Goal: Task Accomplishment & Management: Manage account settings

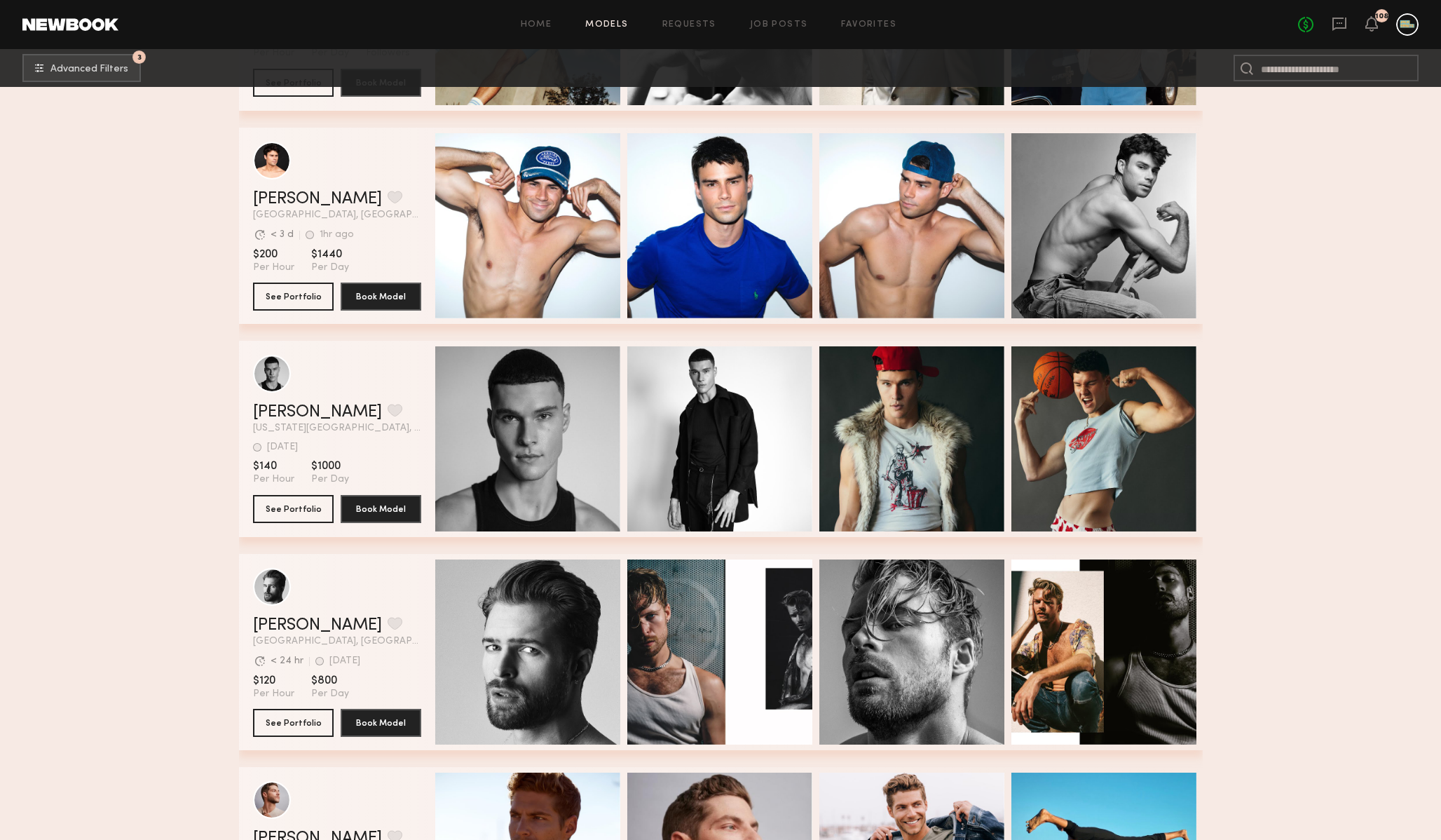
scroll to position [15891, 0]
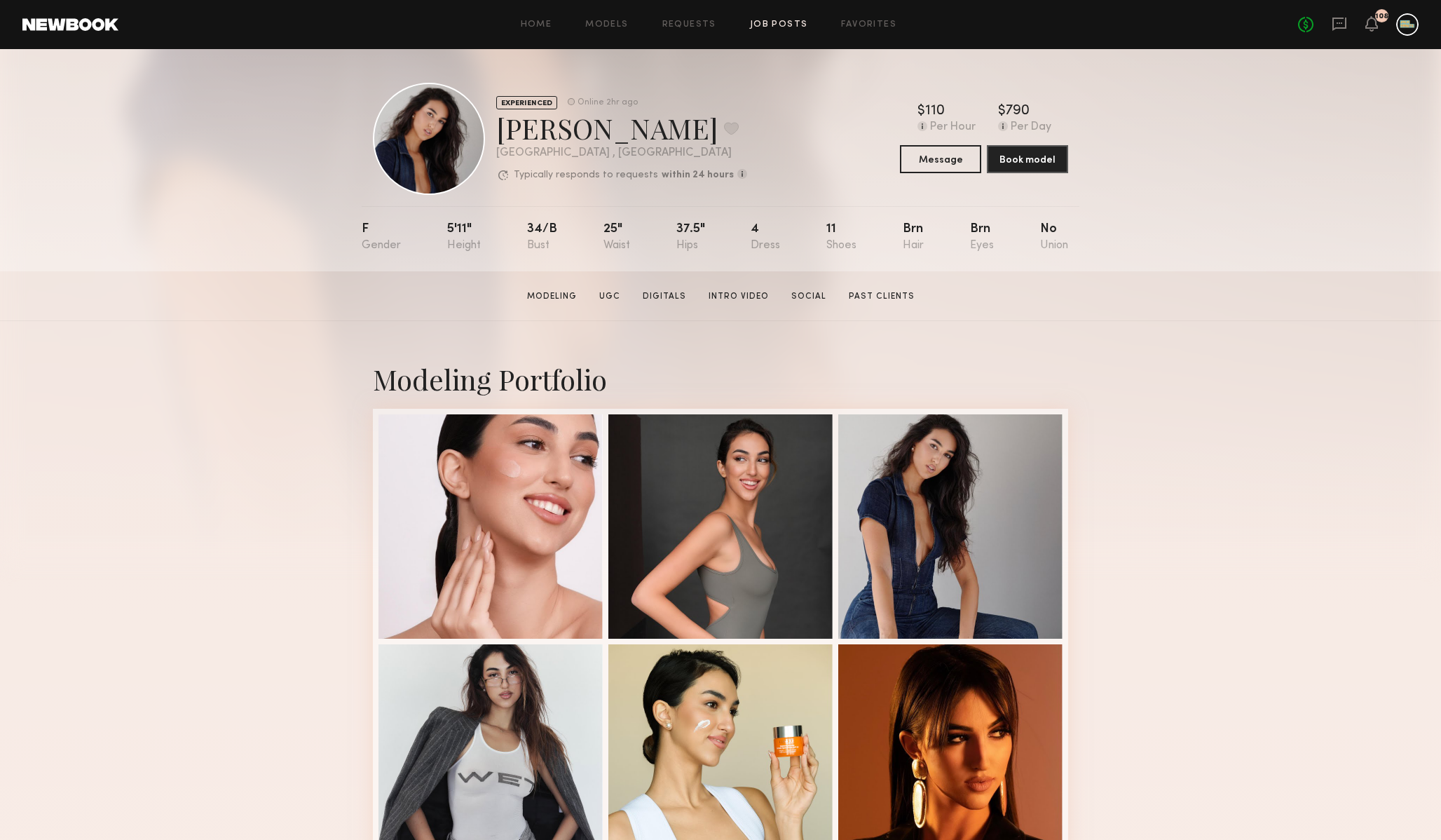
click at [766, 22] on link "Job Posts" at bounding box center [779, 25] width 58 height 9
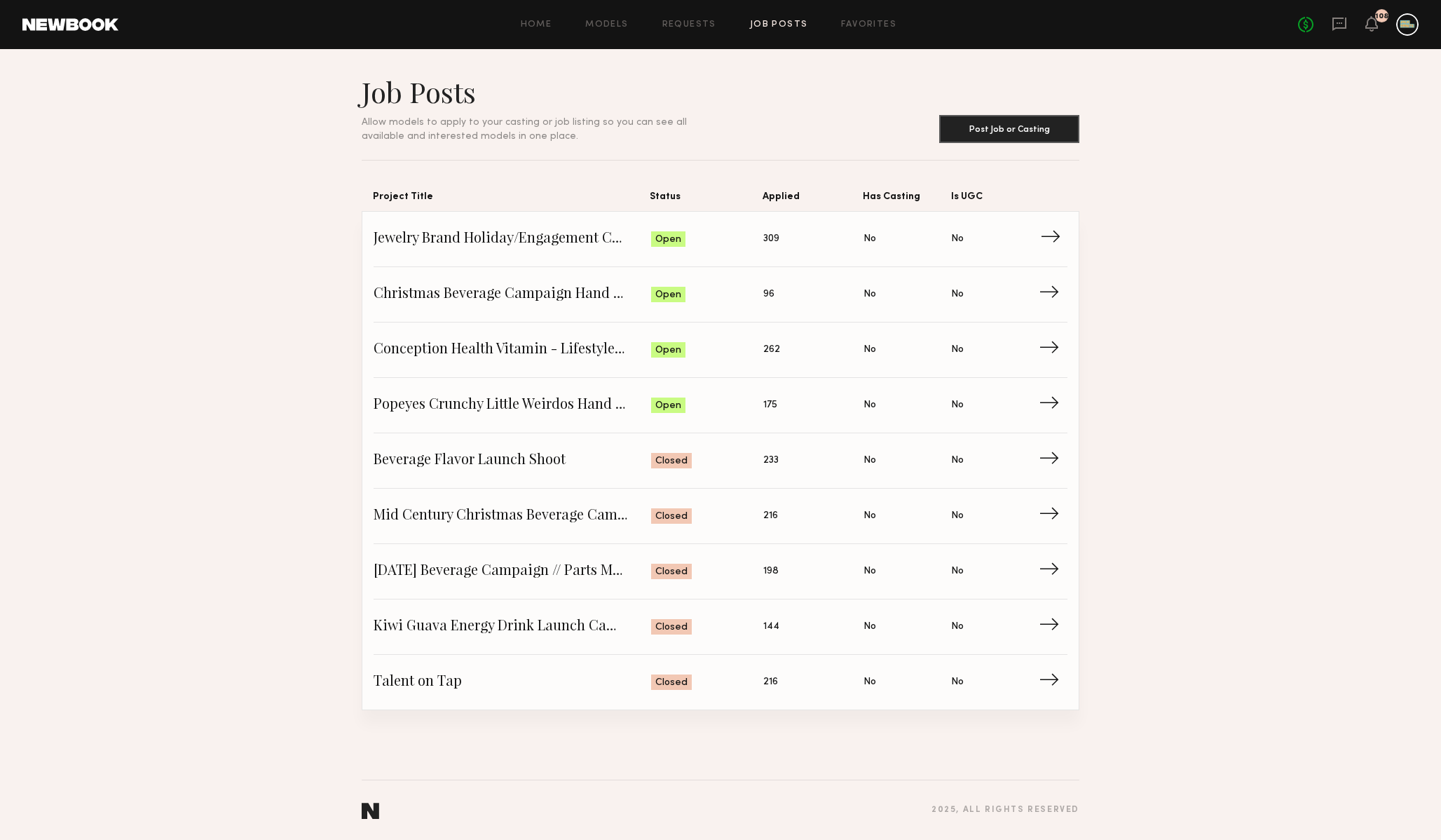
click at [565, 241] on span "Jewelry Brand Holiday/Engagement Campaign" at bounding box center [512, 238] width 278 height 21
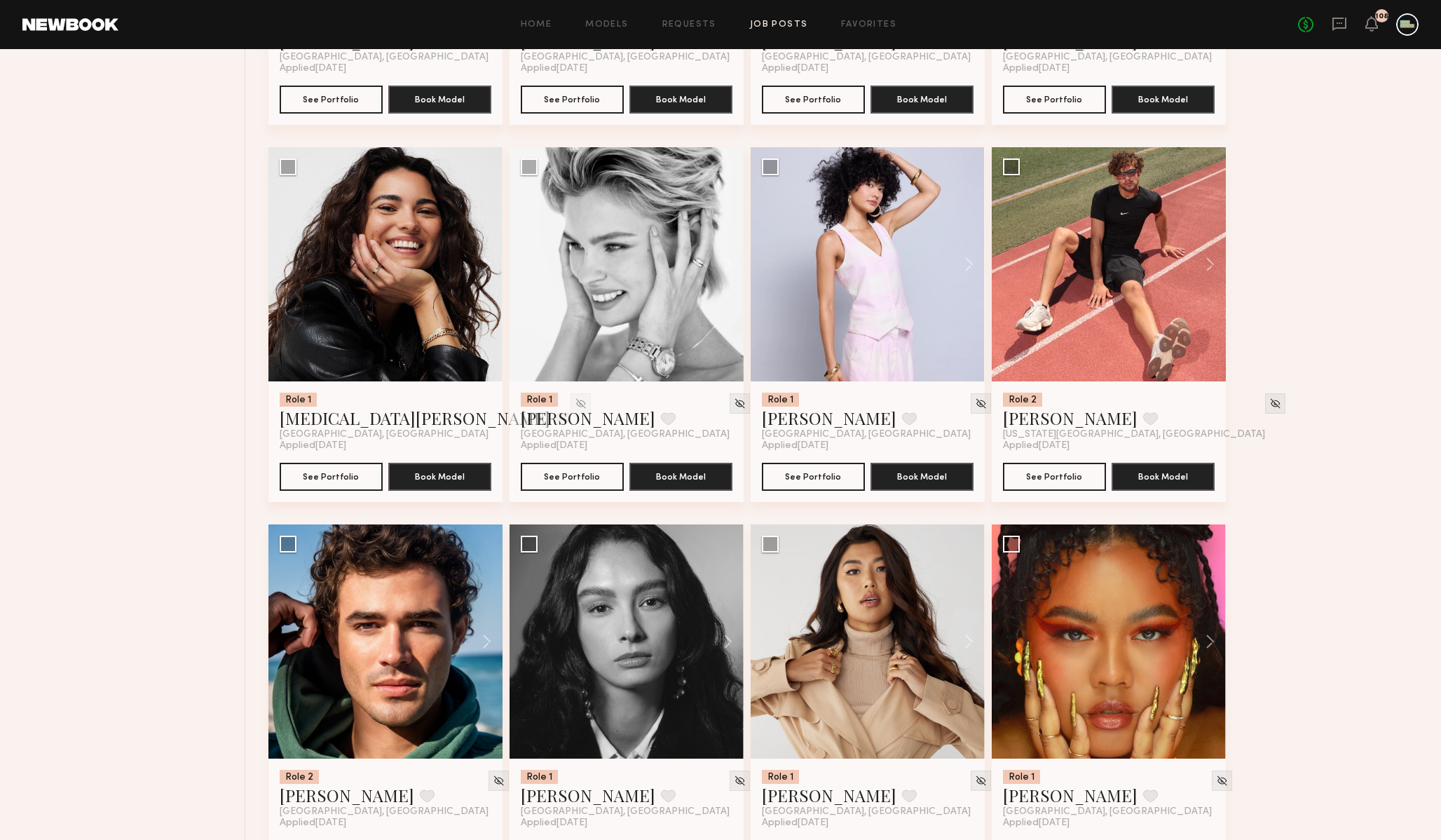
scroll to position [2470, 0]
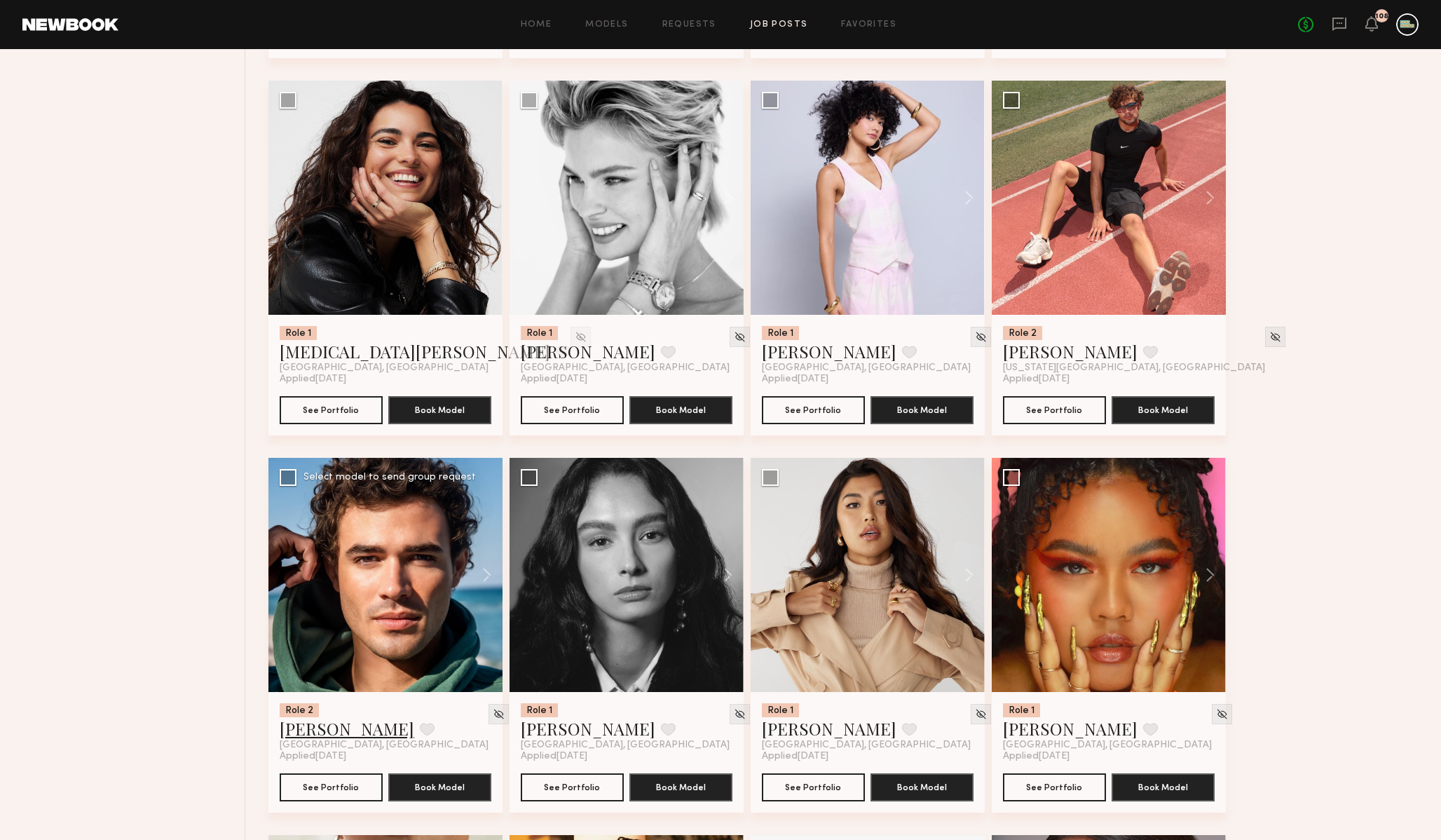
click at [309, 733] on link "Chase H." at bounding box center [347, 728] width 134 height 22
click at [420, 731] on button at bounding box center [427, 729] width 15 height 13
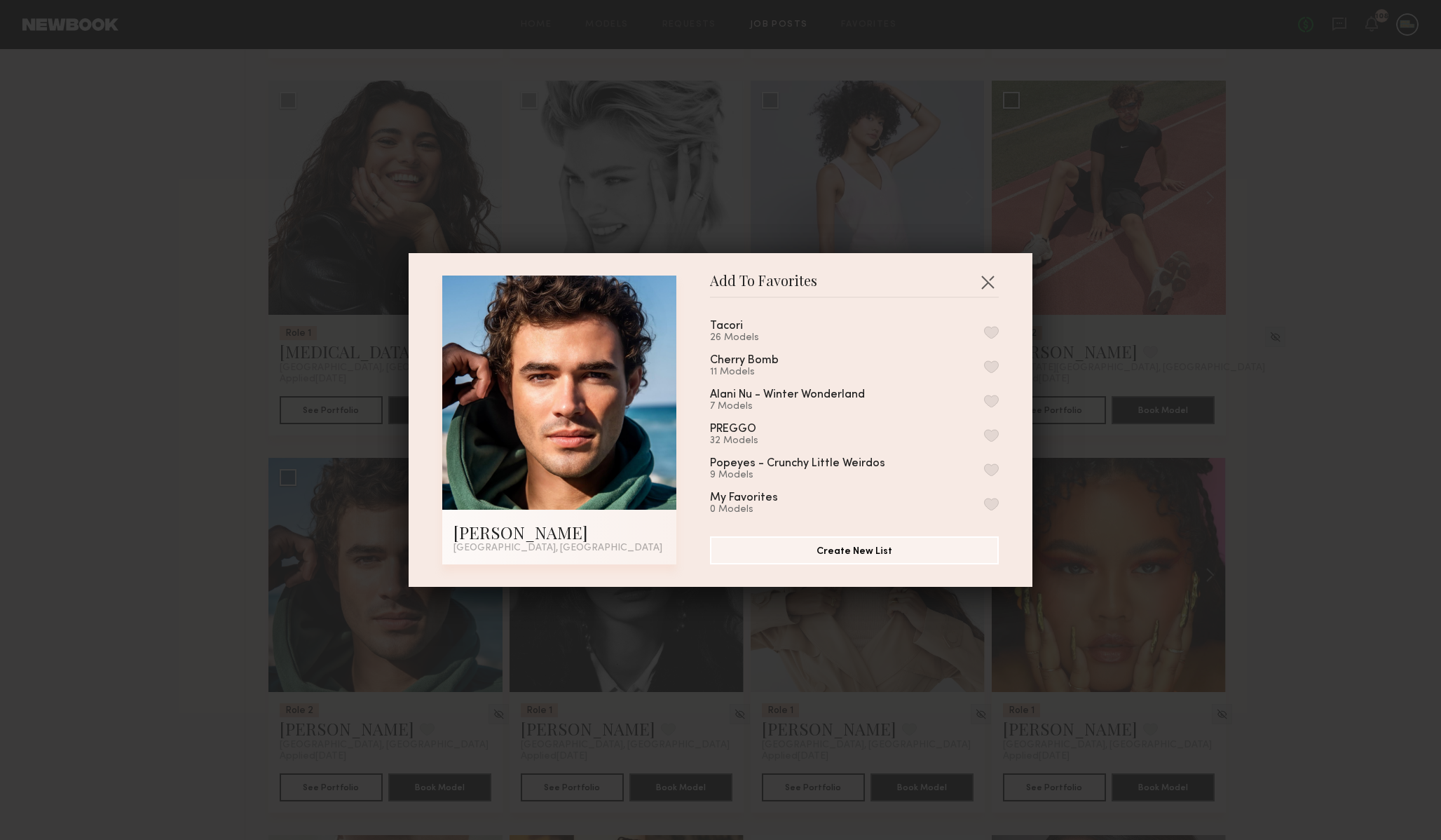
click at [989, 330] on button "button" at bounding box center [991, 332] width 15 height 13
click at [1267, 390] on div "Add To Favorites Chase H. Los Angeles, CA Add To Favorites Tacori 27 Models Rem…" at bounding box center [720, 420] width 1441 height 840
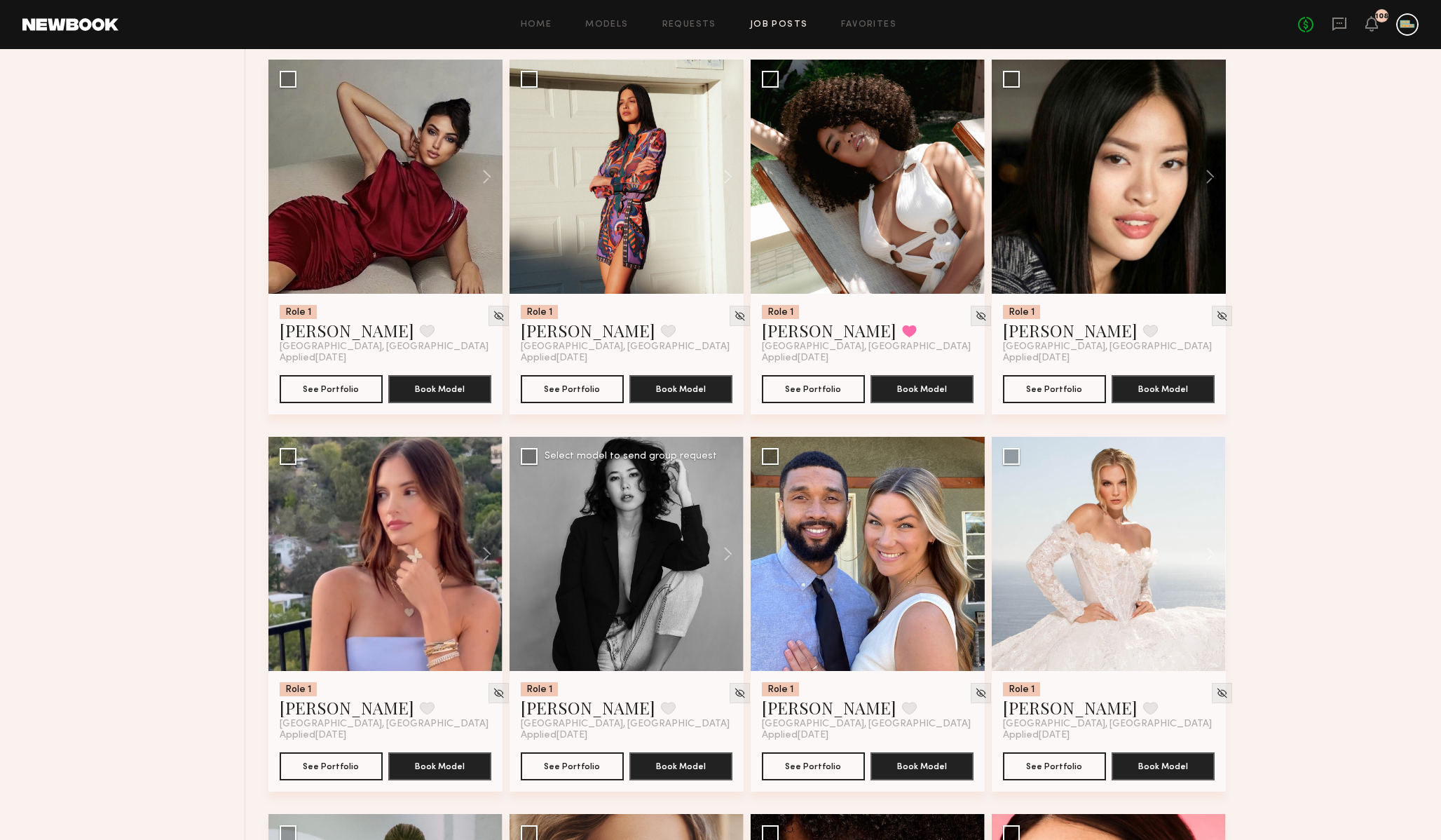
scroll to position [3642, 0]
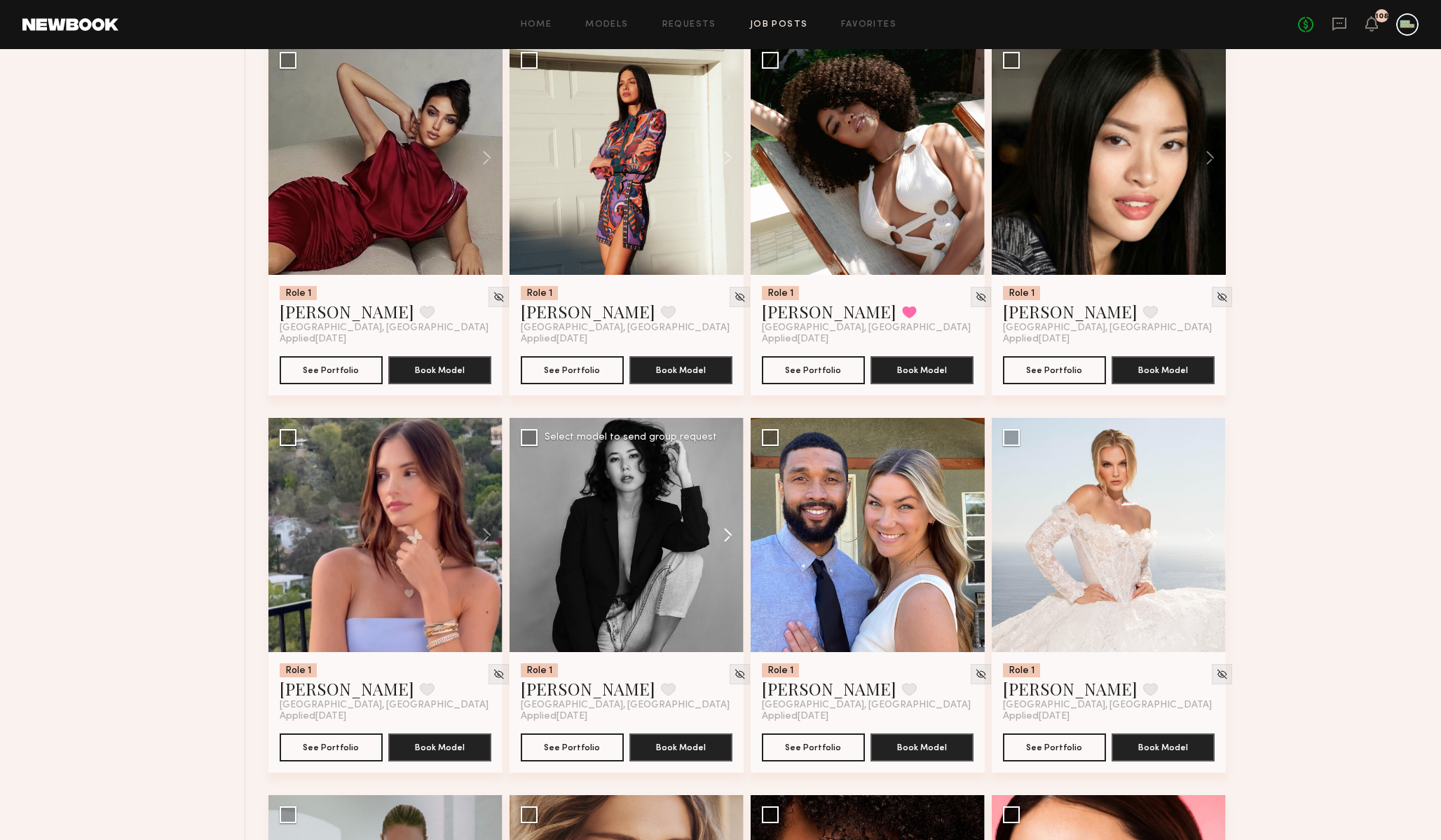
click at [730, 538] on button at bounding box center [721, 534] width 45 height 234
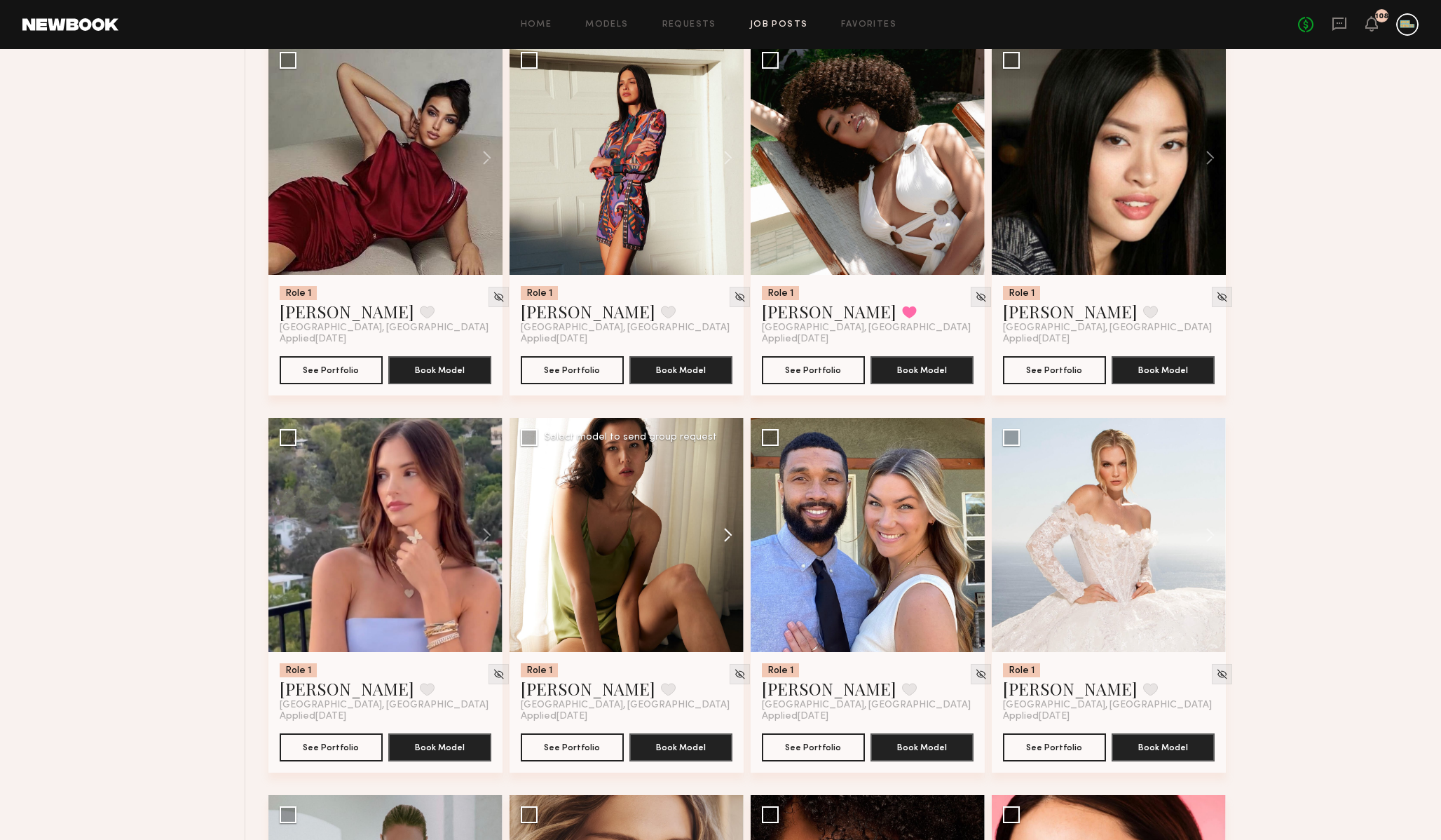
click at [730, 538] on button at bounding box center [721, 534] width 45 height 234
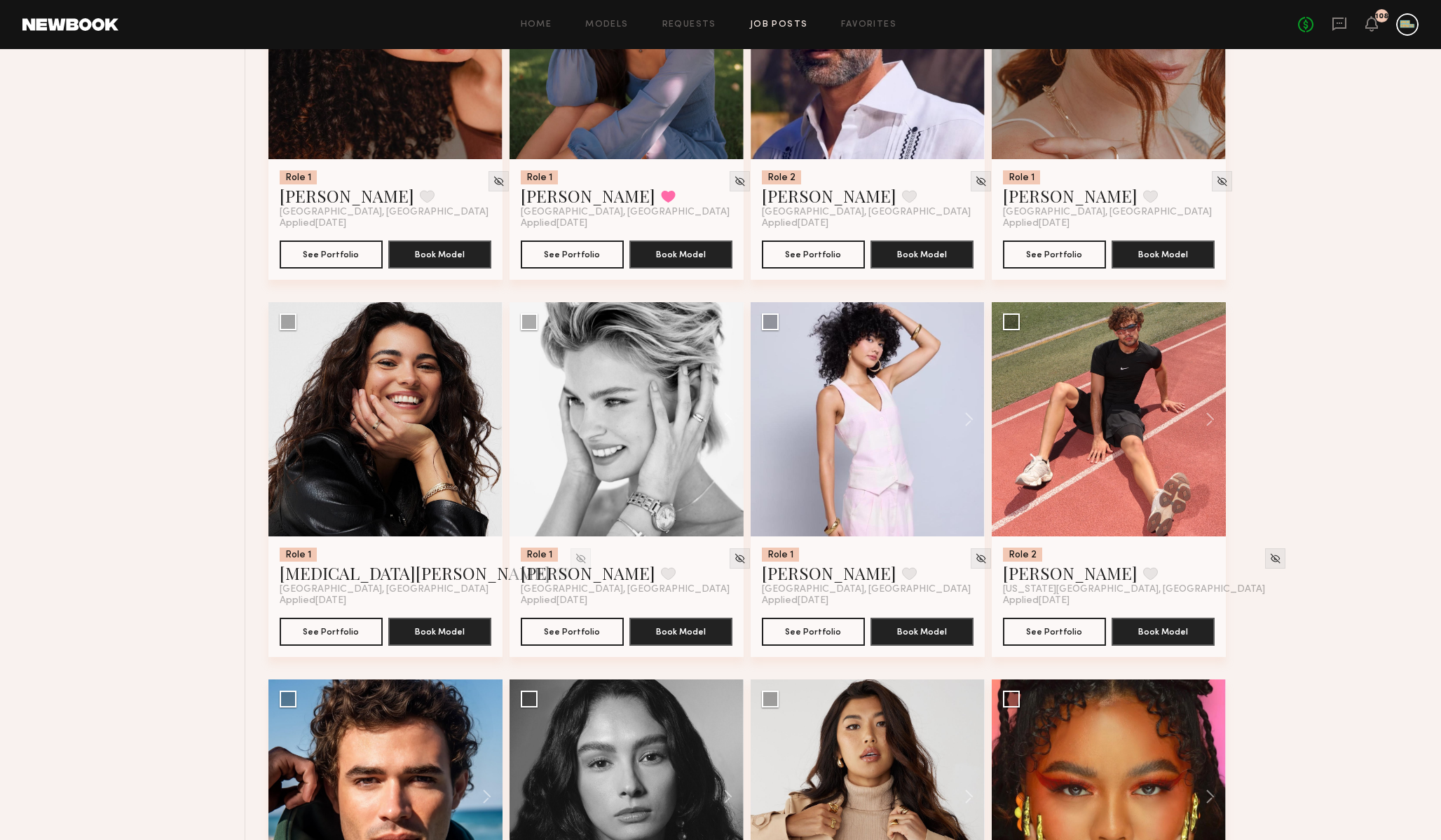
scroll to position [2183, 0]
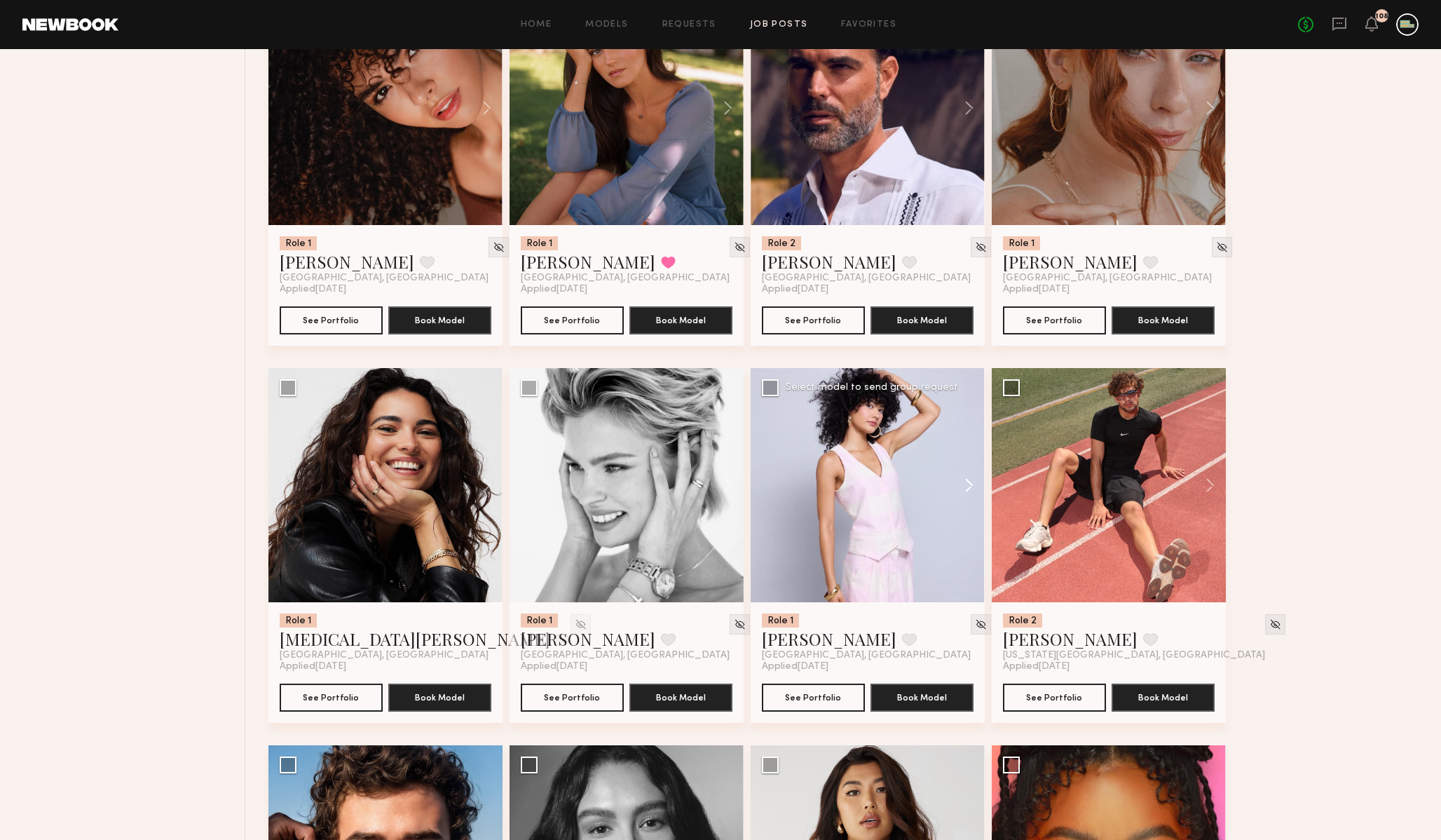
click at [967, 488] on button at bounding box center [962, 485] width 45 height 234
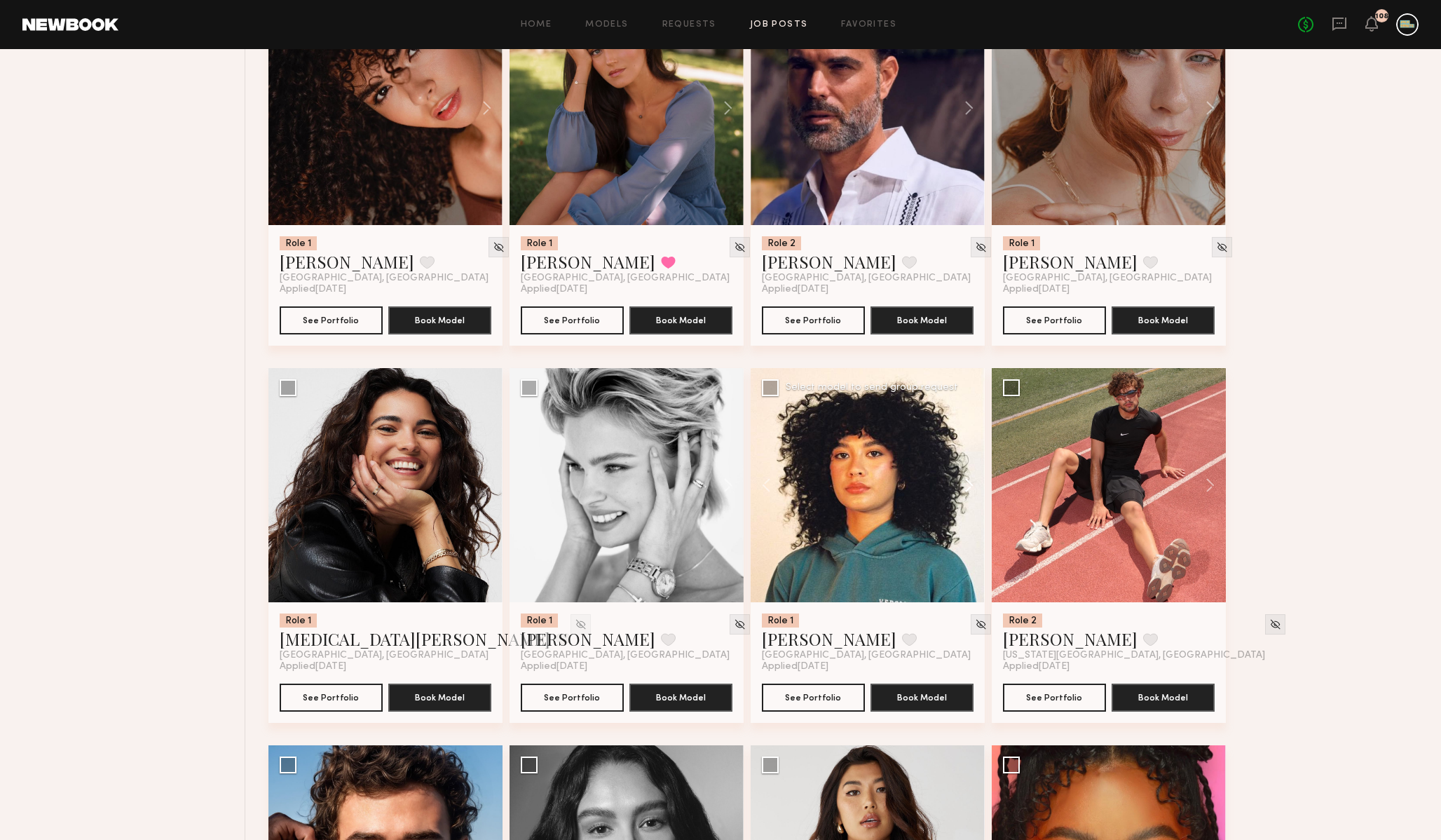
click at [967, 488] on button at bounding box center [962, 485] width 45 height 234
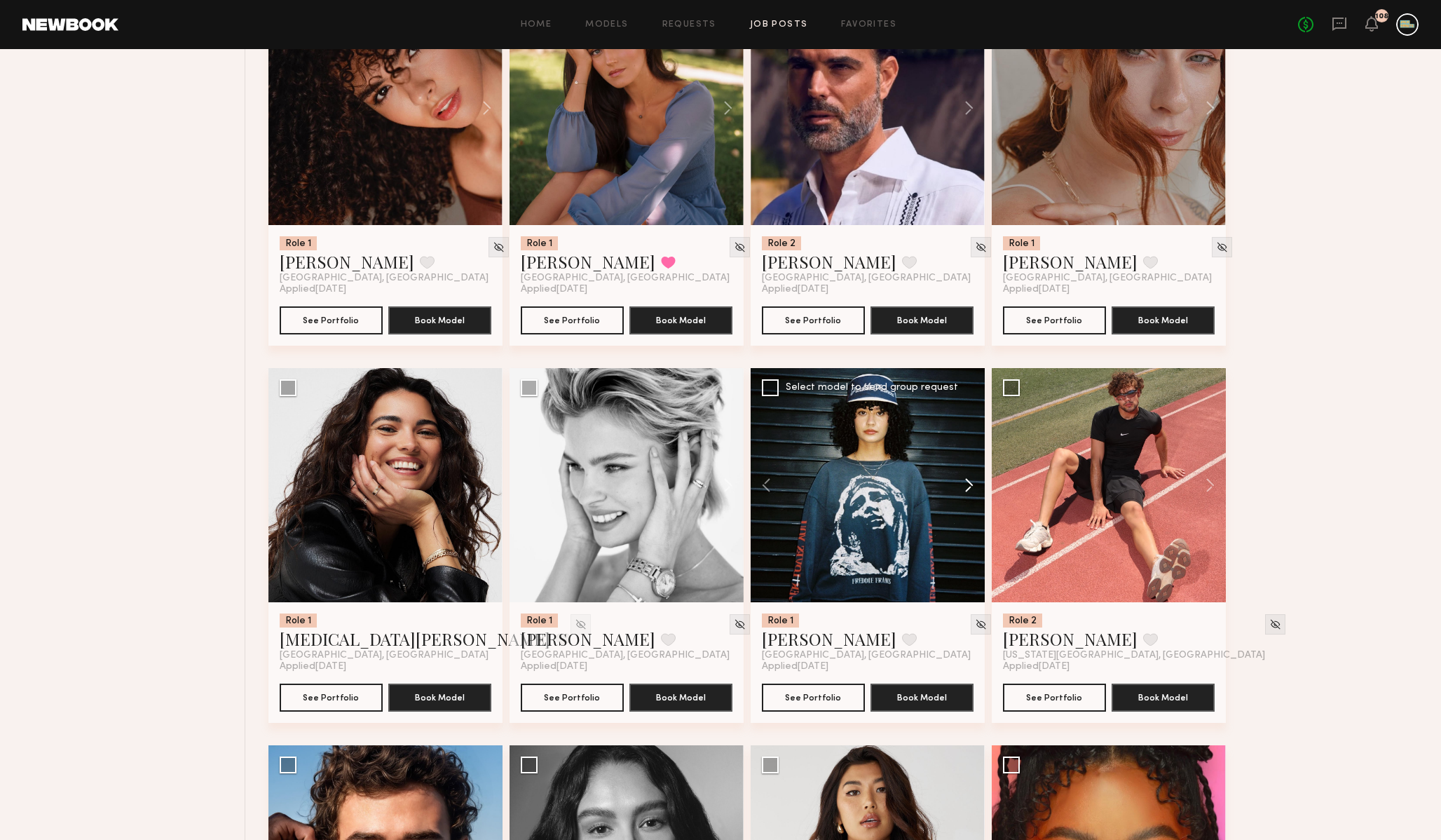
click at [966, 488] on button at bounding box center [962, 485] width 45 height 234
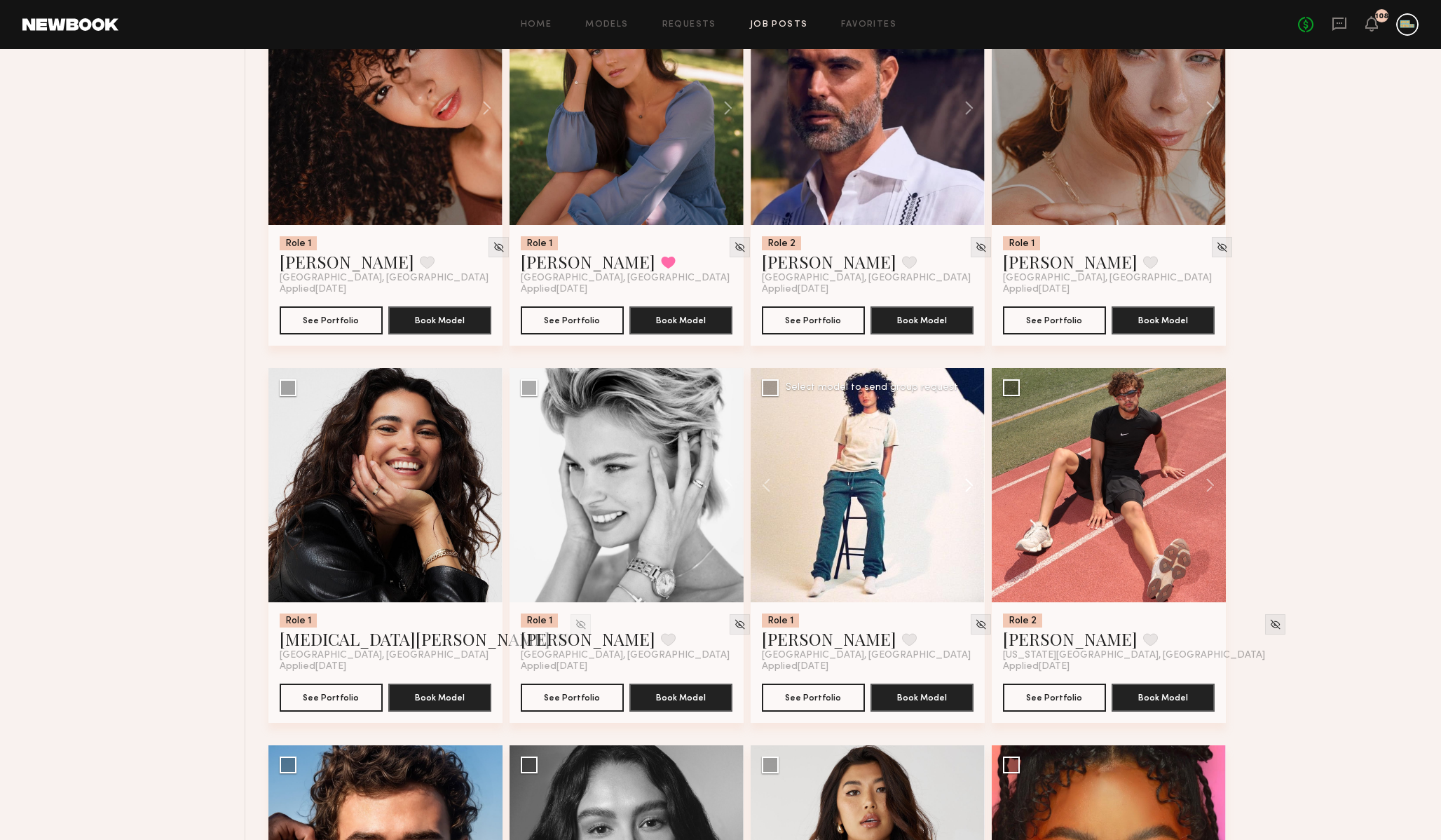
click at [966, 488] on button at bounding box center [962, 485] width 45 height 234
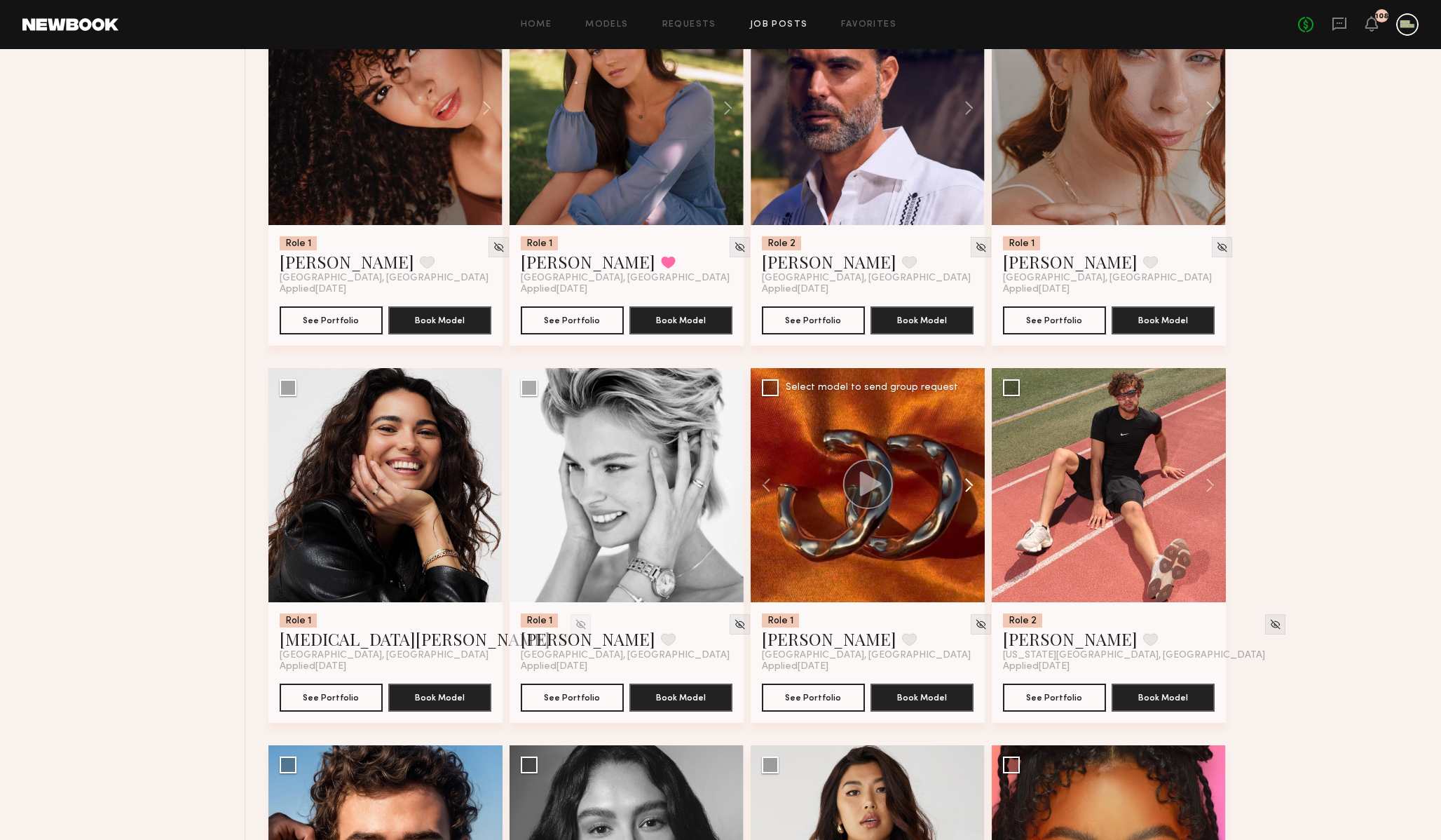
click at [966, 488] on button at bounding box center [962, 485] width 45 height 234
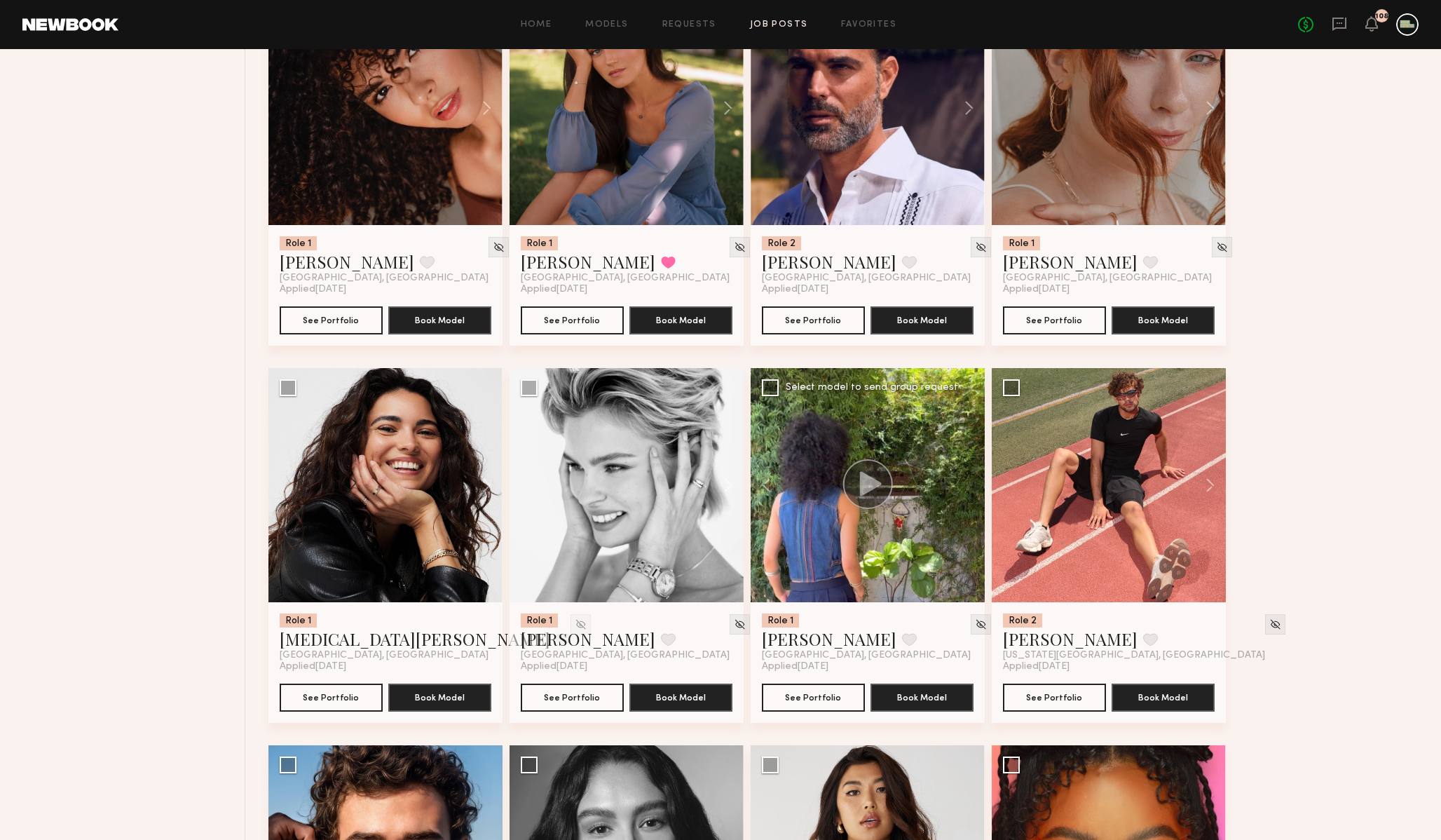
click at [966, 488] on div at bounding box center [868, 485] width 235 height 234
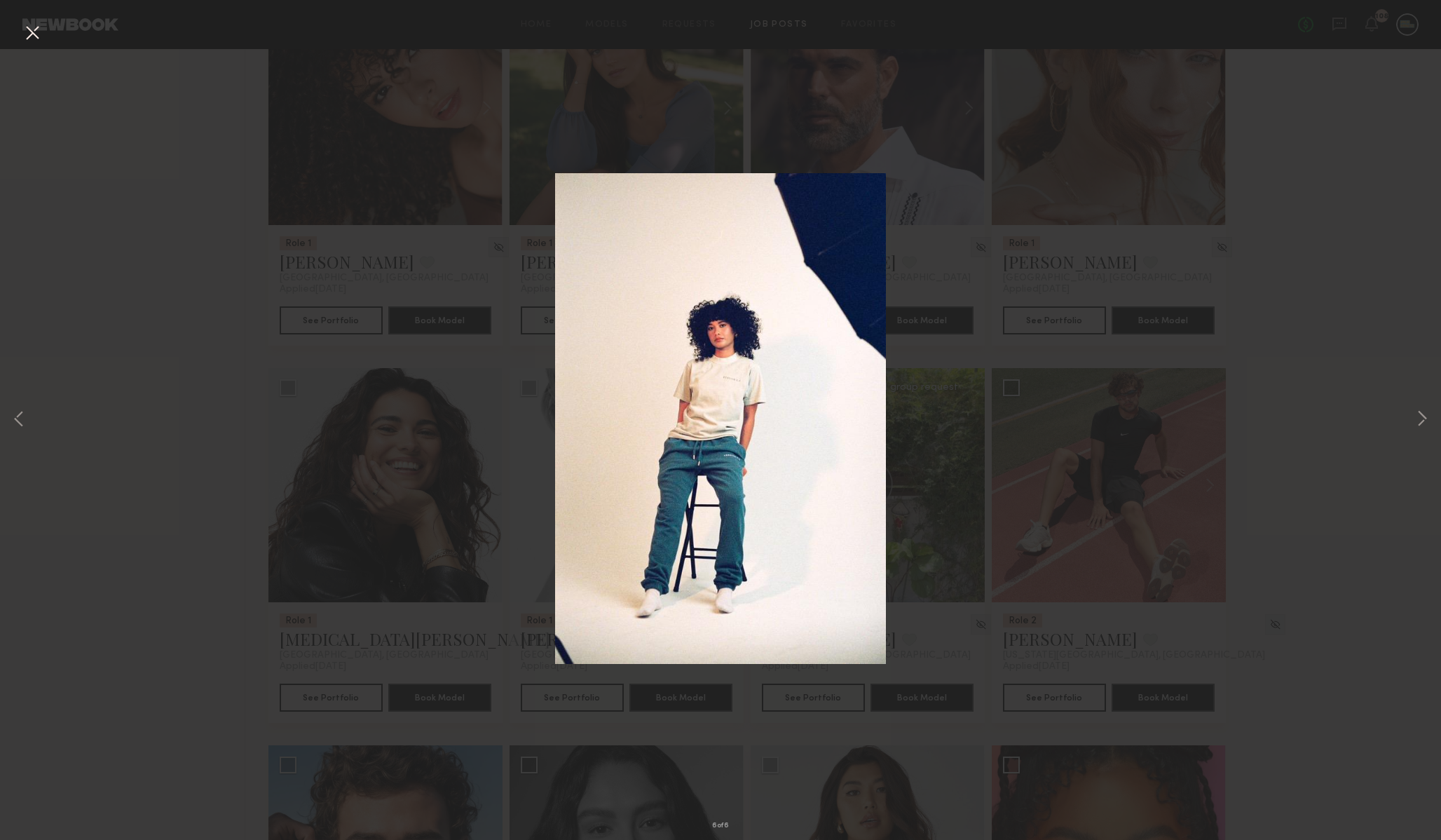
click at [966, 487] on div "6 of 6" at bounding box center [720, 420] width 1441 height 840
click at [30, 35] on button at bounding box center [32, 34] width 22 height 25
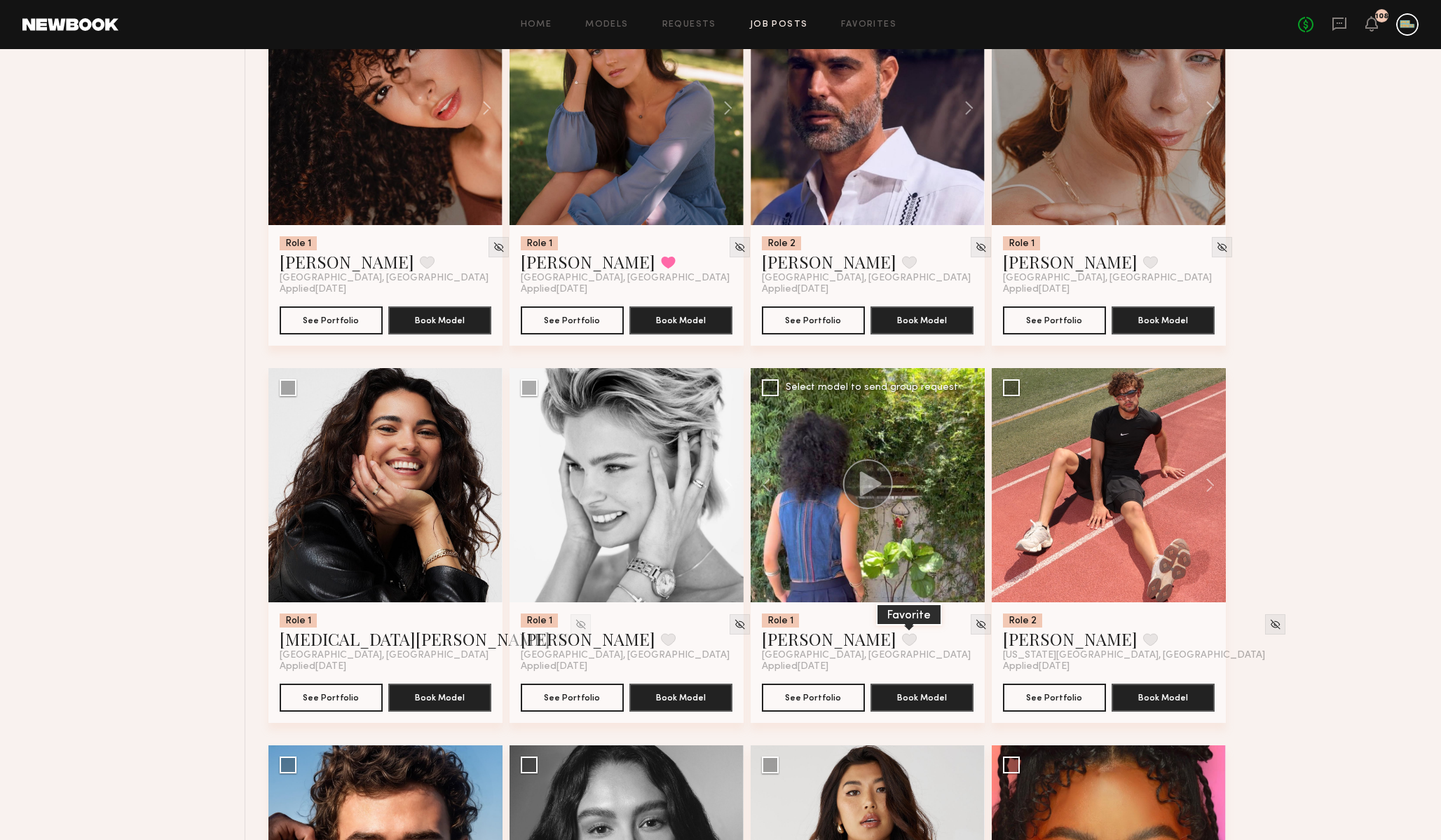
click at [903, 645] on button at bounding box center [910, 639] width 15 height 13
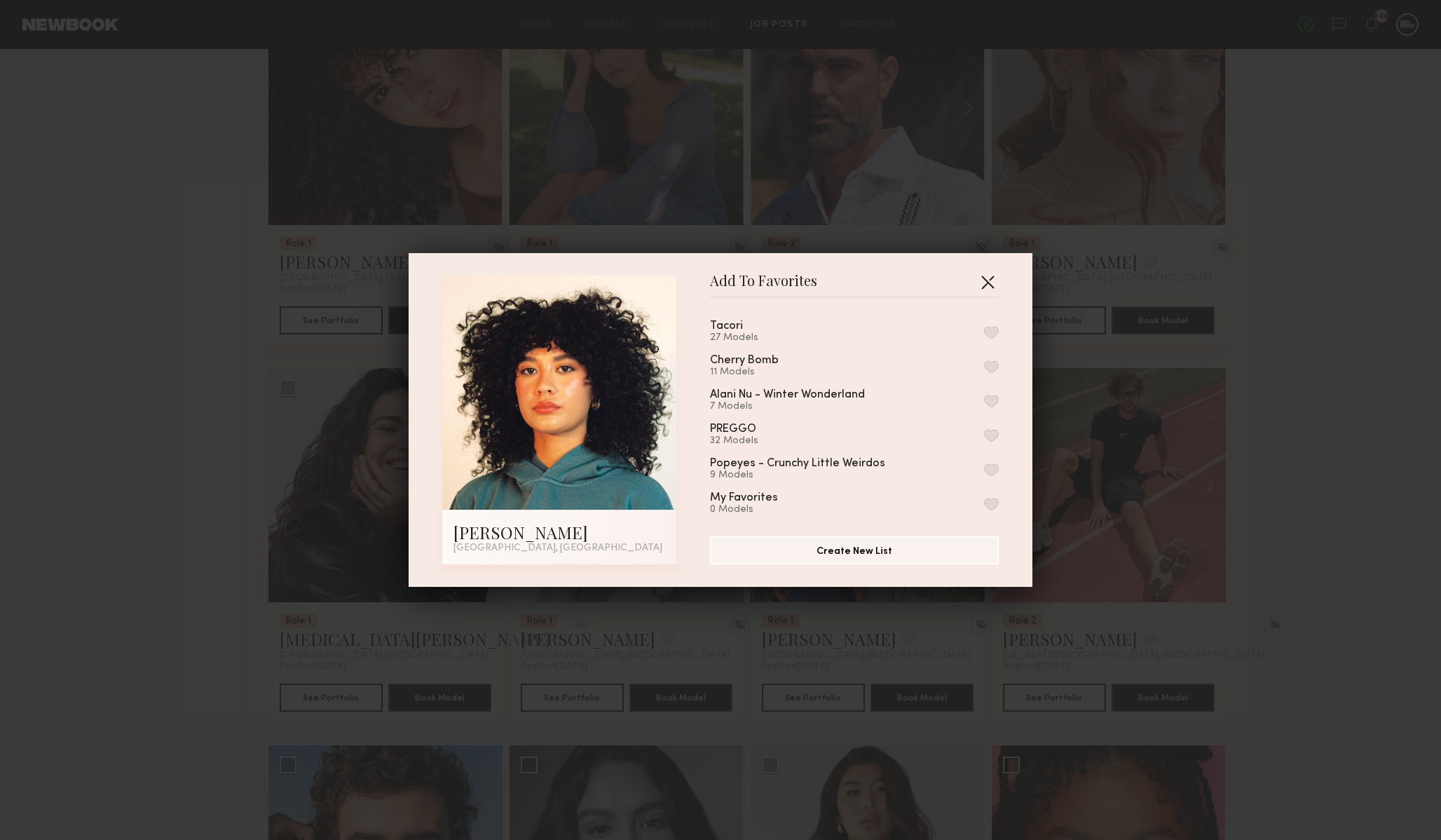
click at [990, 272] on button "button" at bounding box center [988, 282] width 22 height 22
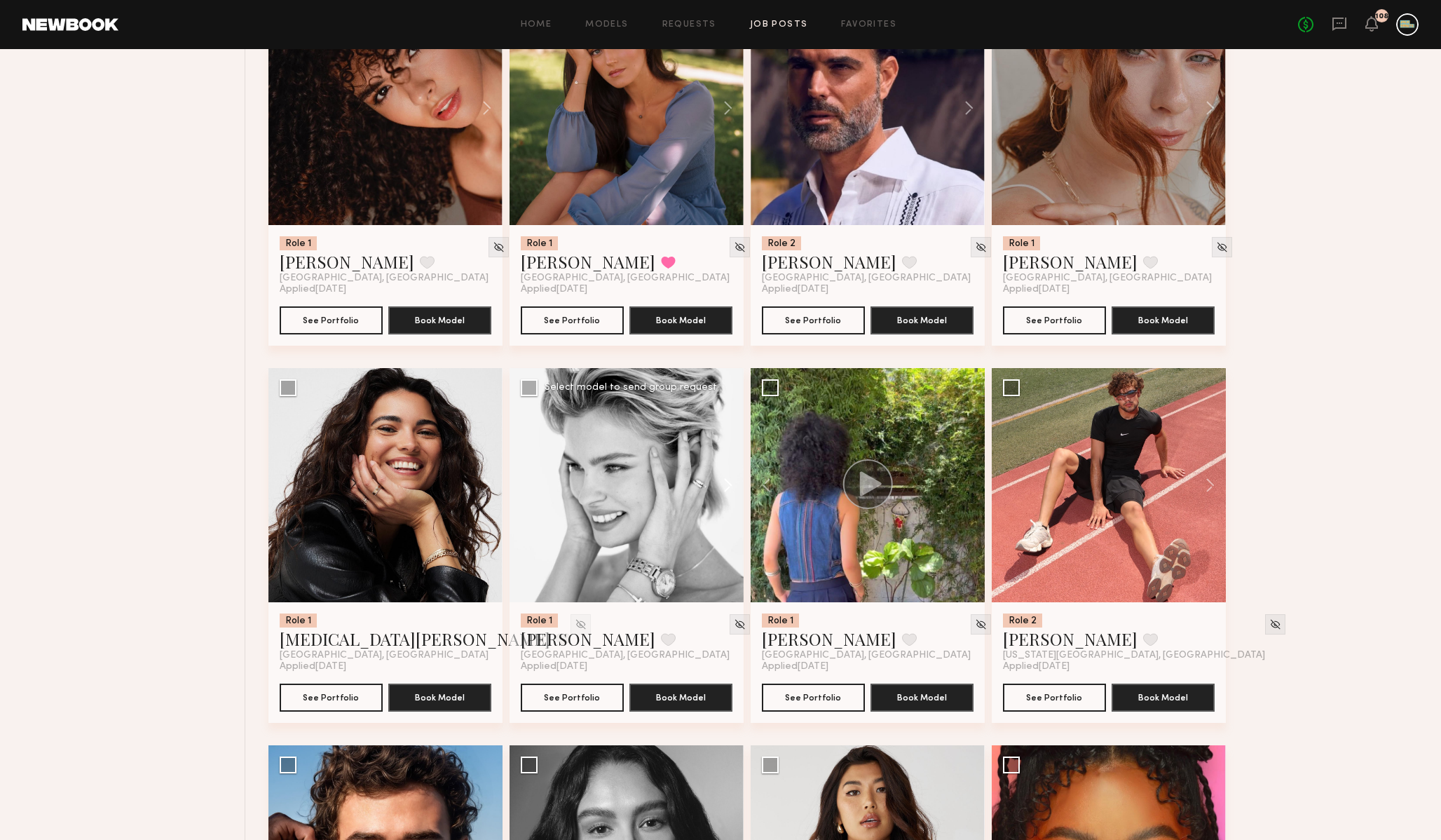
click at [726, 489] on button at bounding box center [721, 485] width 45 height 234
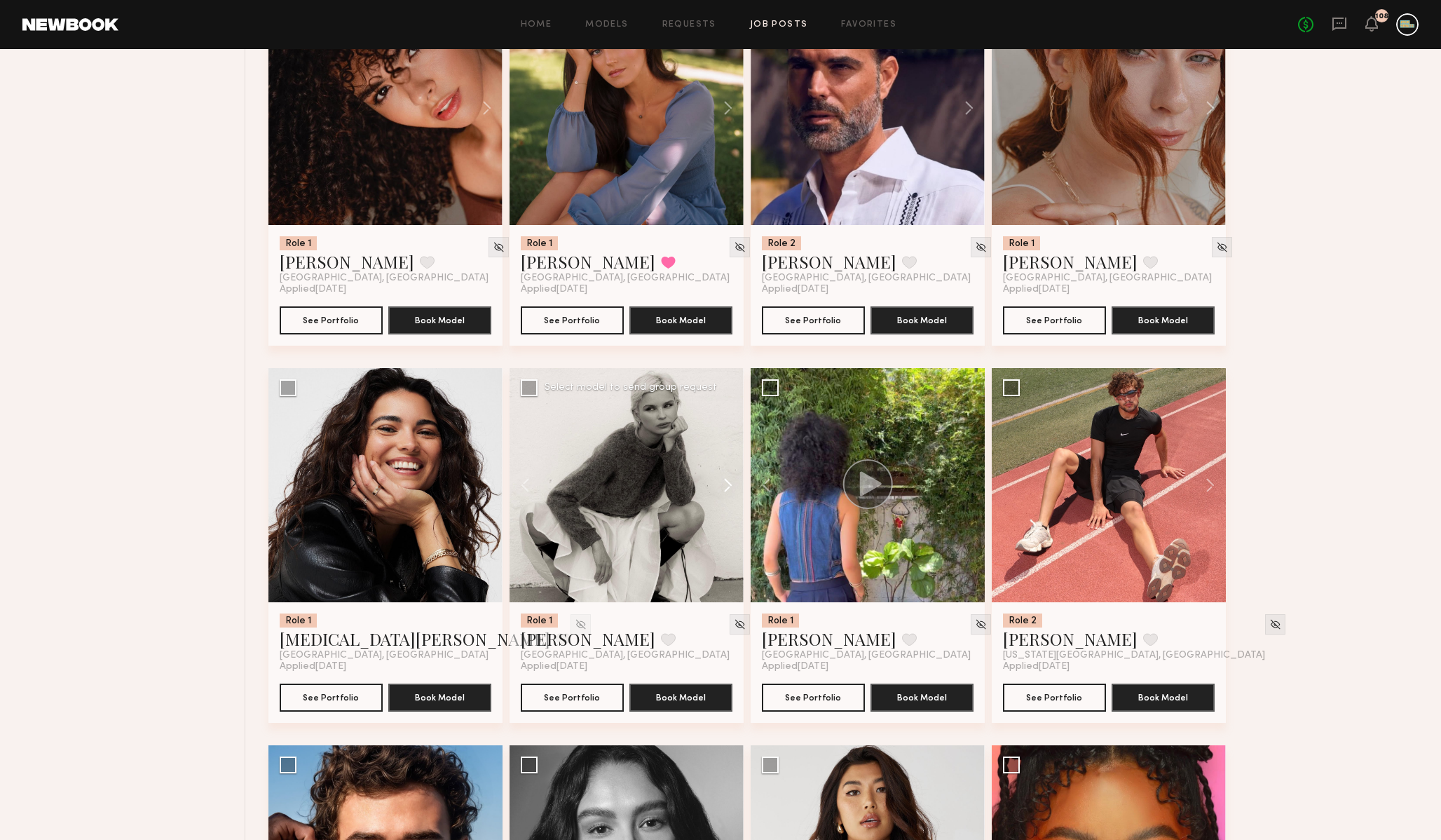
click at [726, 488] on button at bounding box center [721, 485] width 45 height 234
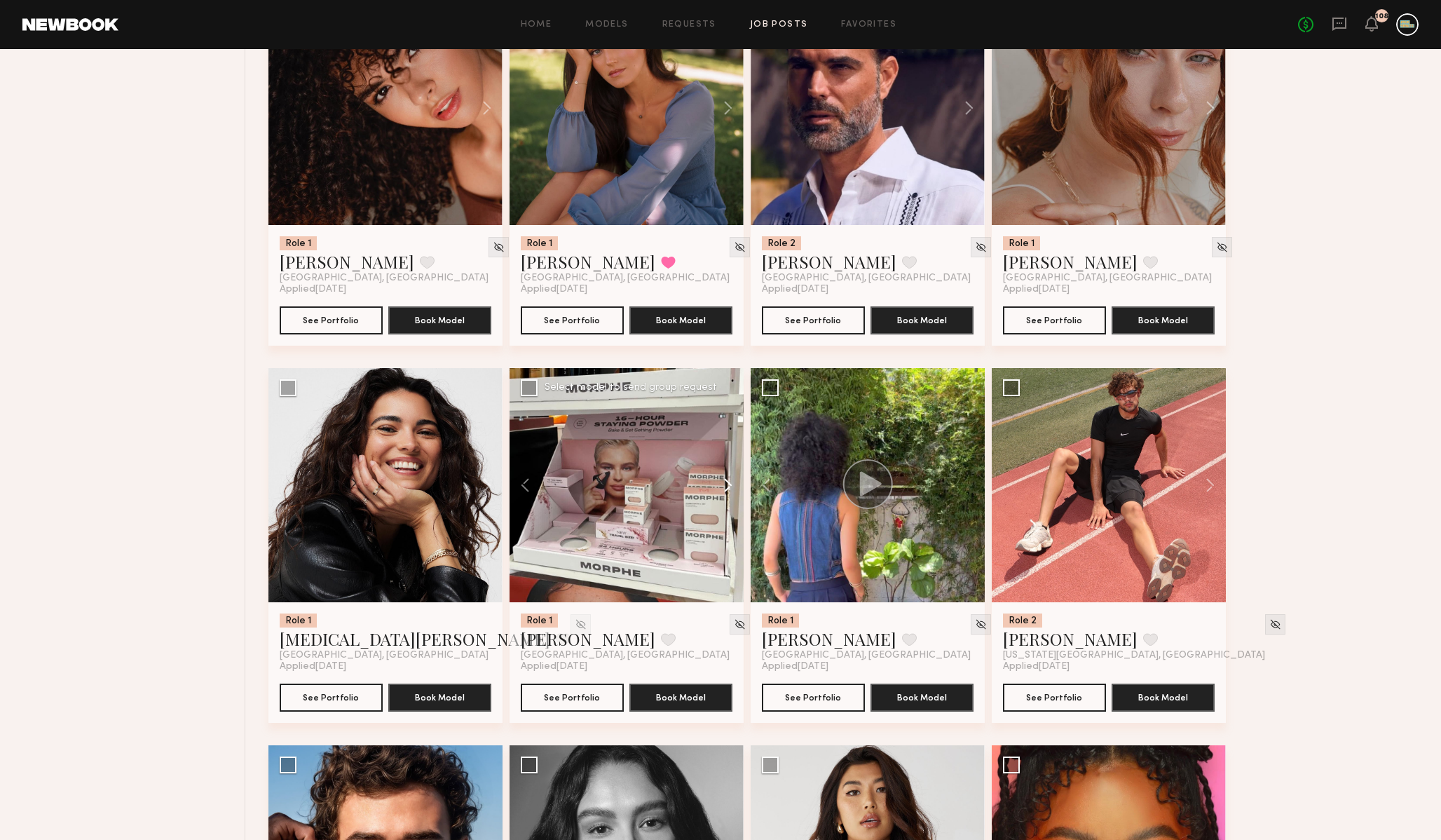
click at [726, 488] on button at bounding box center [721, 485] width 45 height 234
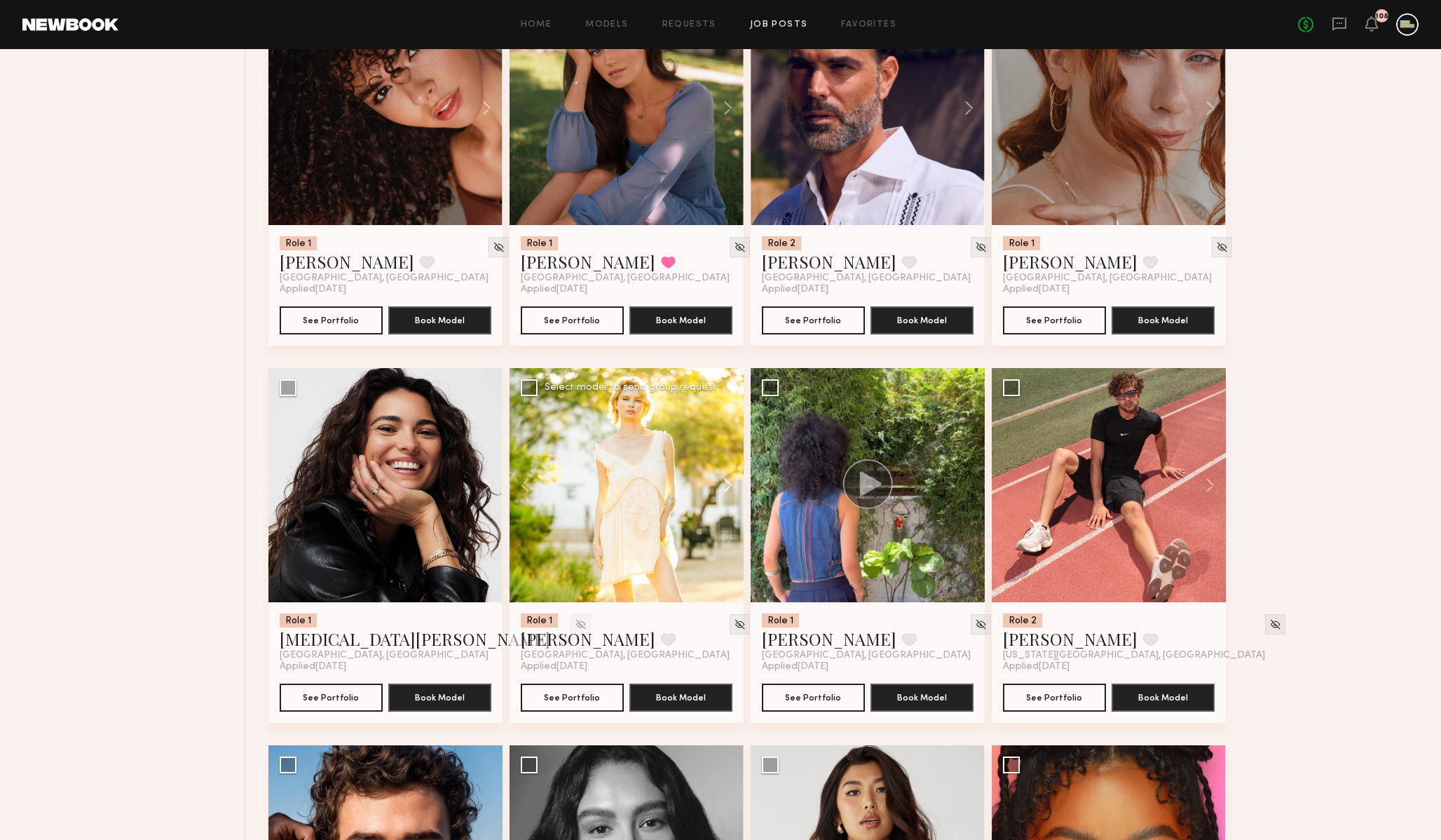
click at [726, 488] on button at bounding box center [721, 485] width 45 height 234
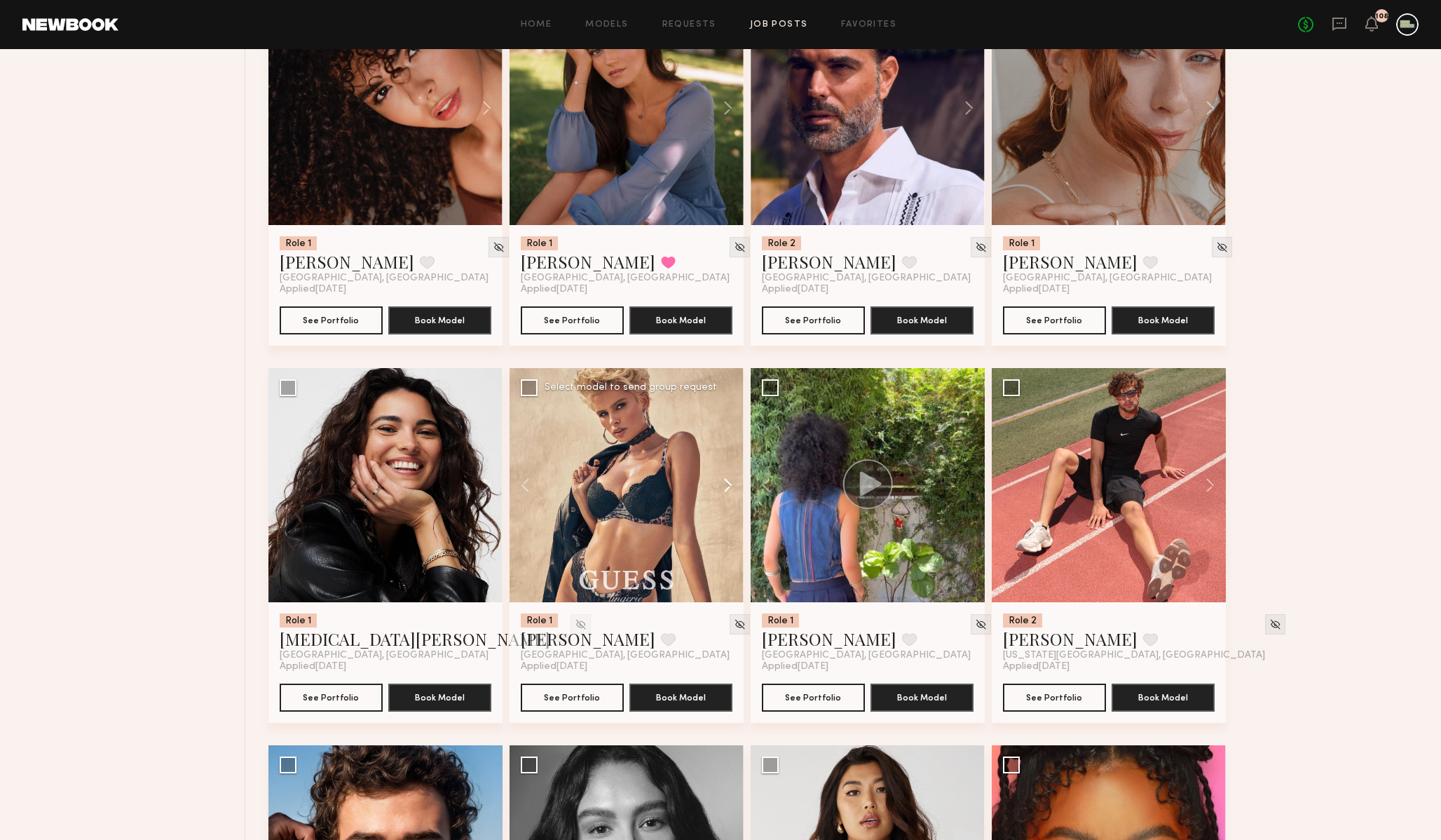
click at [726, 488] on button at bounding box center [721, 485] width 45 height 234
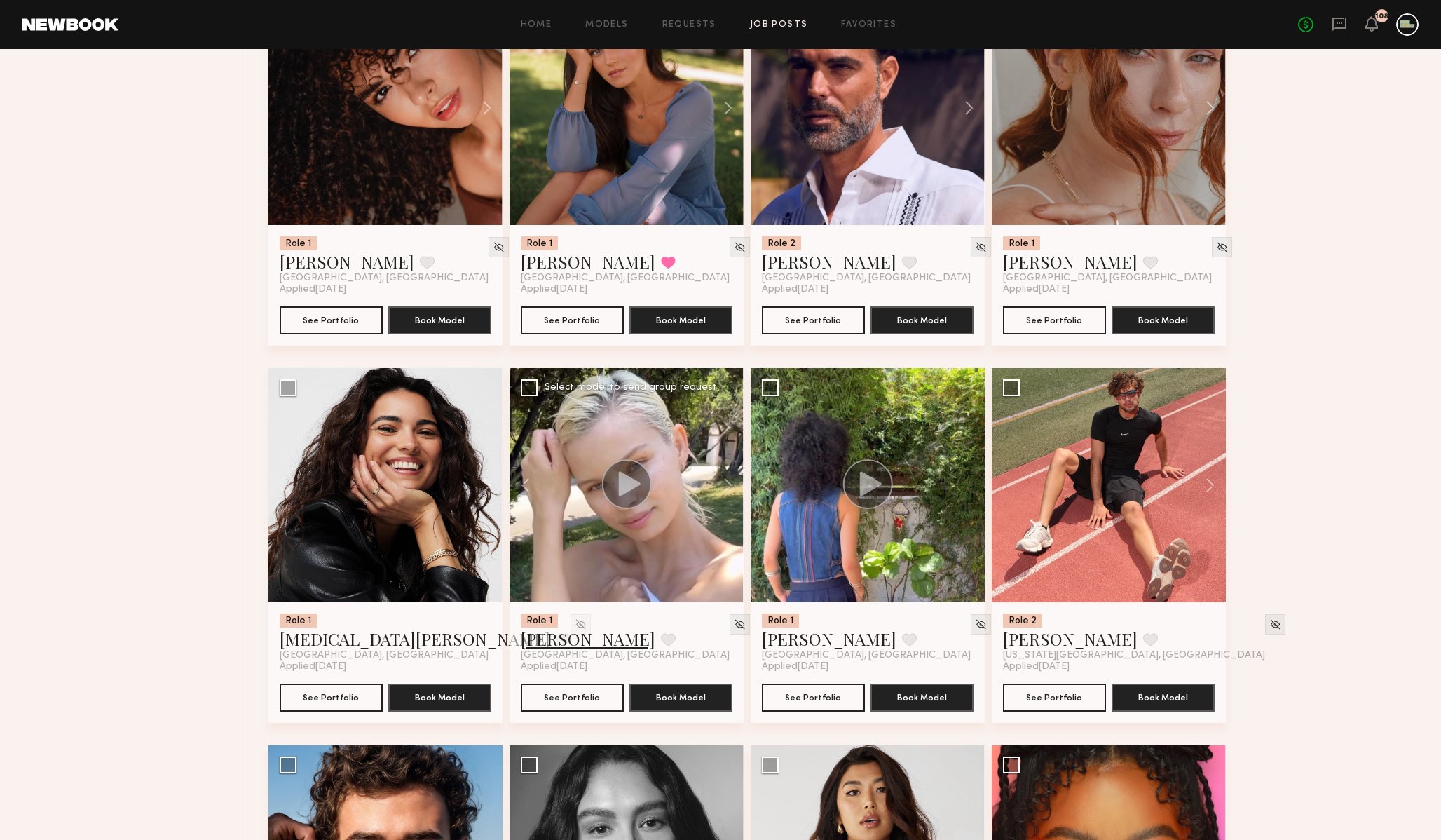
click at [552, 639] on link "Julia L." at bounding box center [588, 639] width 134 height 22
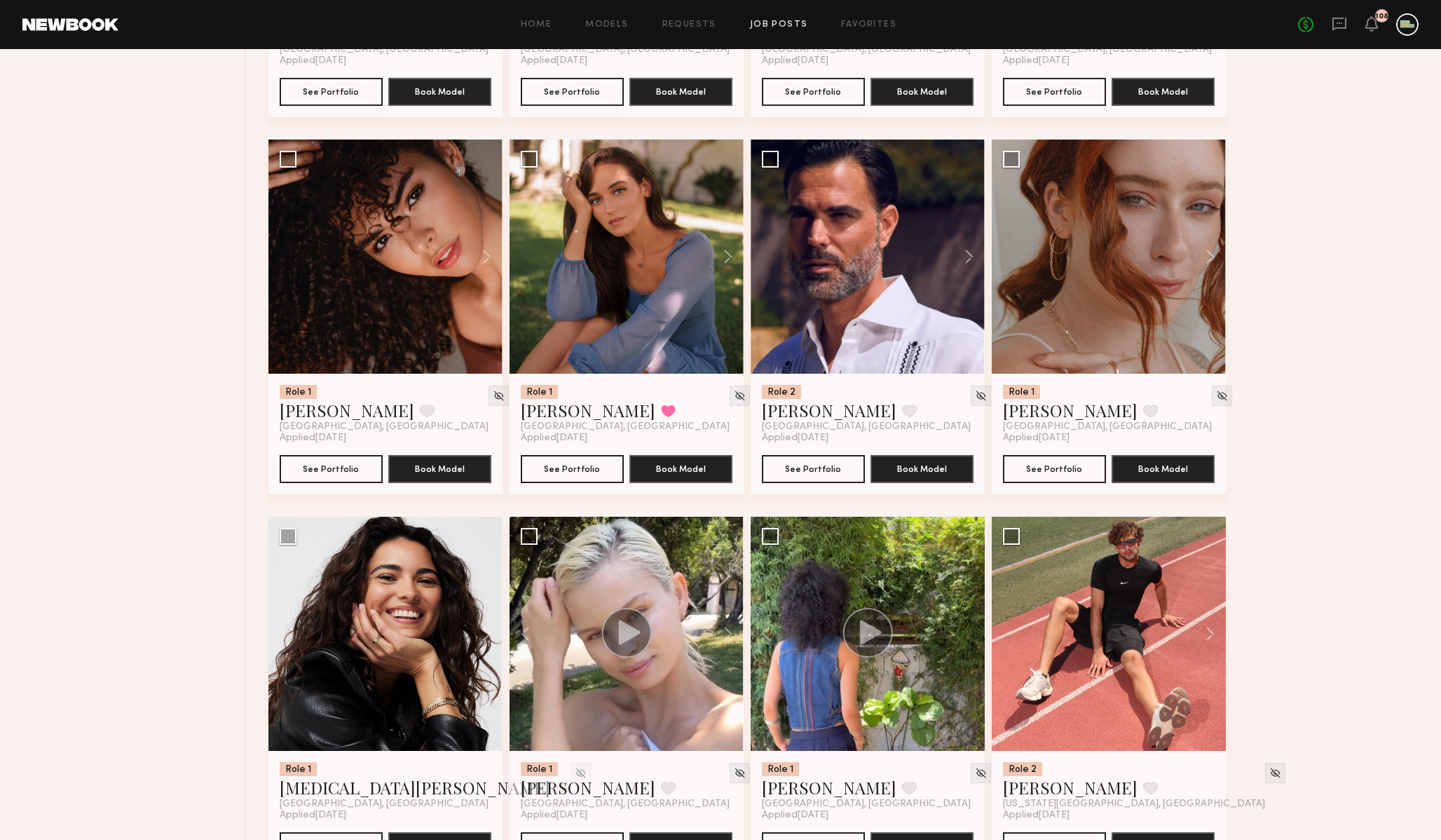
scroll to position [2032, 0]
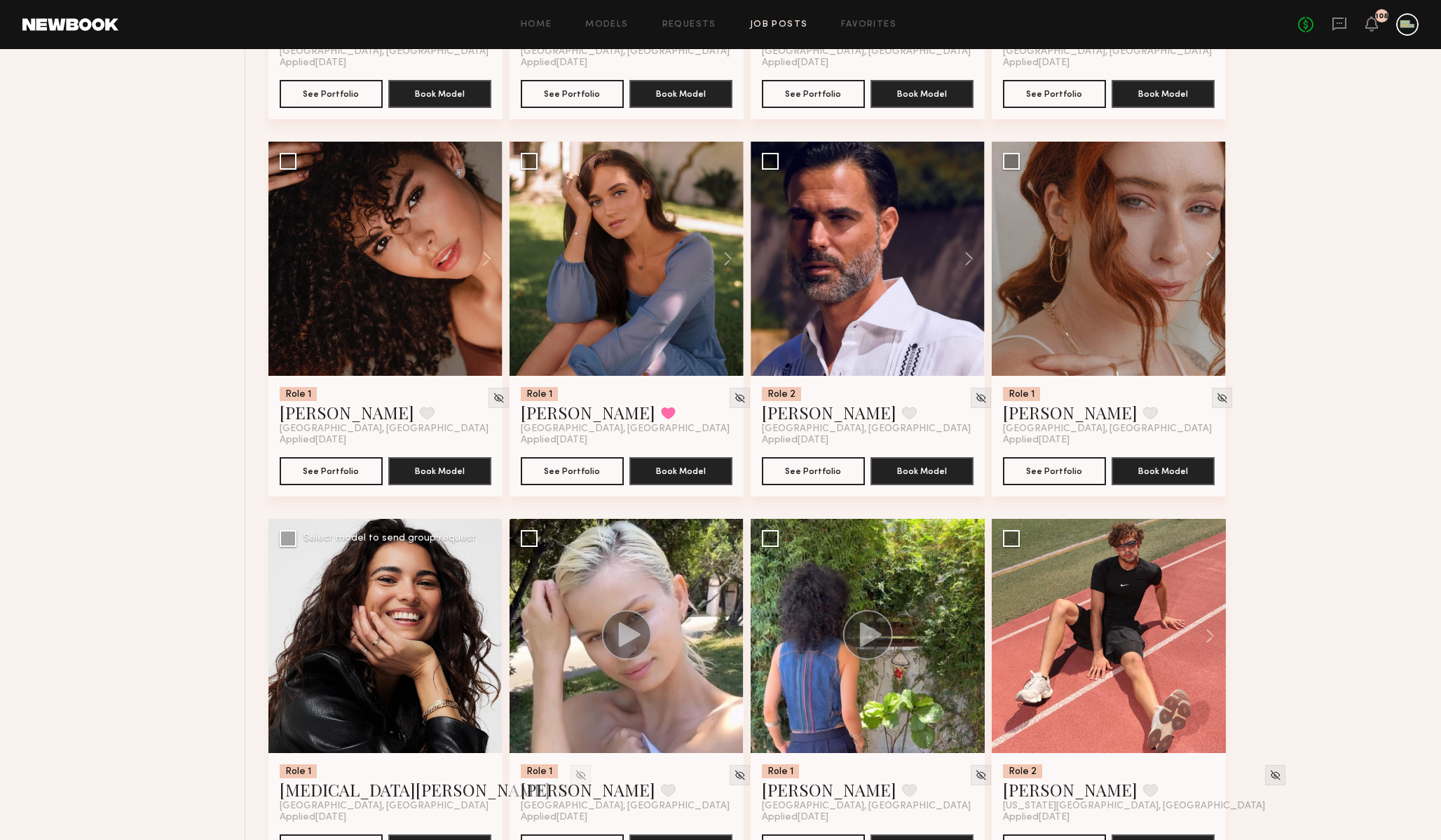
click at [482, 644] on button at bounding box center [480, 636] width 45 height 234
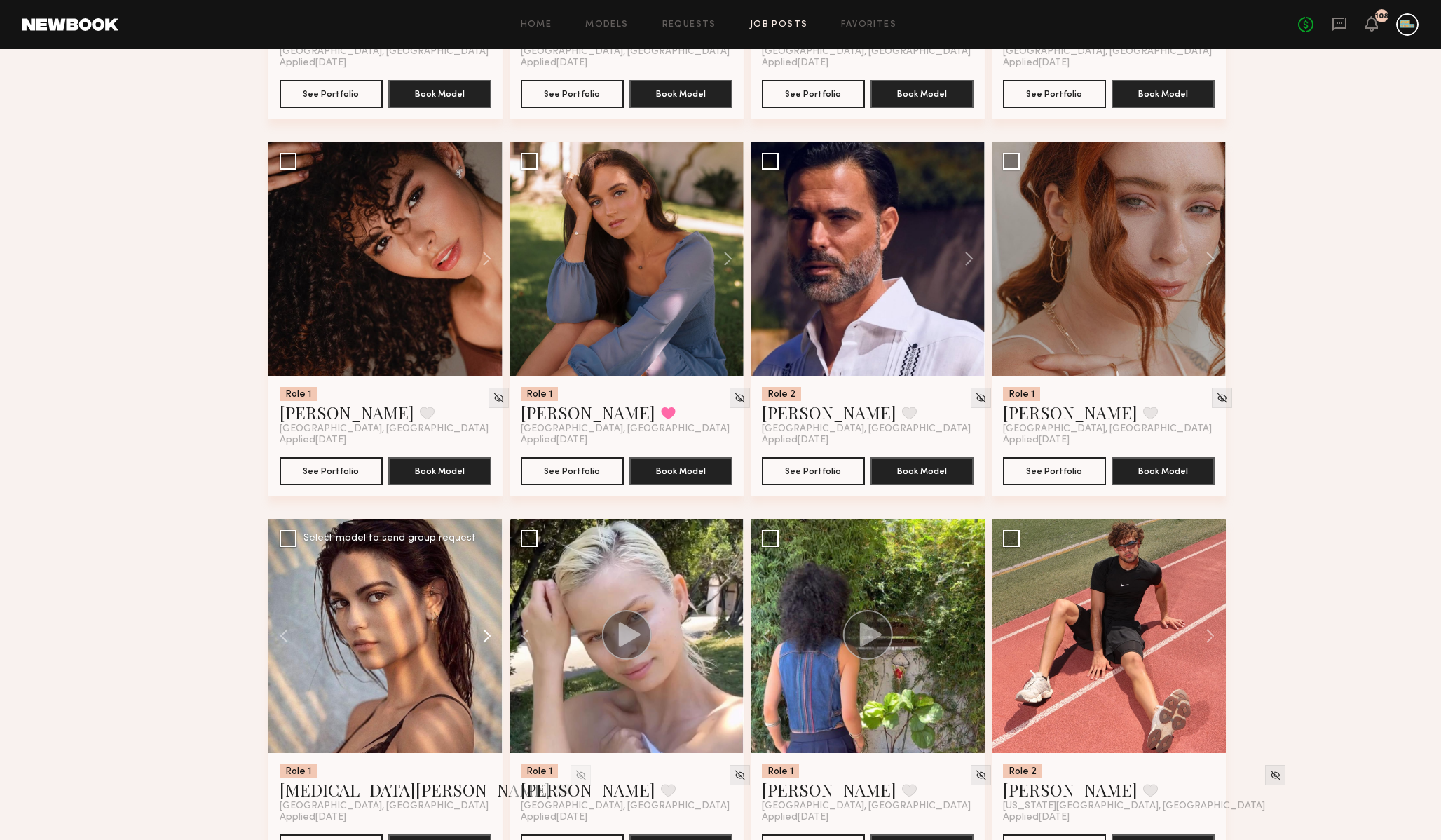
click at [482, 644] on button at bounding box center [480, 636] width 45 height 234
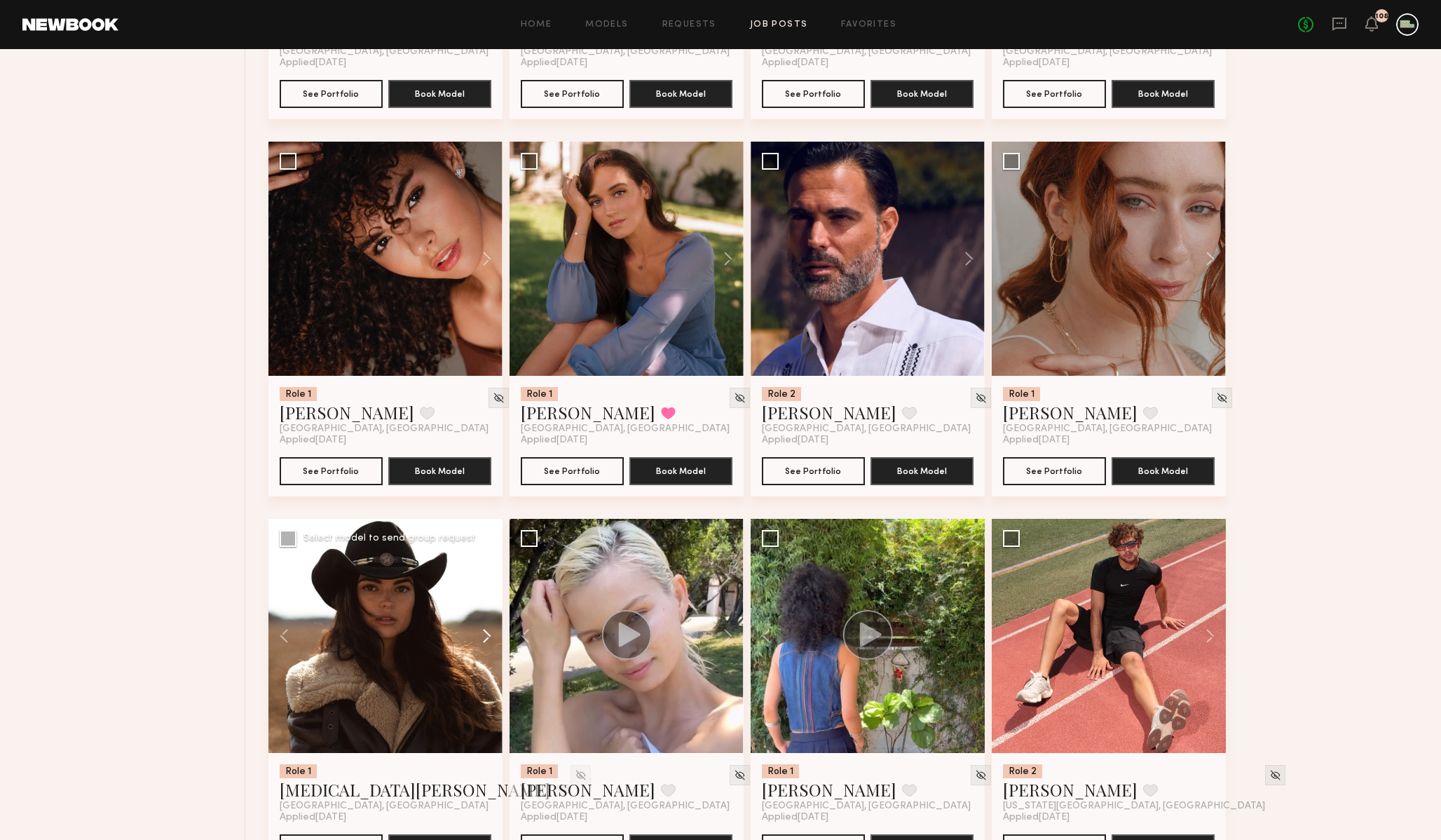
click at [482, 644] on button at bounding box center [480, 636] width 45 height 234
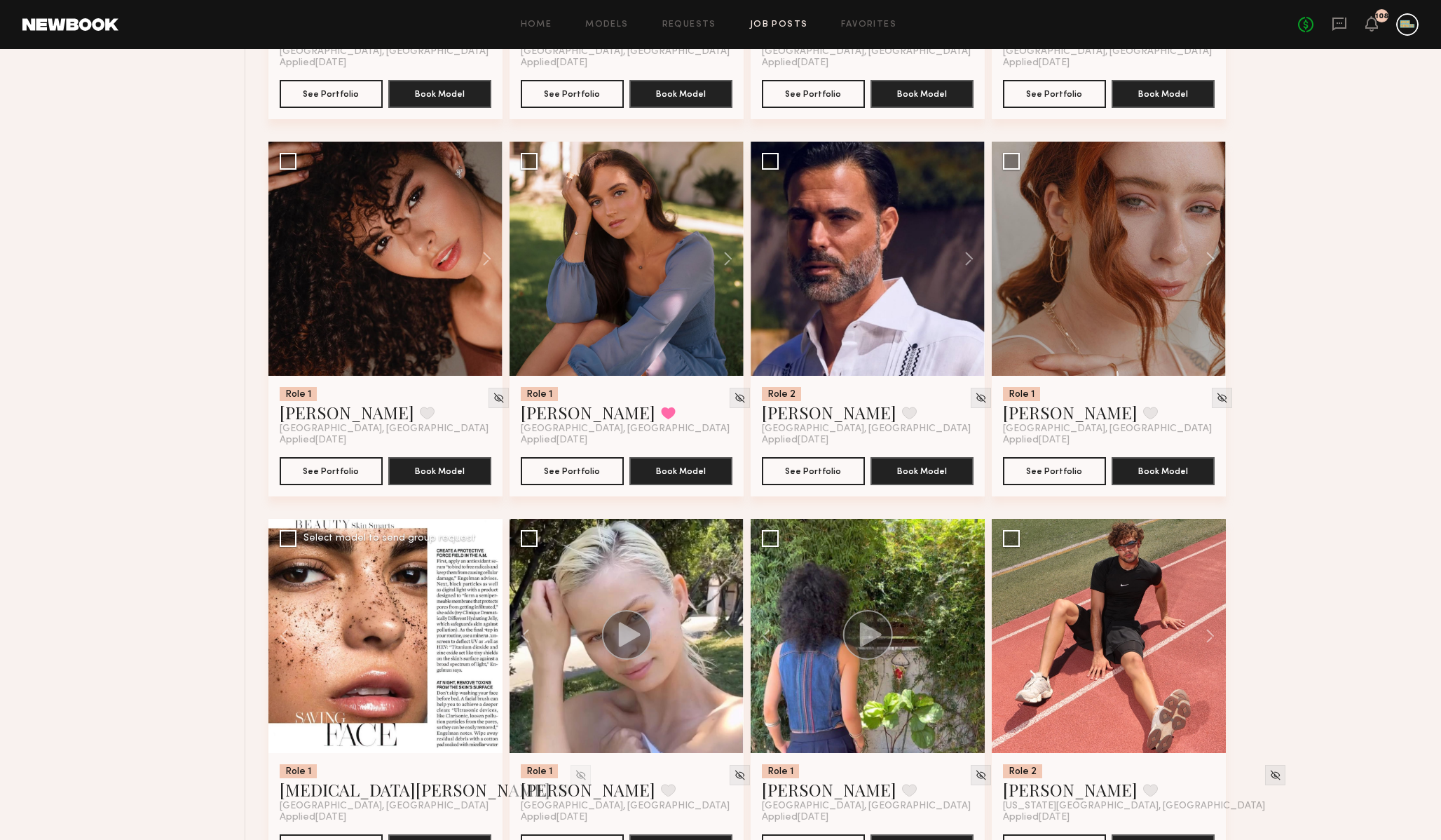
click at [482, 644] on button at bounding box center [480, 636] width 45 height 234
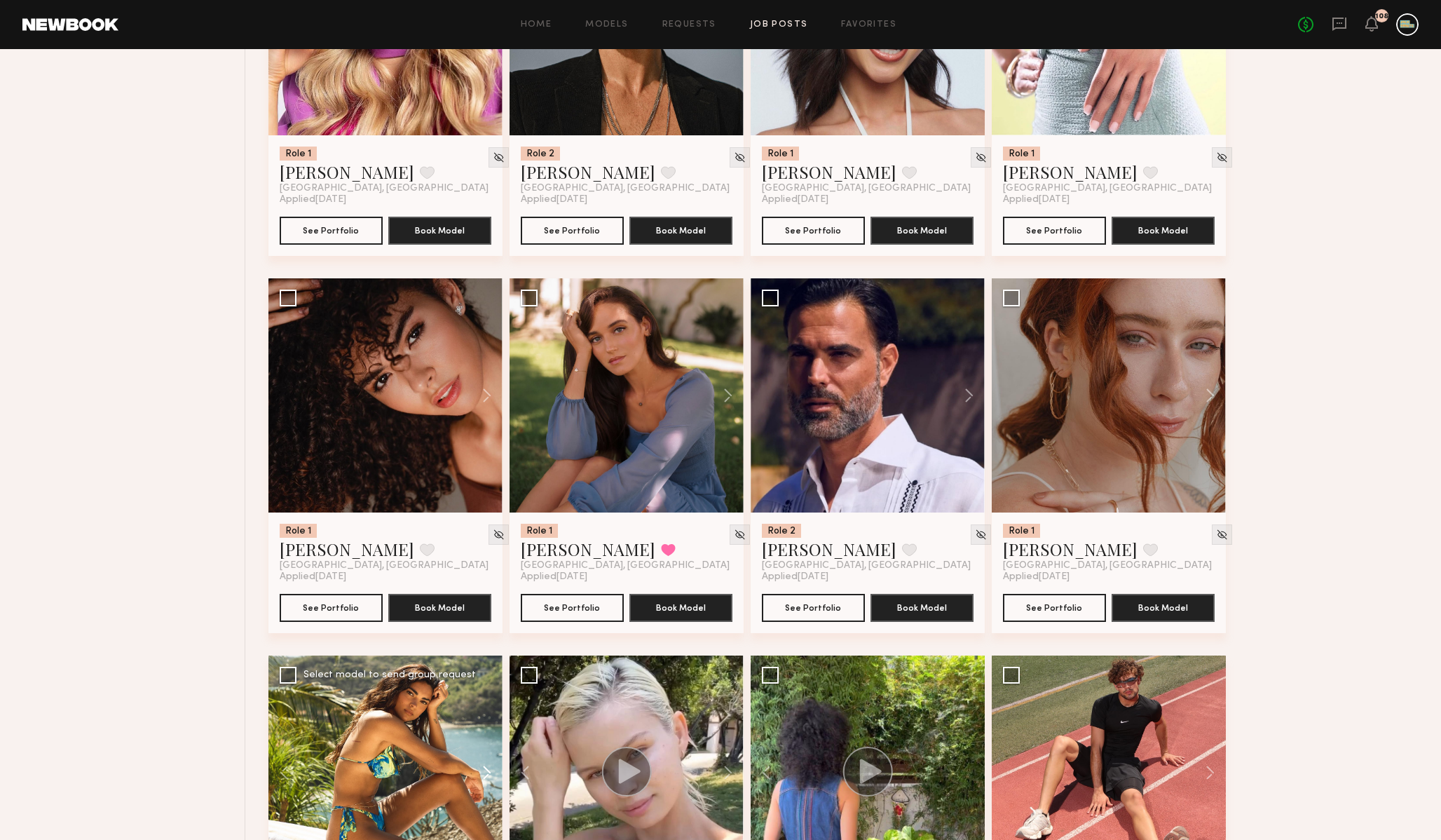
scroll to position [1786, 0]
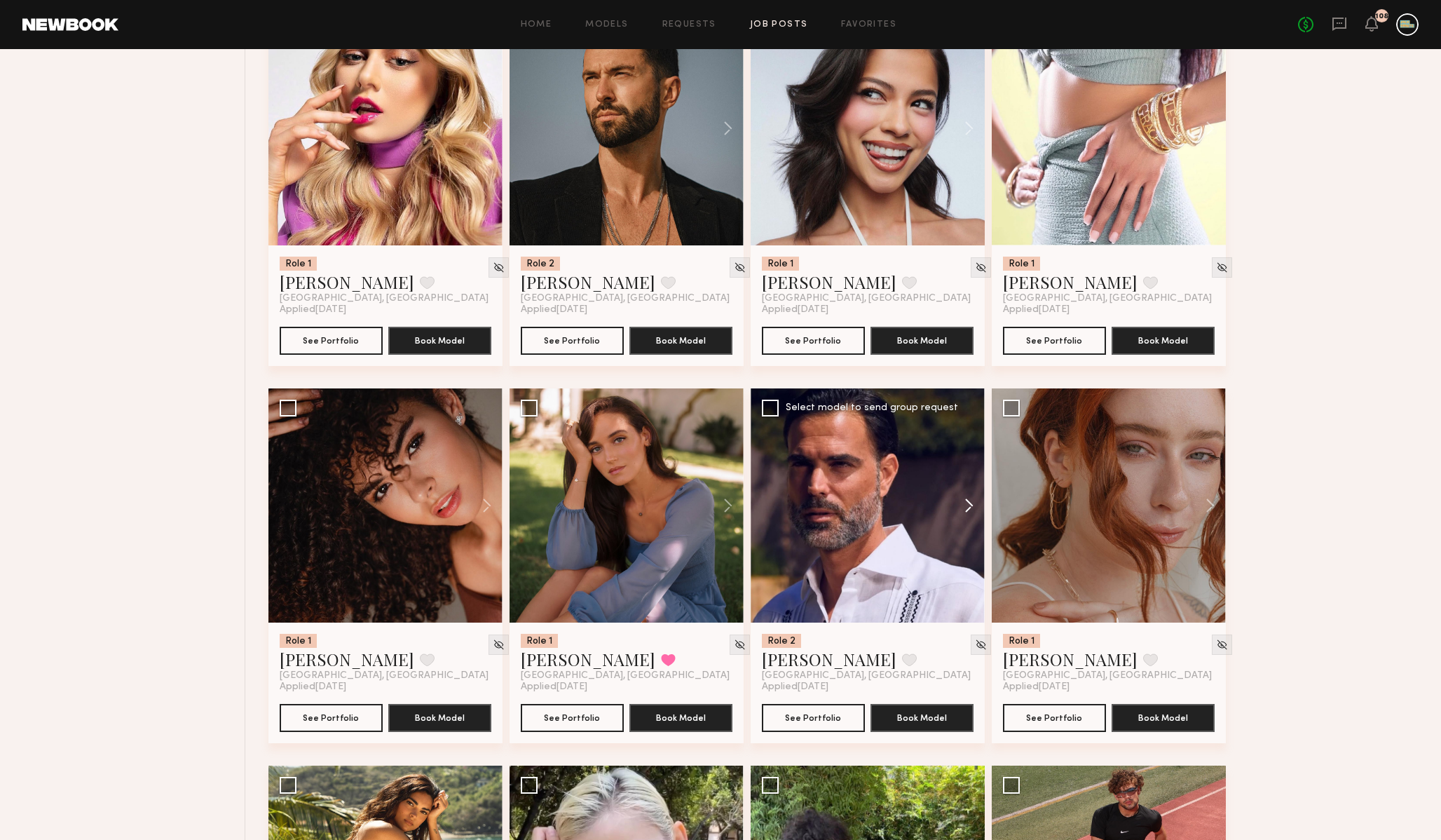
click at [968, 507] on button at bounding box center [962, 505] width 45 height 234
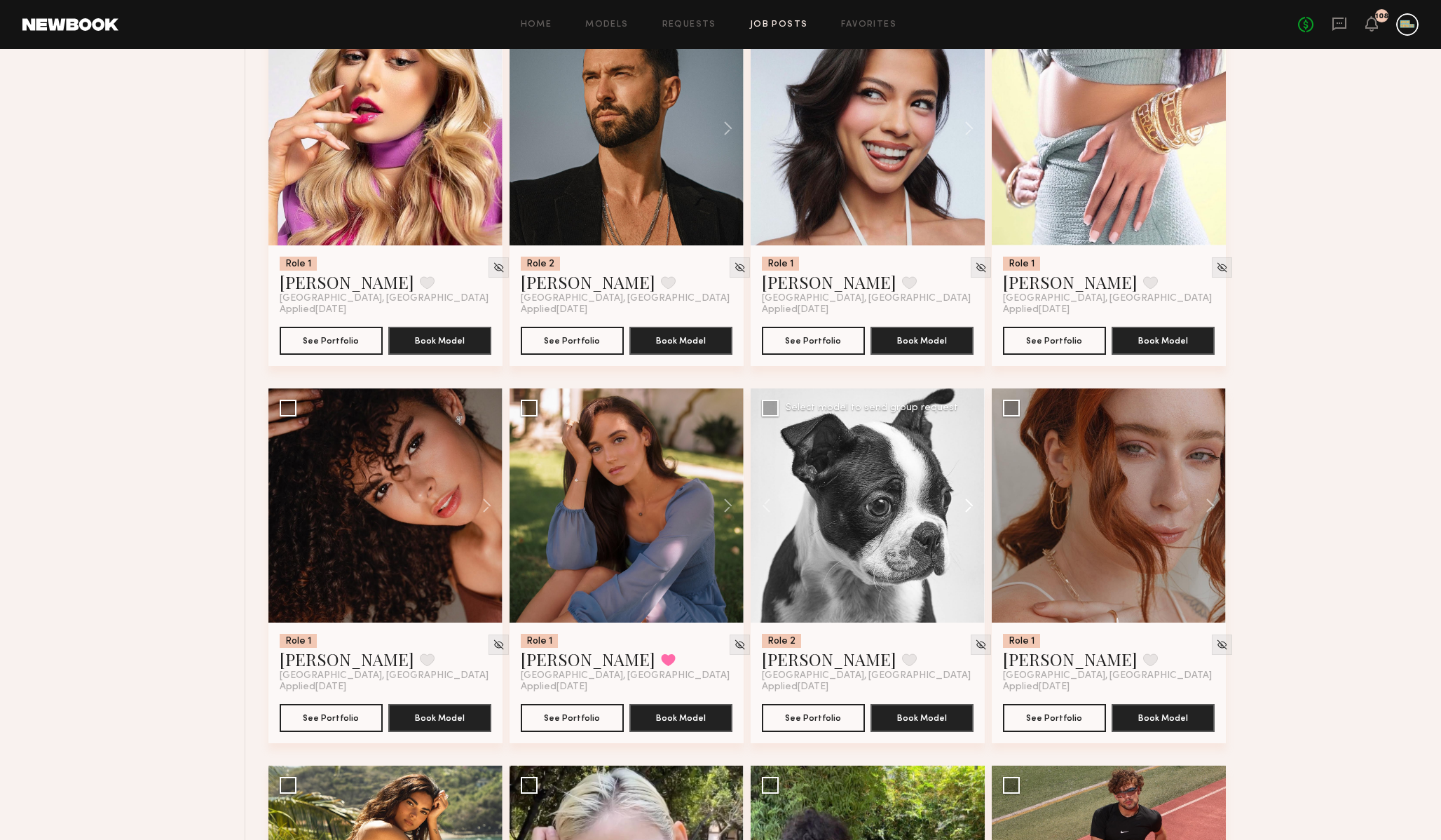
click at [968, 507] on button at bounding box center [962, 505] width 45 height 234
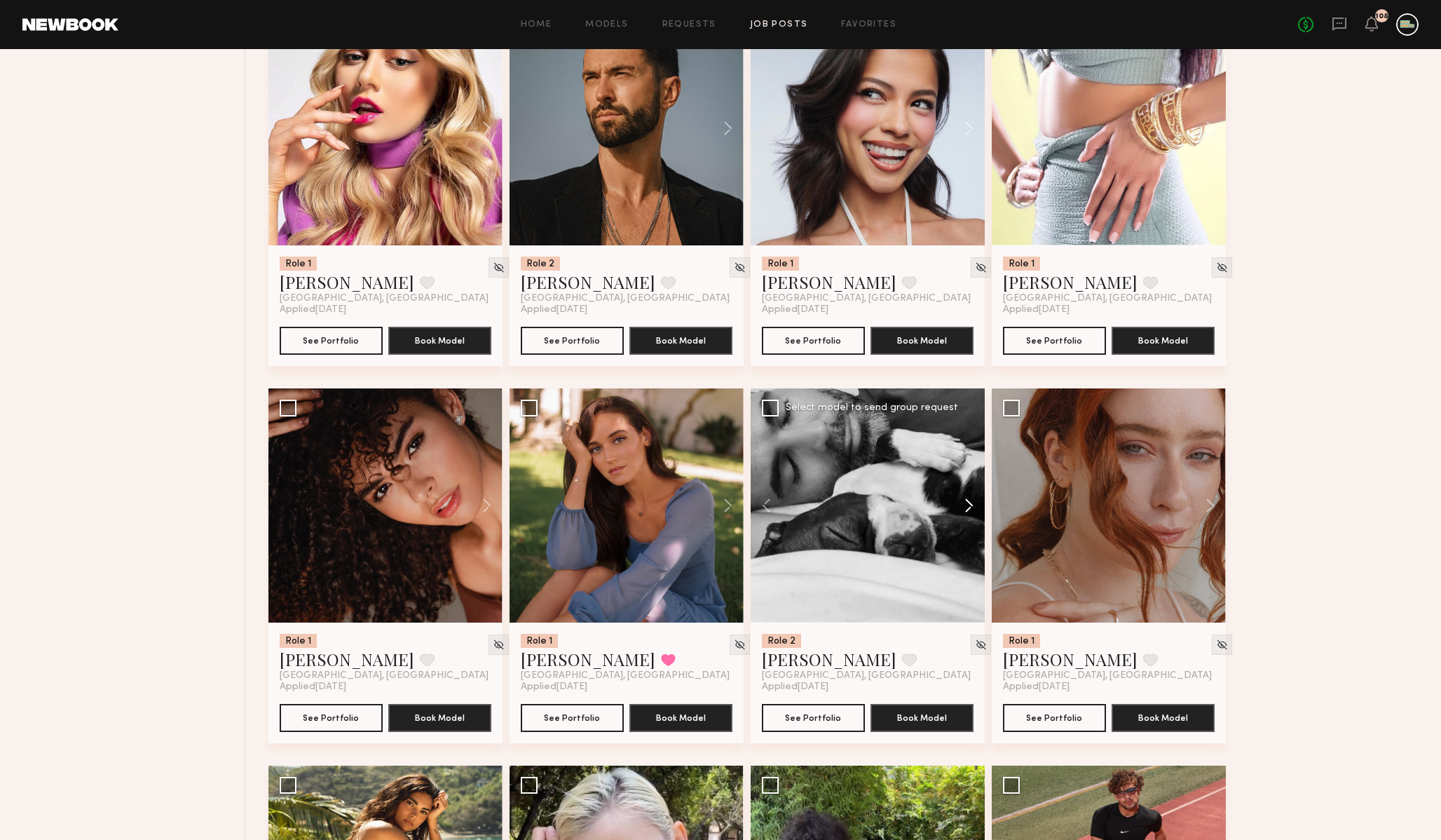
click at [968, 506] on button at bounding box center [962, 505] width 45 height 234
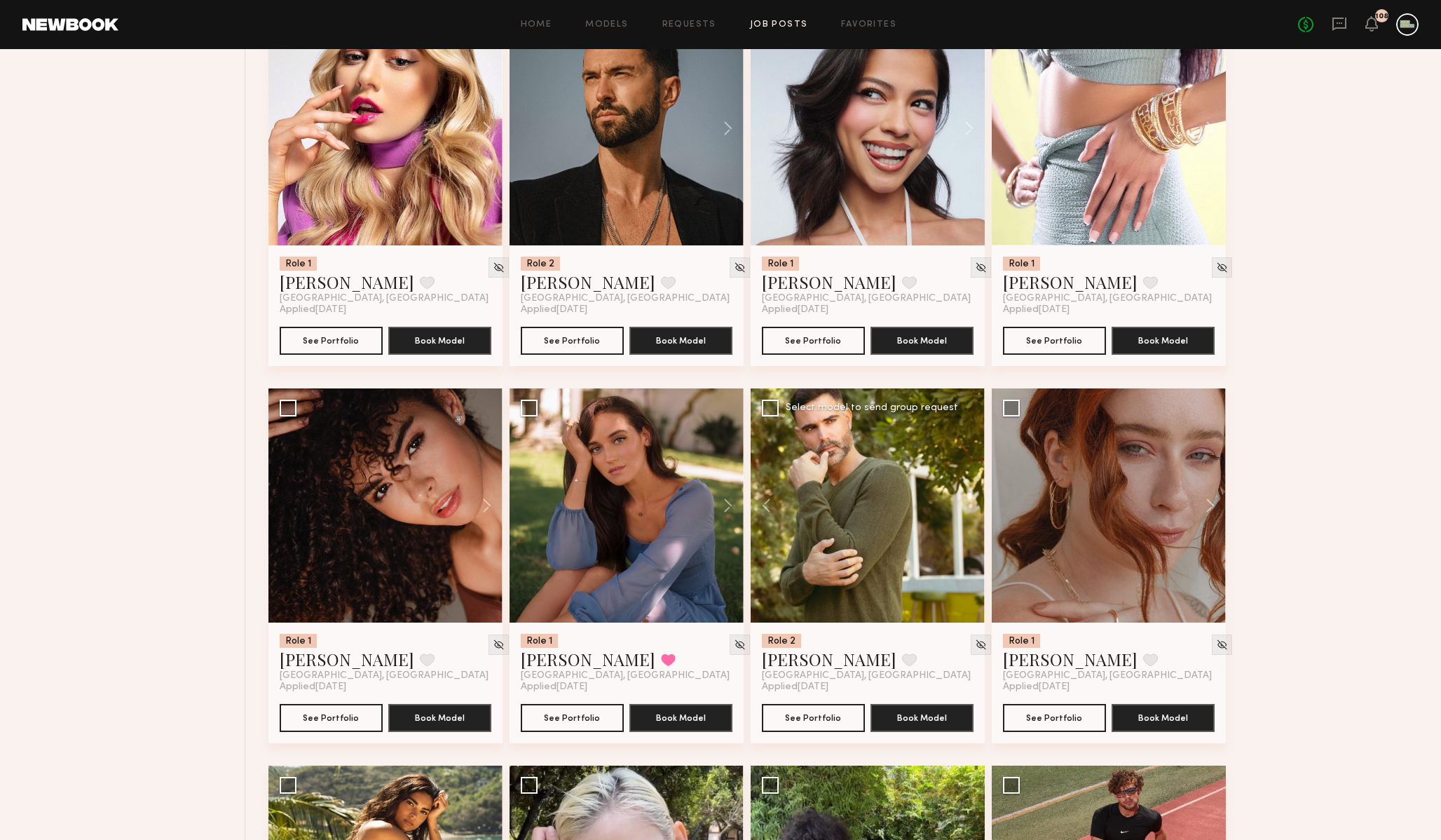
click at [968, 506] on div at bounding box center [868, 505] width 235 height 234
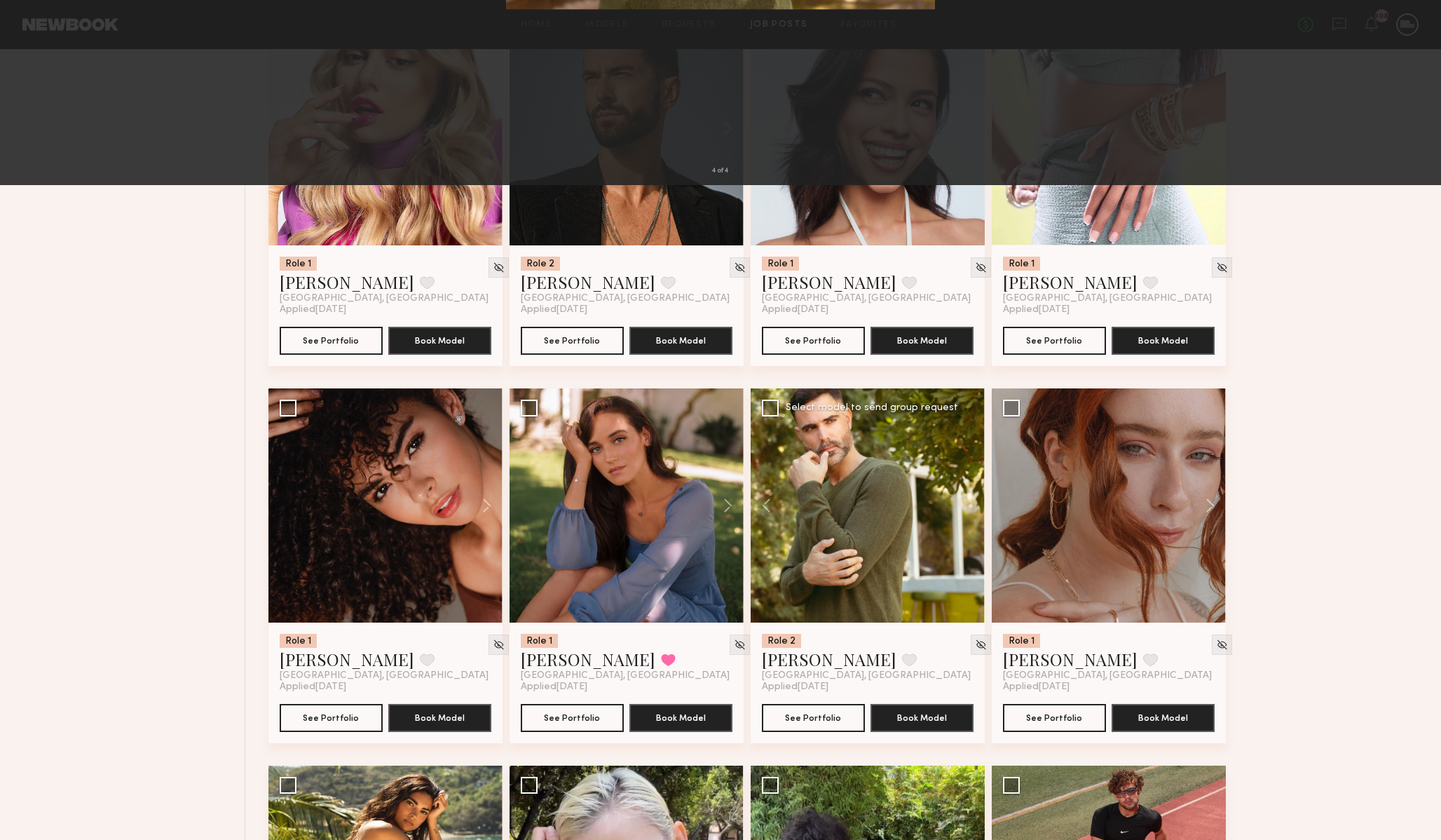
click at [997, 287] on div "4 of 4" at bounding box center [720, 420] width 1441 height 840
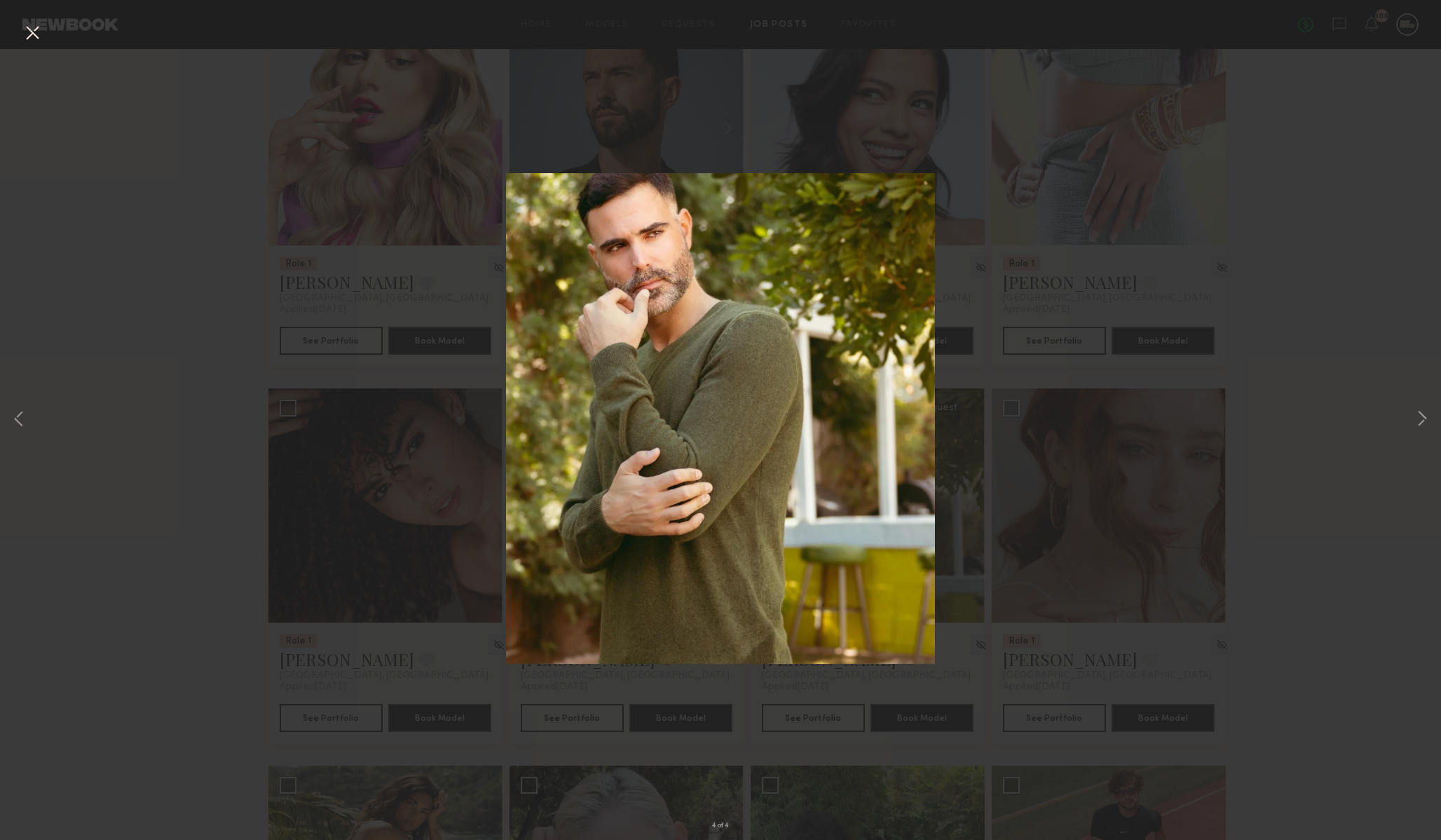
click at [28, 30] on button at bounding box center [32, 34] width 22 height 25
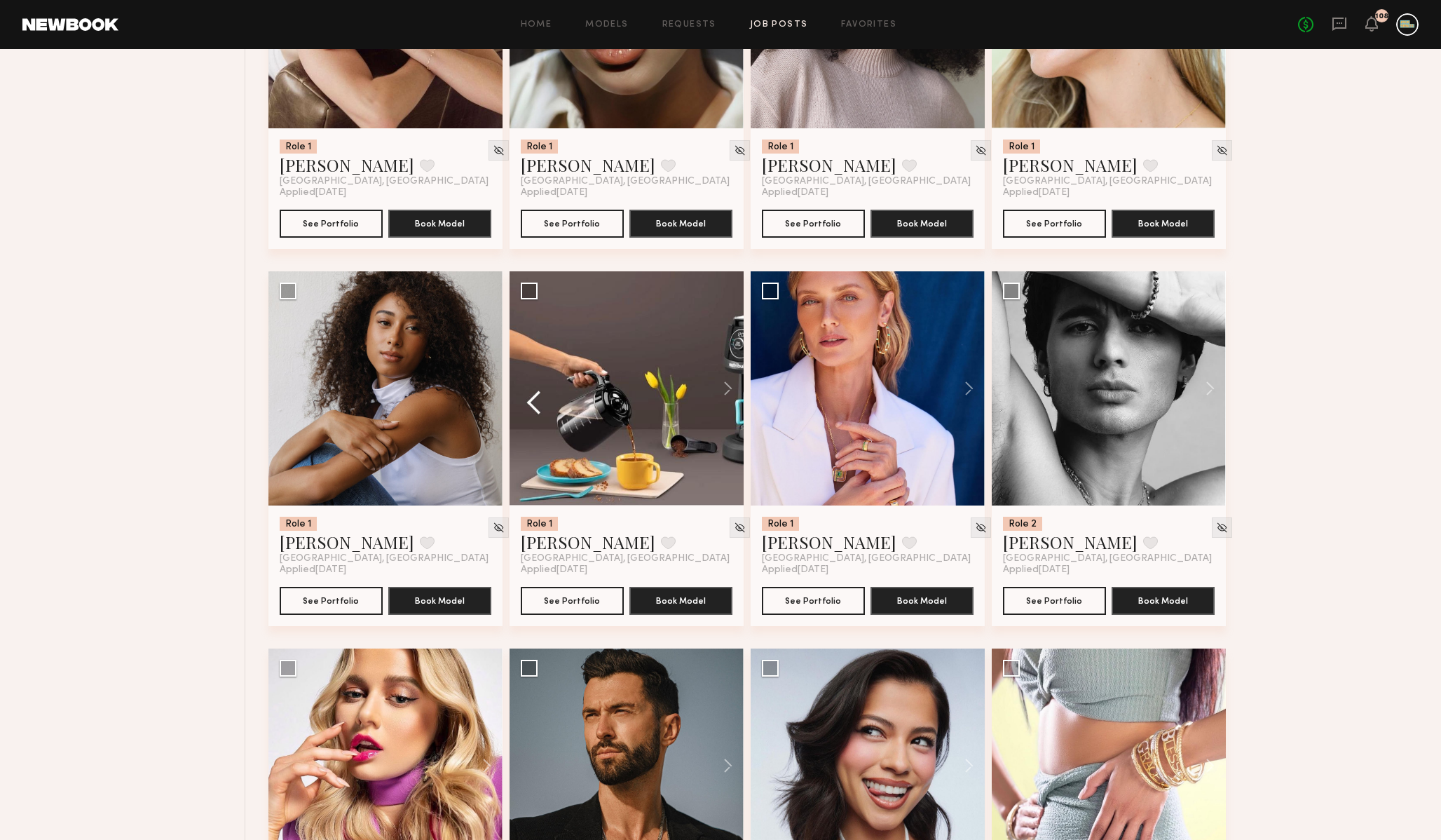
scroll to position [1067, 0]
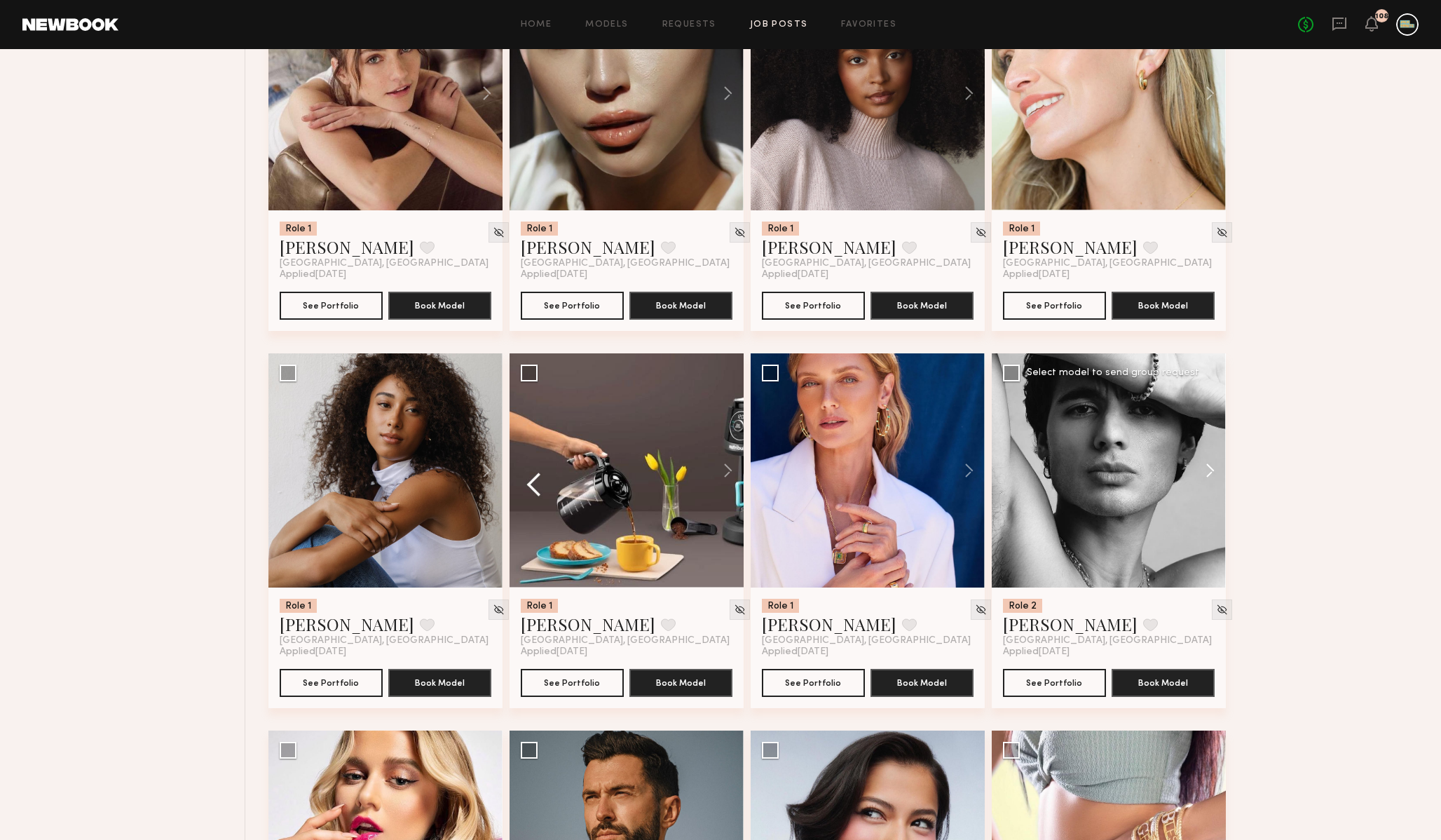
click at [1207, 472] on button at bounding box center [1203, 470] width 45 height 234
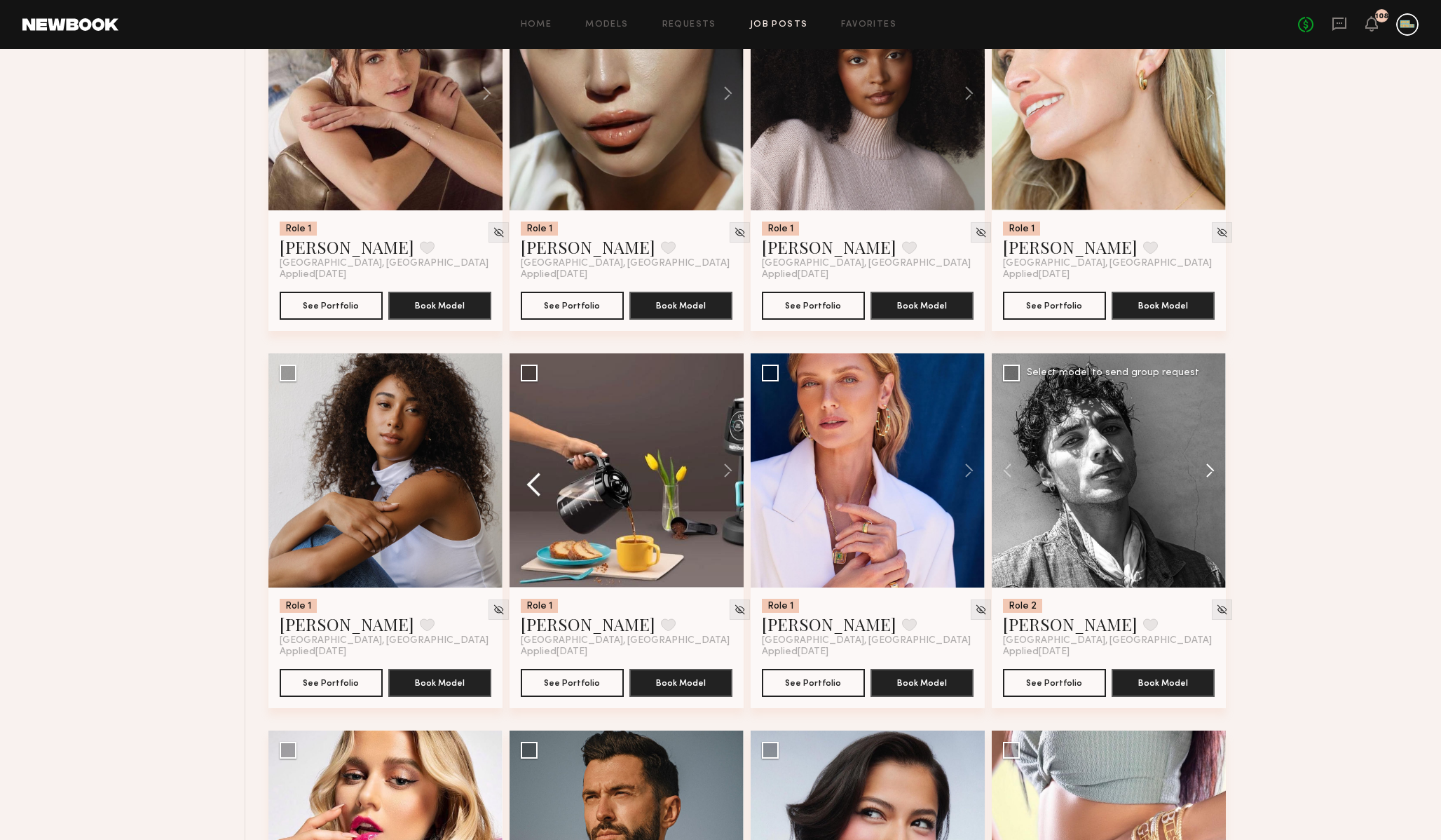
click at [1207, 472] on button at bounding box center [1203, 470] width 45 height 234
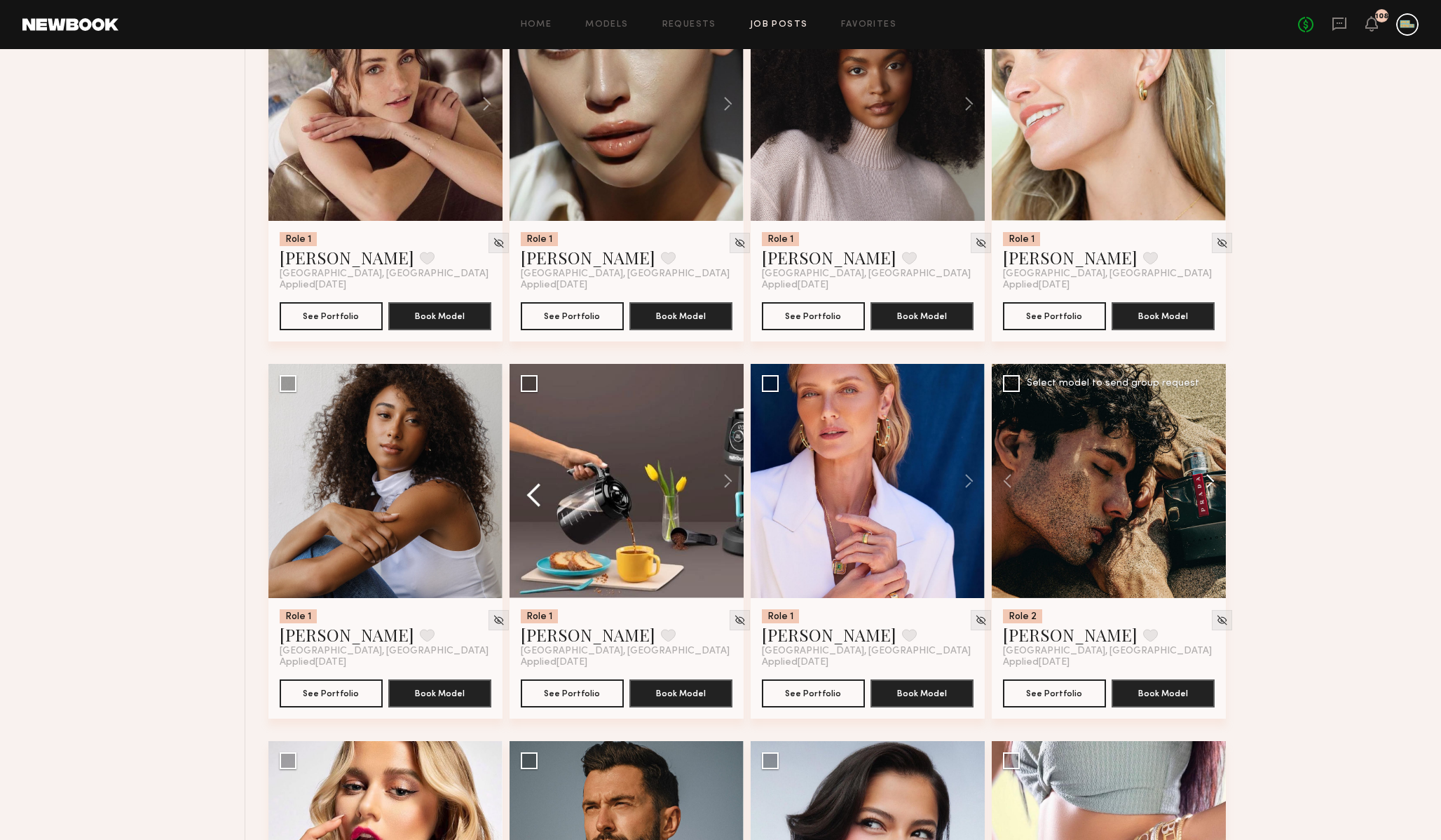
scroll to position [1096, 0]
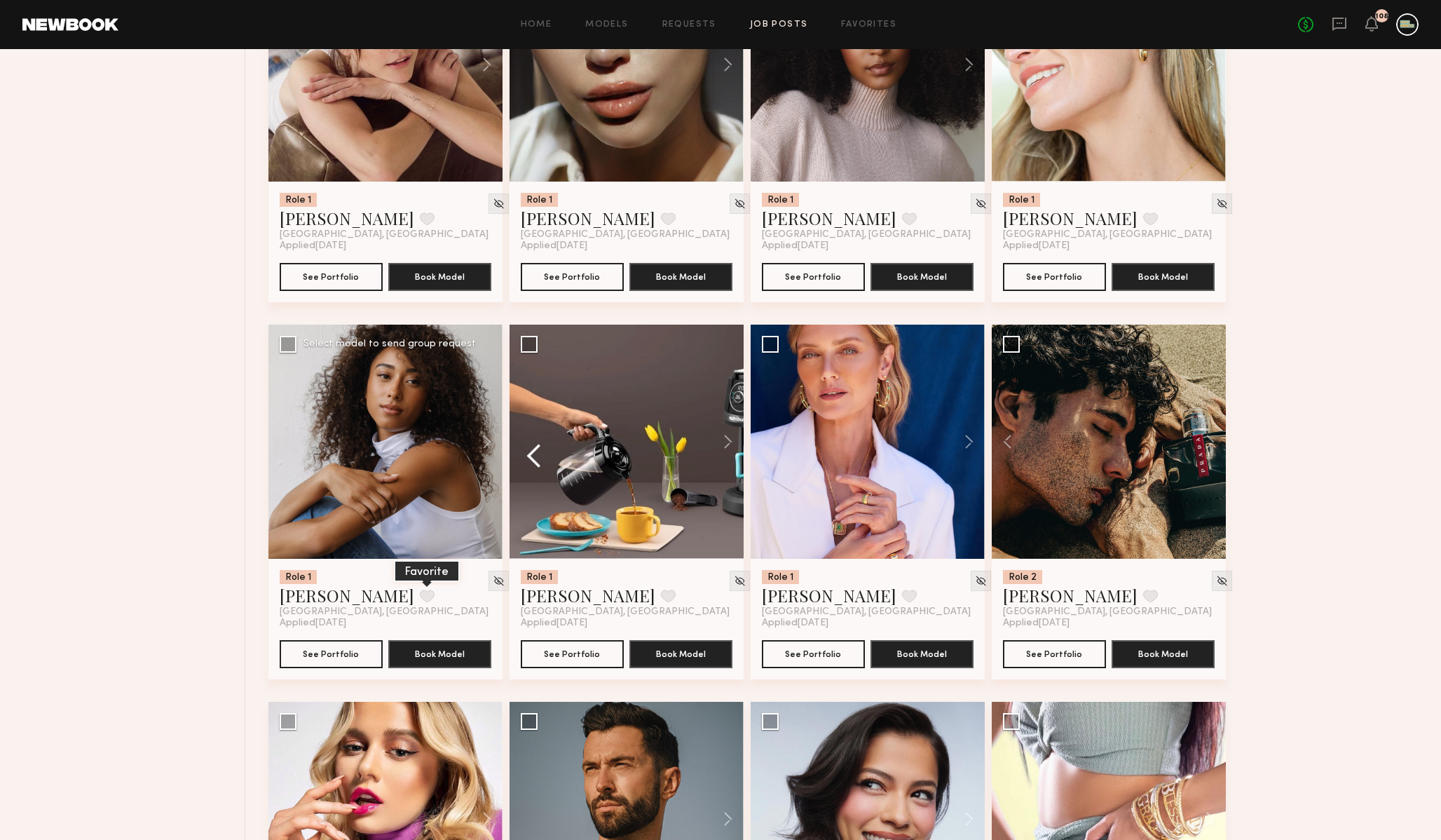
click at [420, 597] on button at bounding box center [427, 596] width 15 height 13
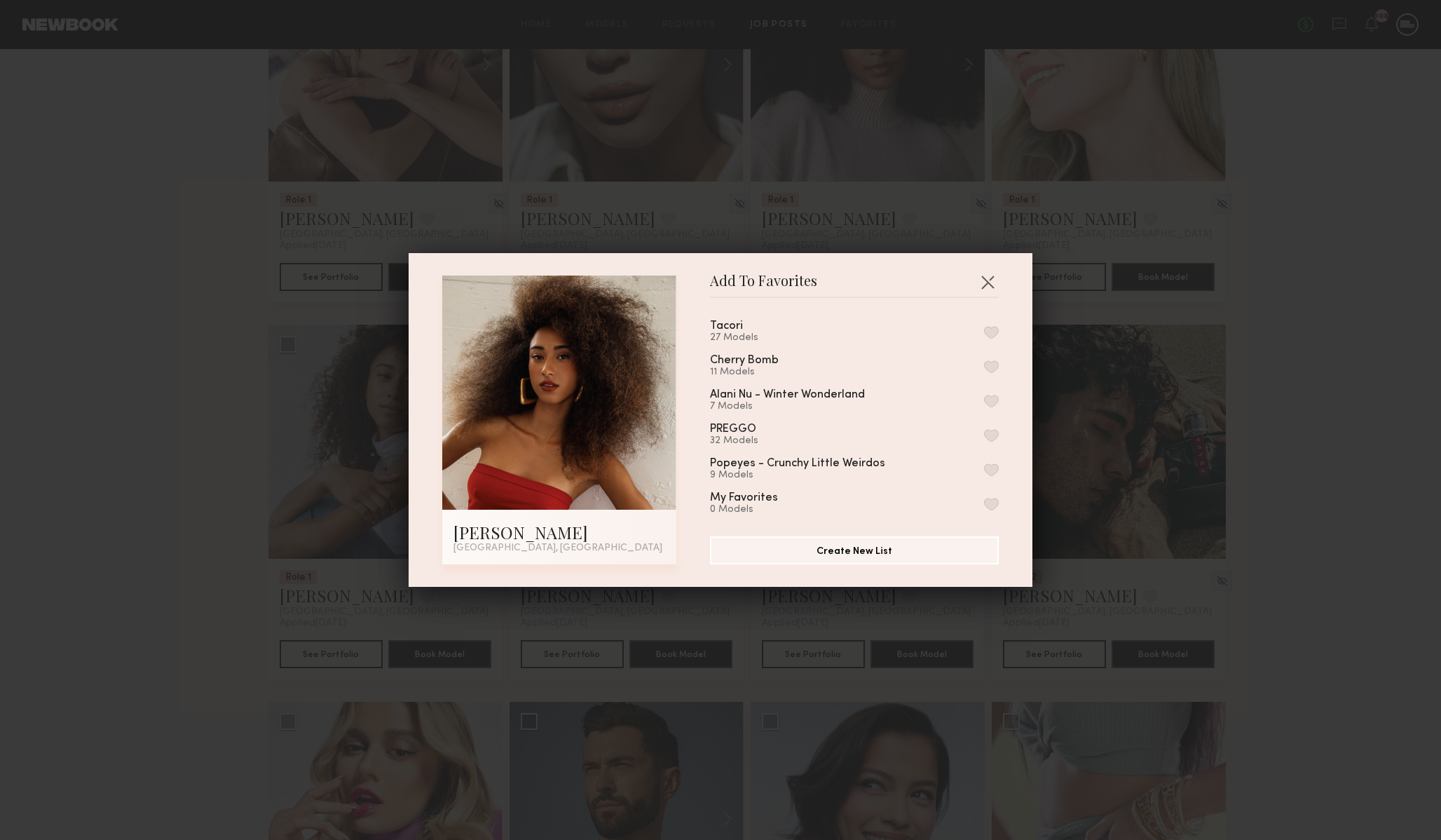
click at [993, 334] on button "button" at bounding box center [991, 332] width 15 height 13
click at [989, 275] on button "button" at bounding box center [988, 282] width 22 height 22
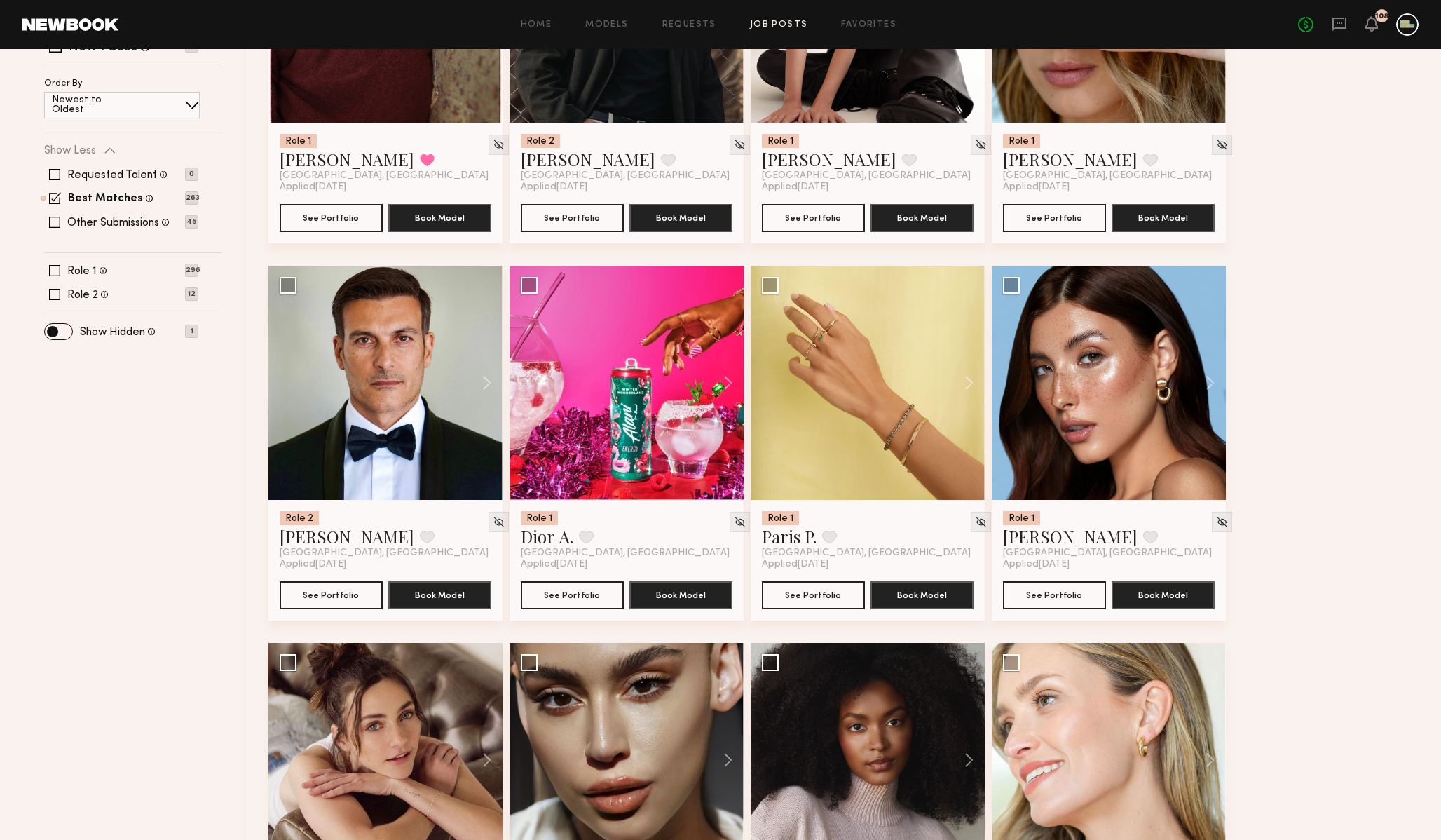
scroll to position [366, 0]
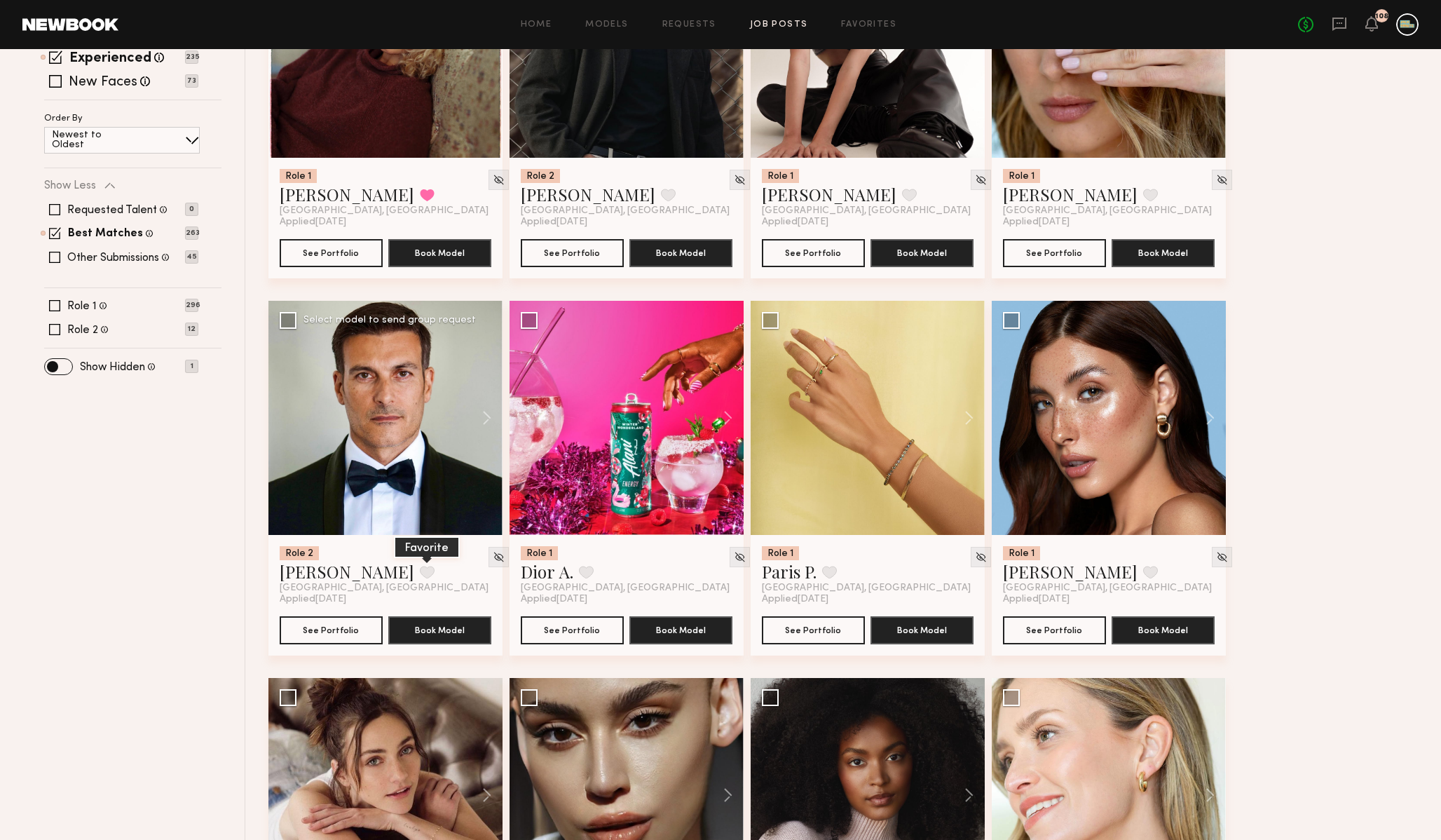
click at [420, 572] on button at bounding box center [427, 572] width 15 height 13
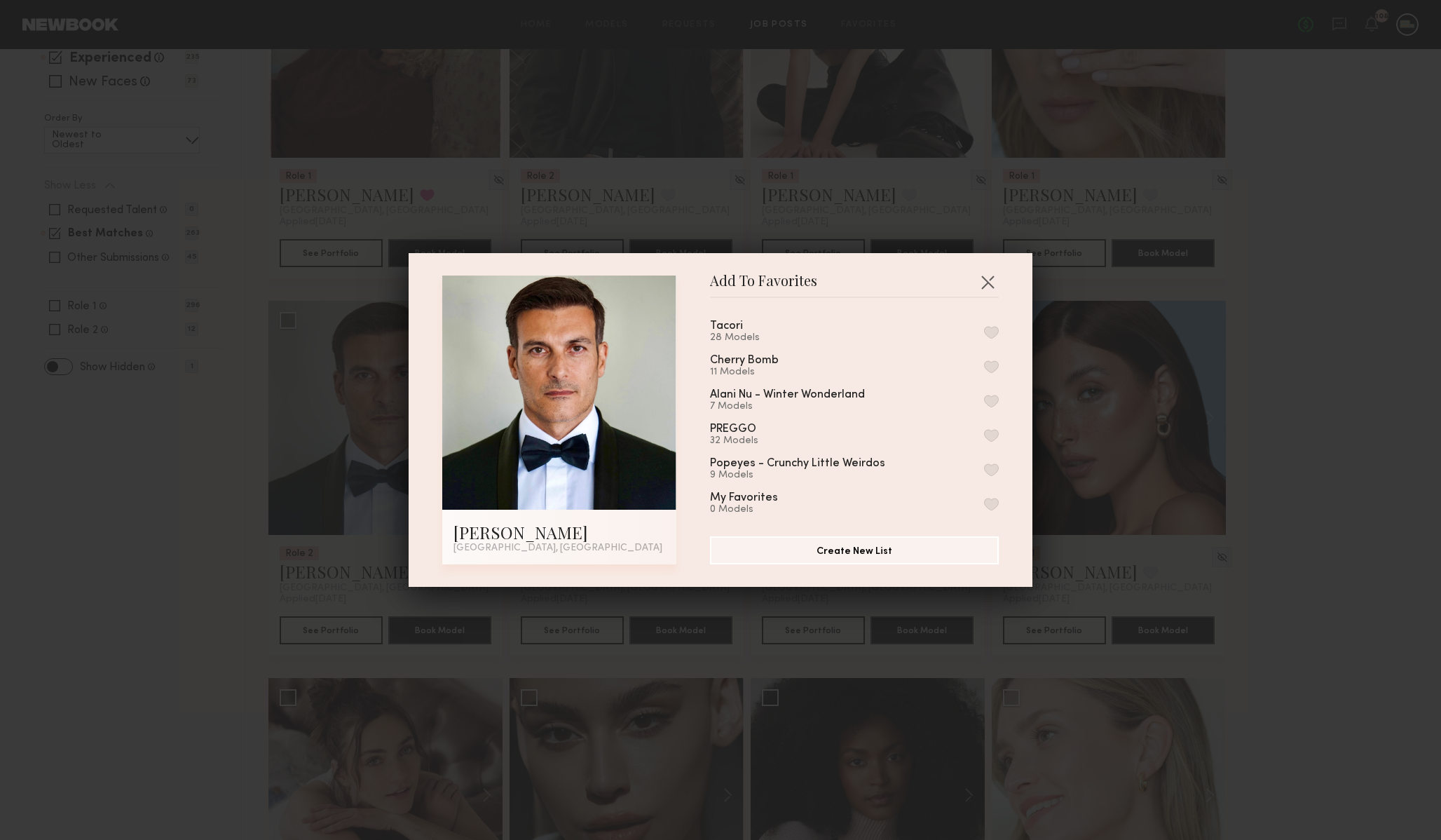
click at [989, 328] on button "button" at bounding box center [991, 332] width 15 height 13
click at [985, 284] on button "button" at bounding box center [988, 282] width 22 height 22
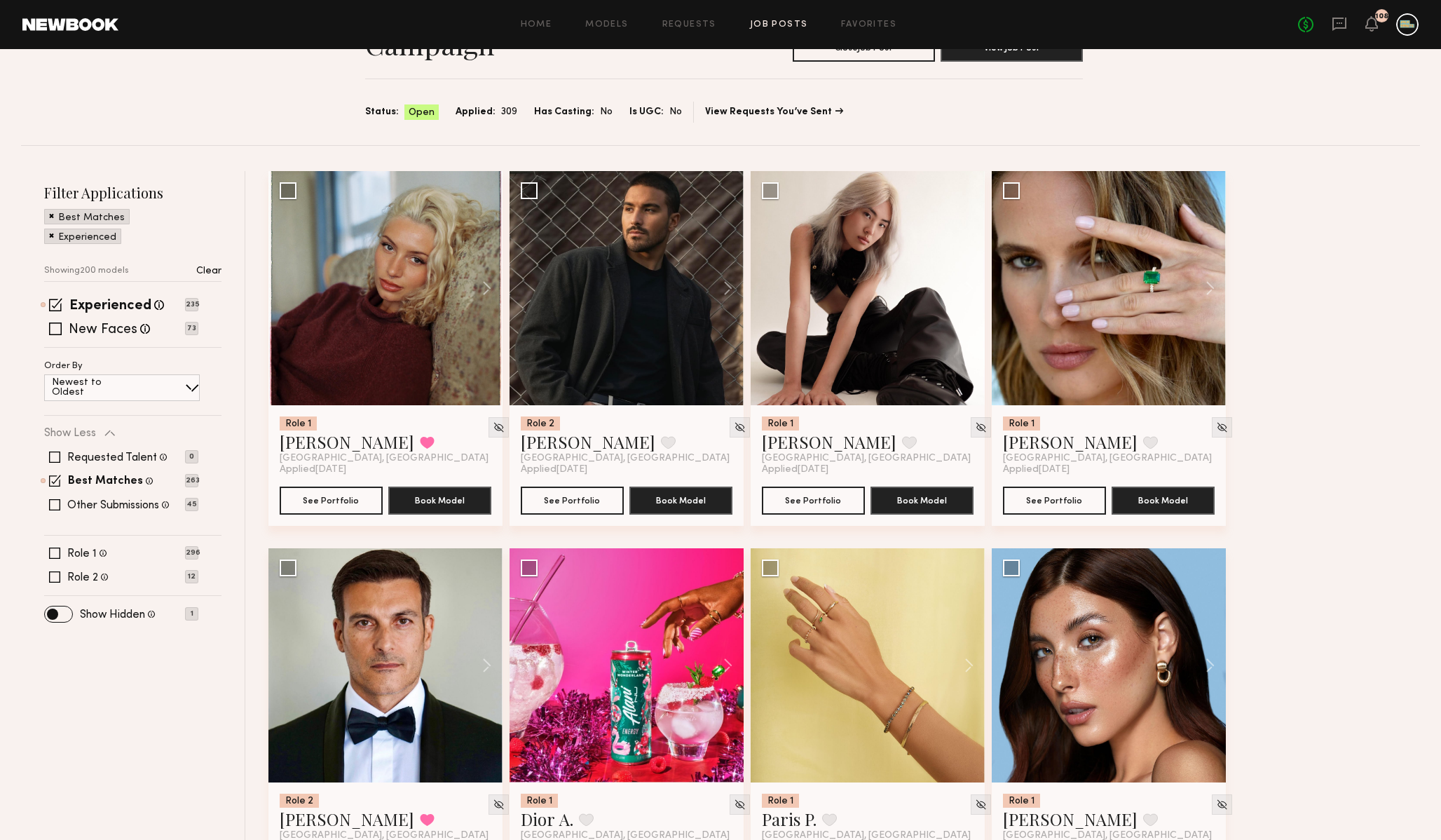
scroll to position [0, 0]
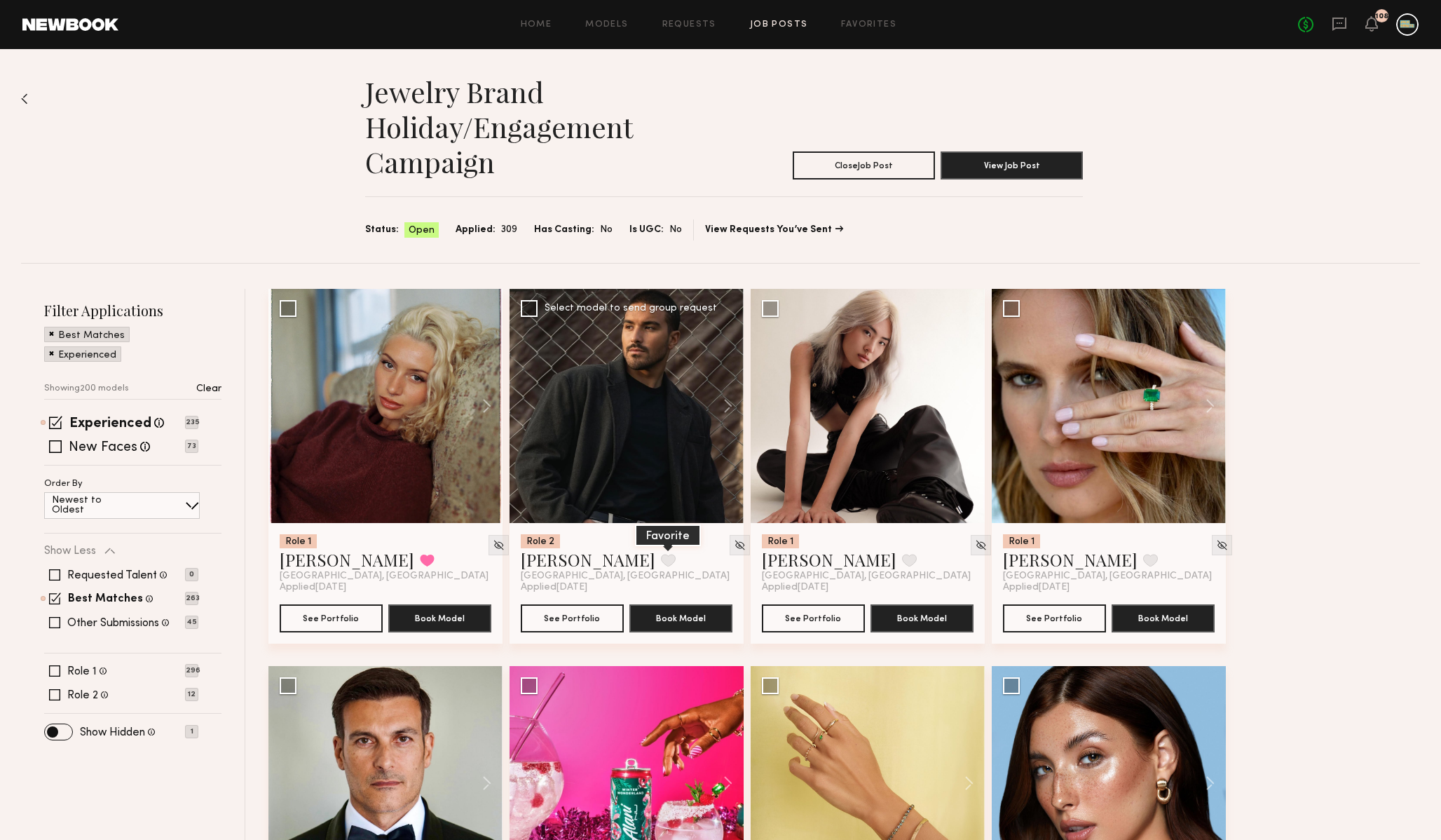
click at [661, 559] on button at bounding box center [668, 560] width 15 height 13
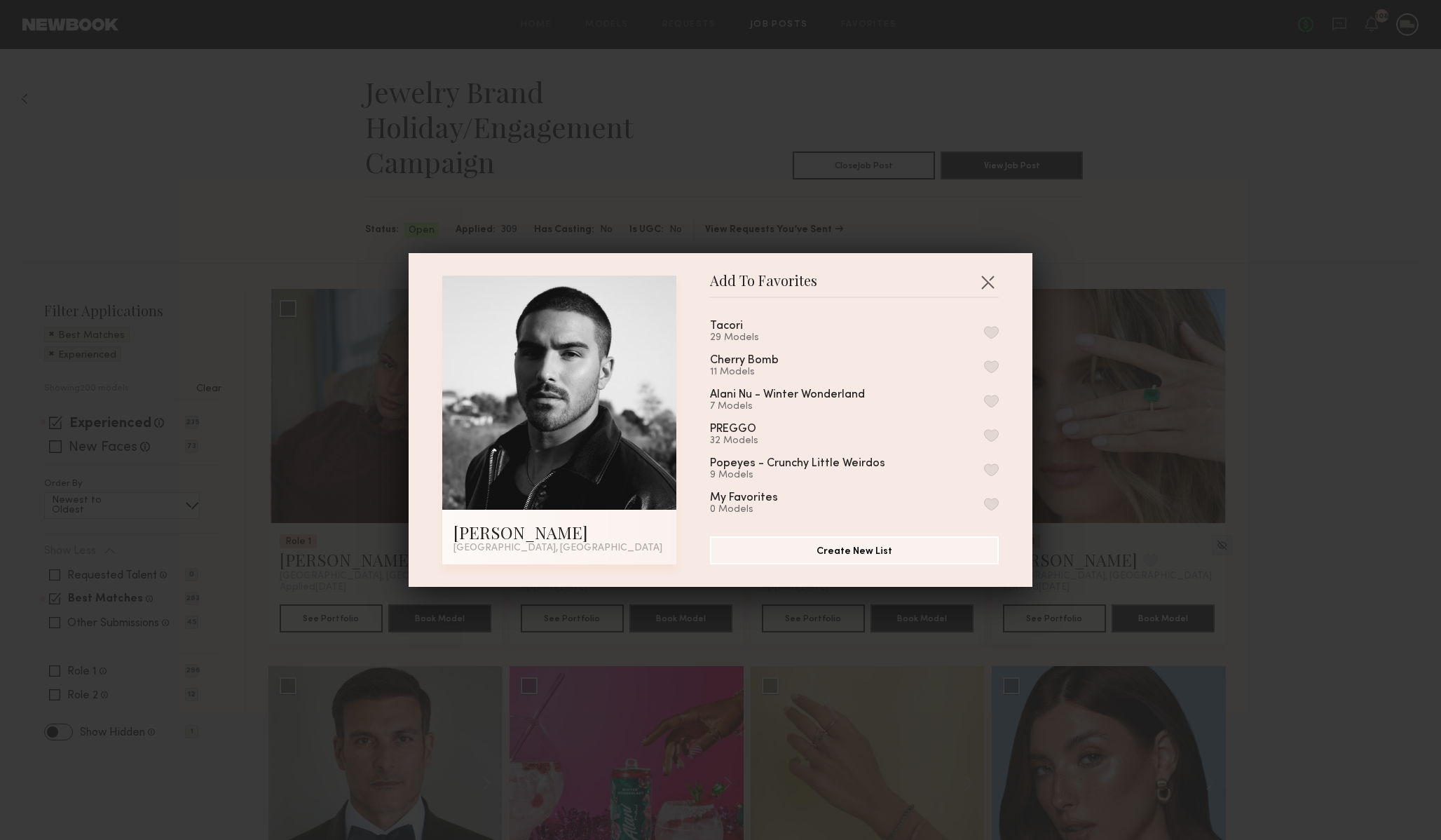
click at [994, 328] on button "button" at bounding box center [991, 332] width 15 height 13
click at [993, 277] on button "button" at bounding box center [988, 282] width 22 height 22
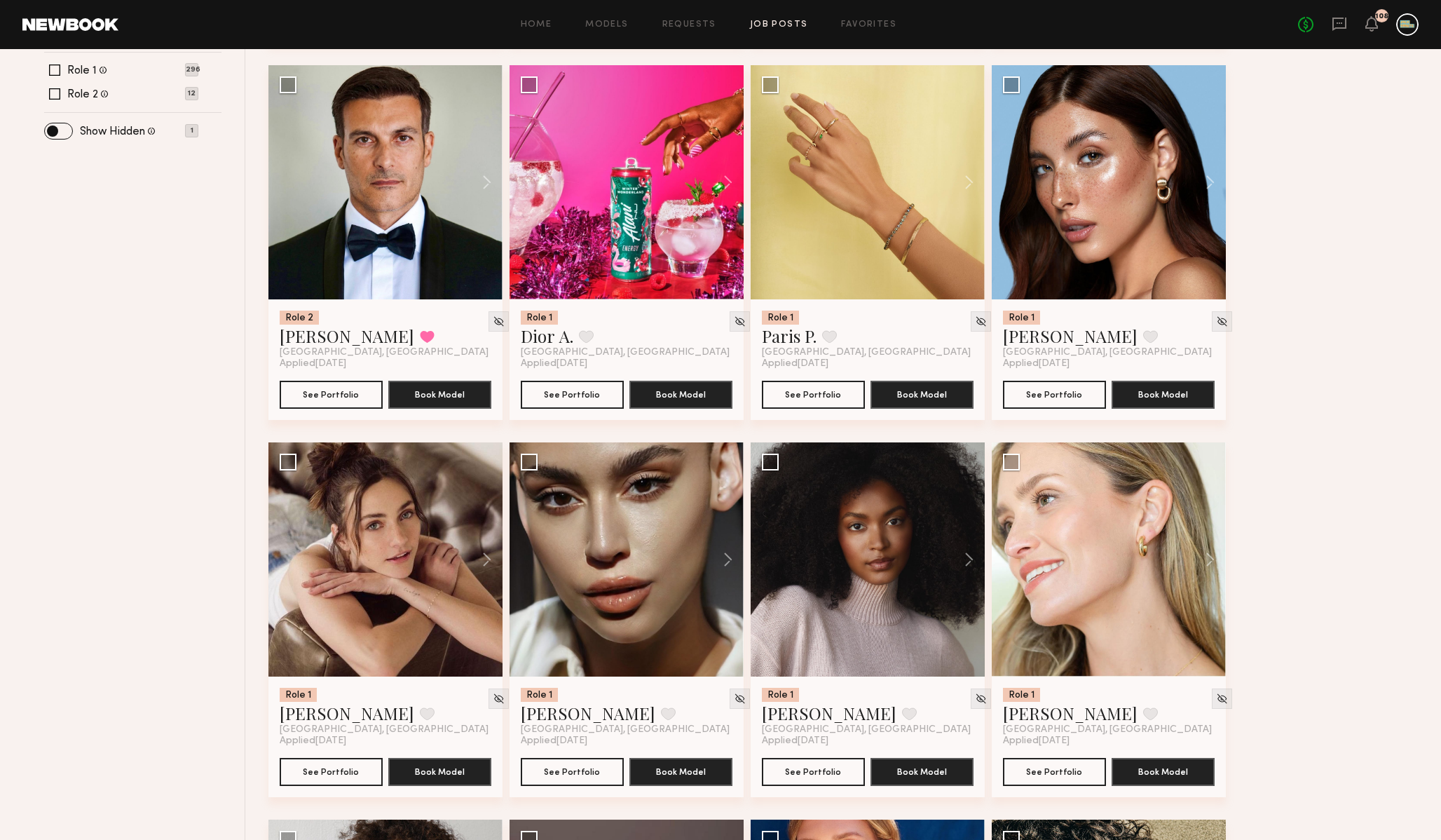
scroll to position [598, 0]
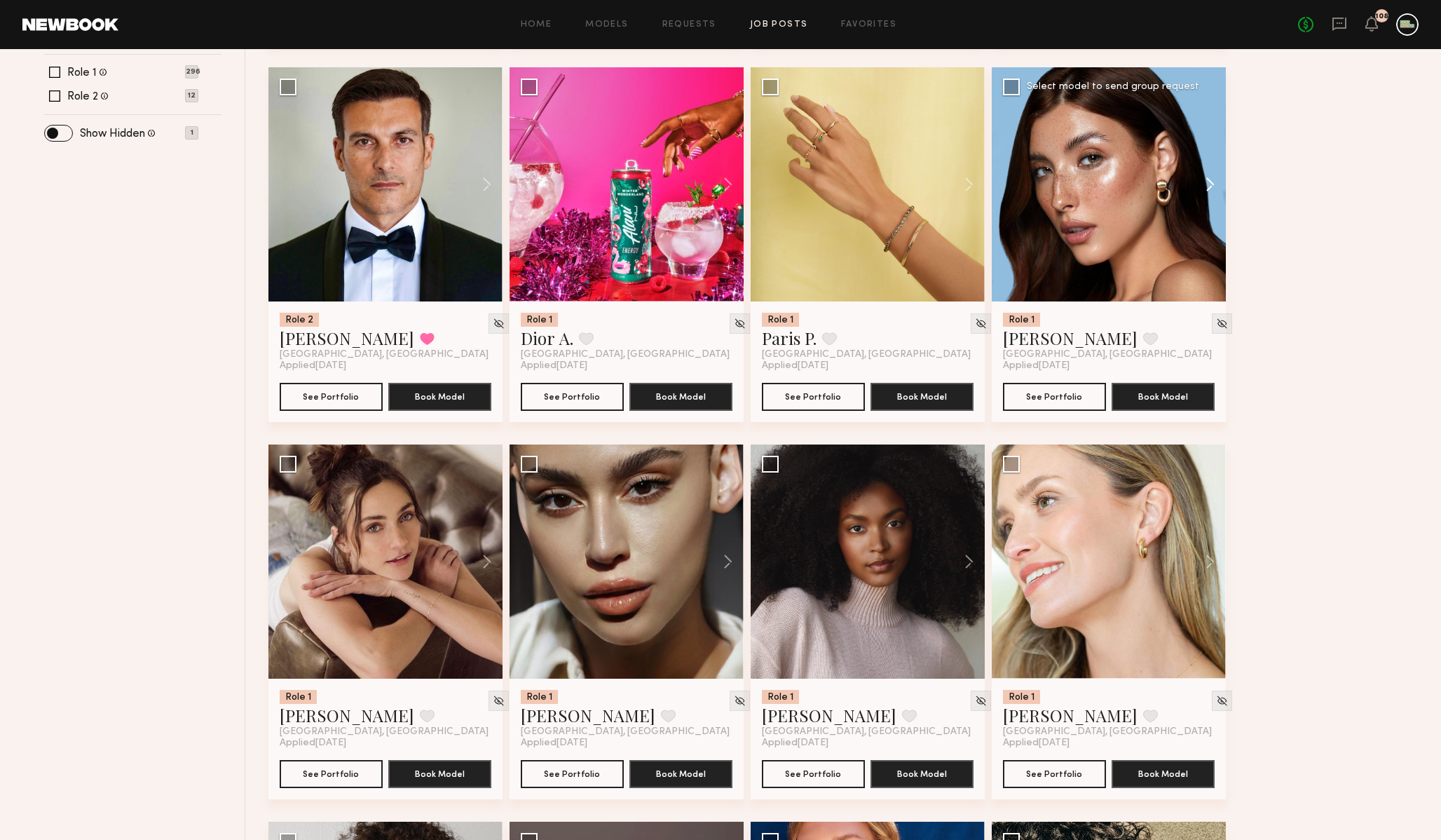
click at [1214, 186] on button at bounding box center [1203, 184] width 45 height 234
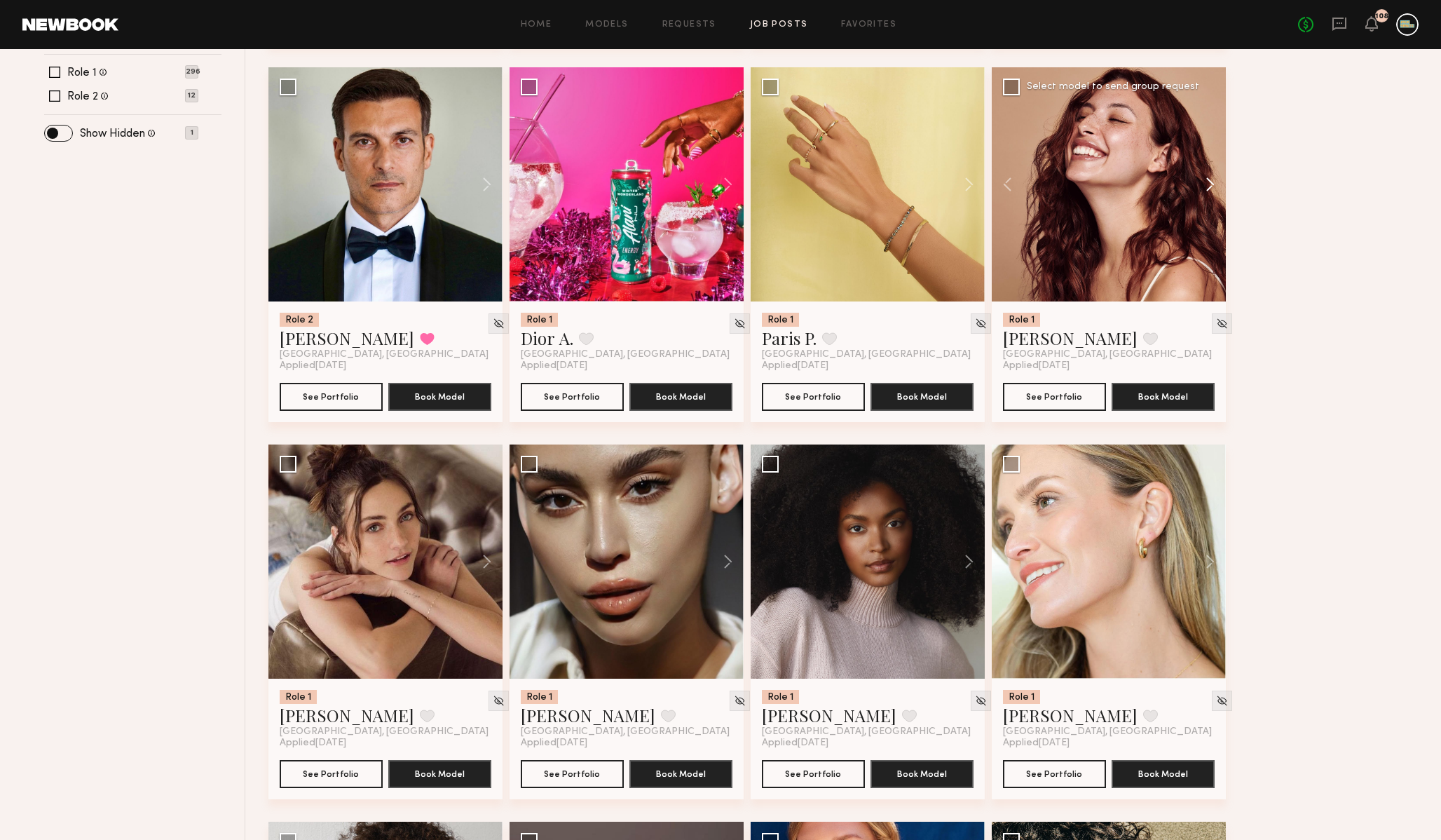
click at [1214, 186] on button at bounding box center [1203, 184] width 45 height 234
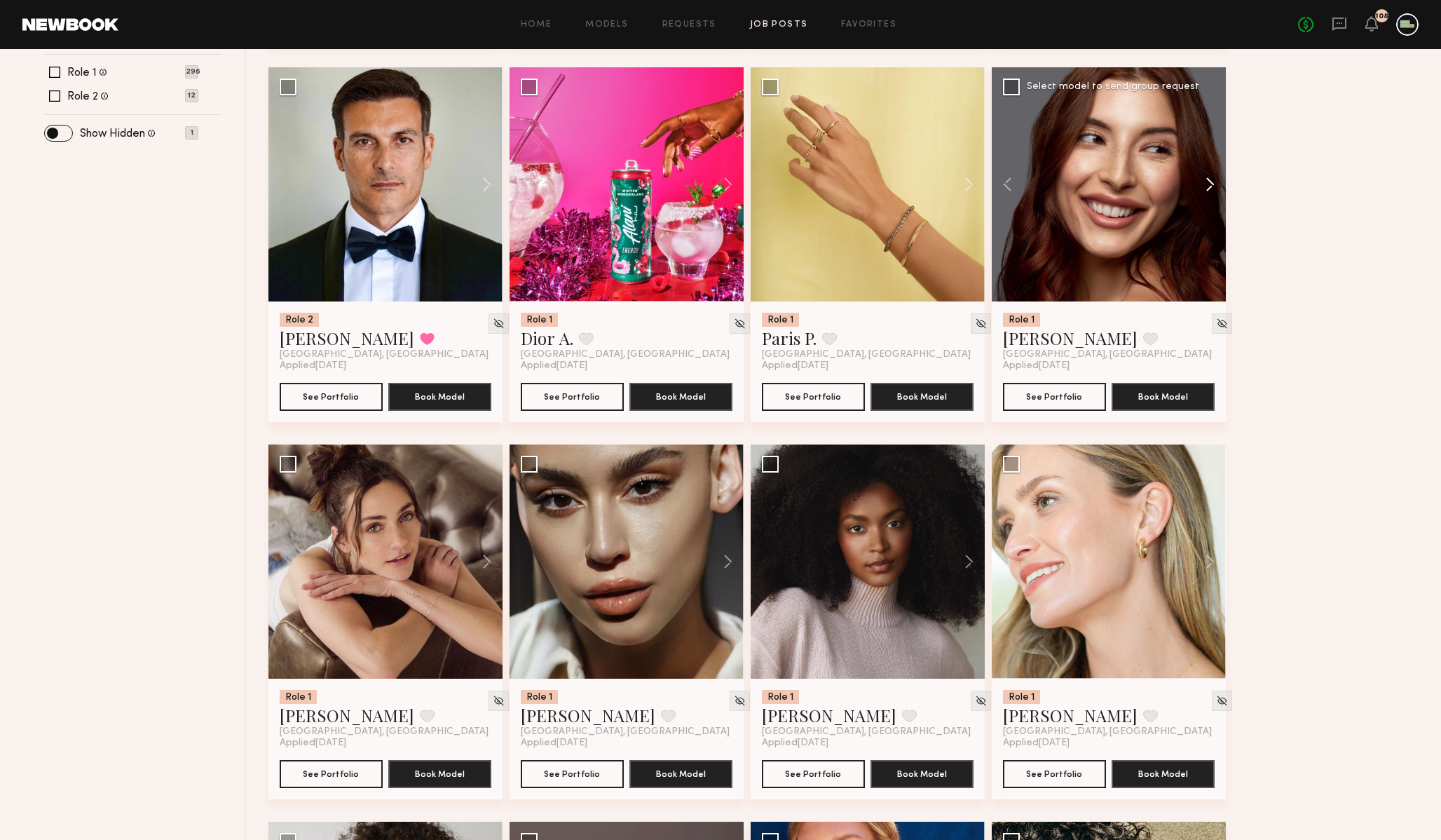
click at [1214, 186] on button at bounding box center [1203, 184] width 45 height 234
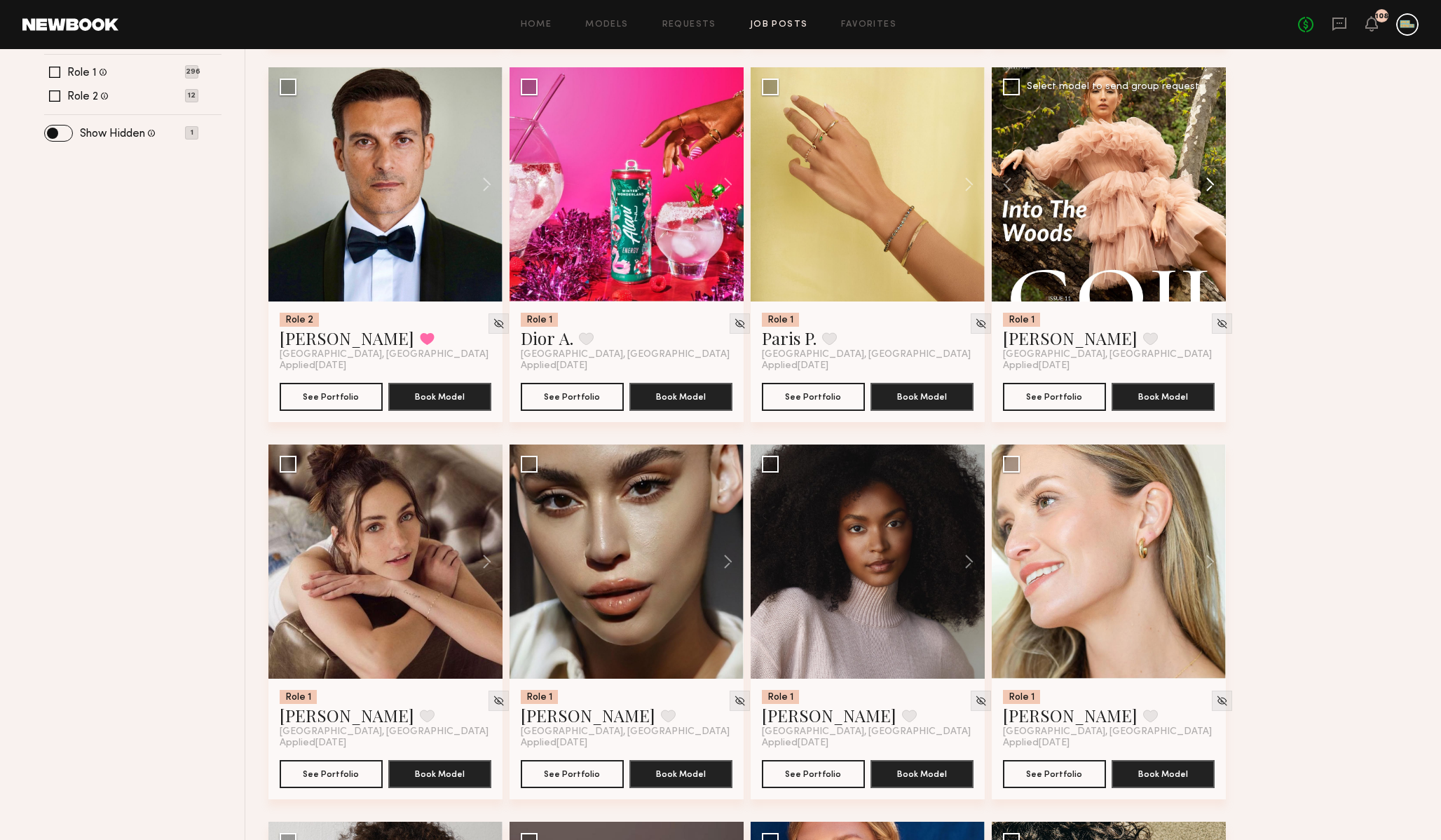
click at [1214, 186] on button at bounding box center [1203, 184] width 45 height 234
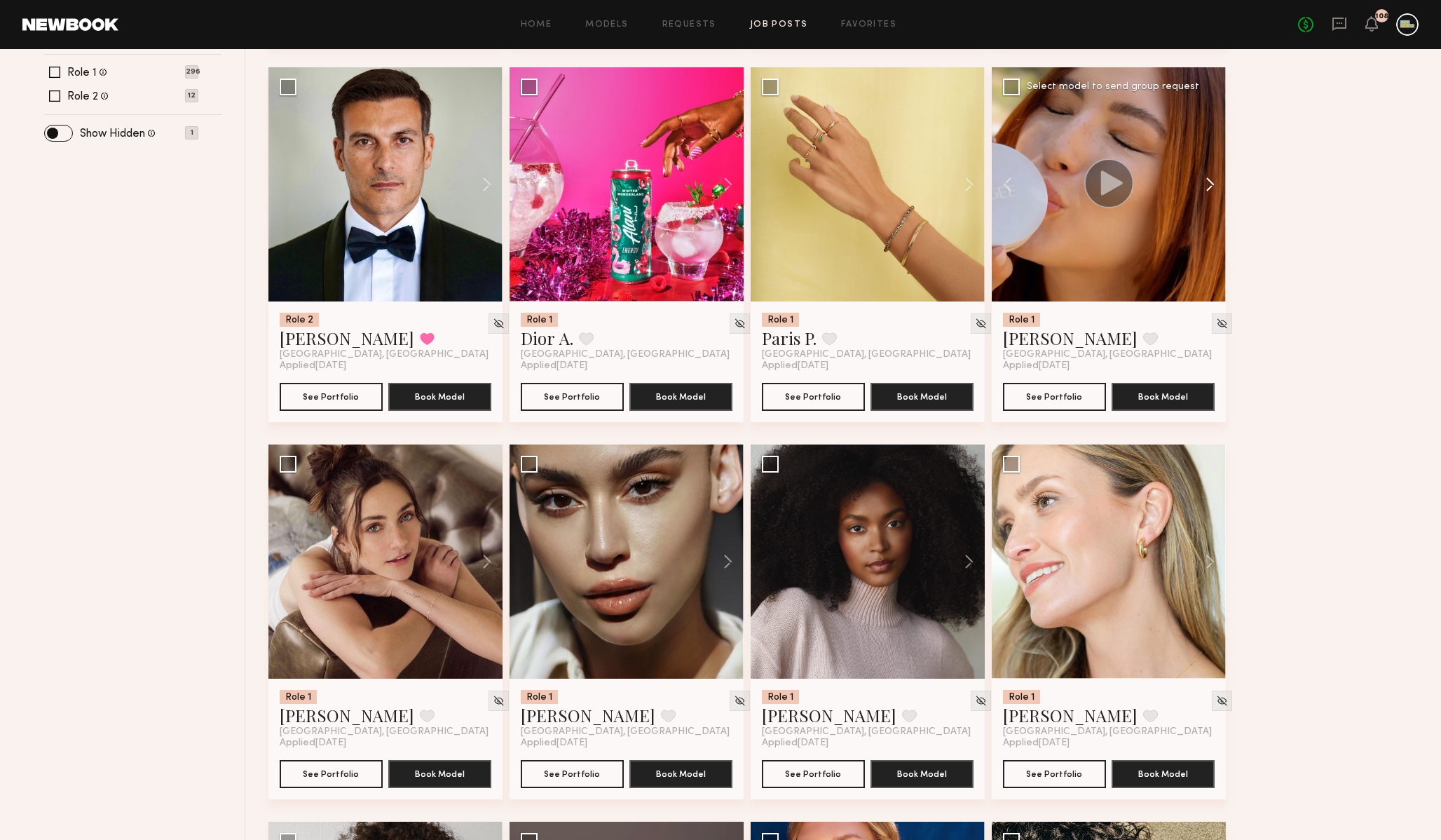
click at [1214, 186] on button at bounding box center [1203, 184] width 45 height 234
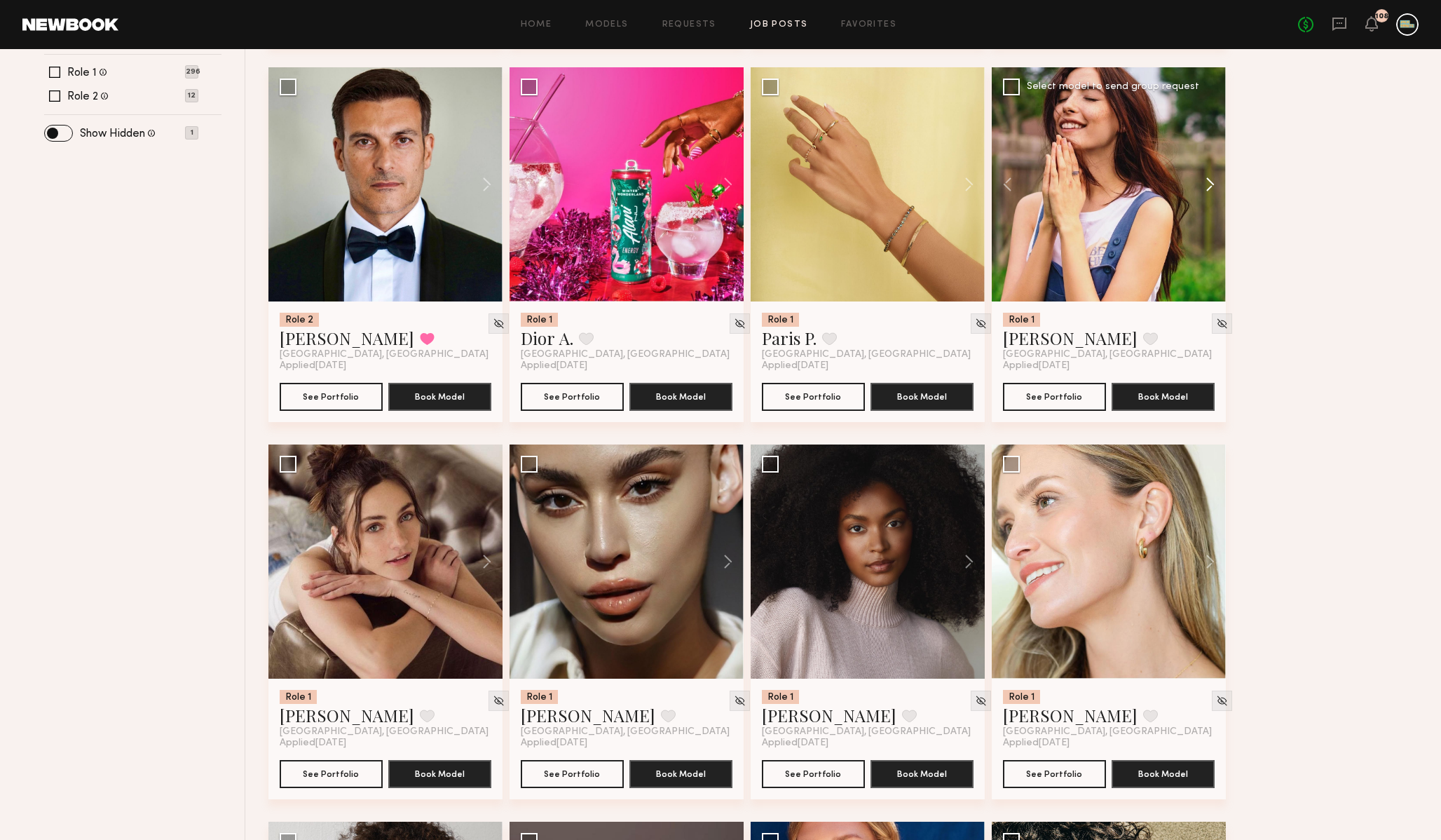
click at [1214, 186] on button at bounding box center [1203, 184] width 45 height 234
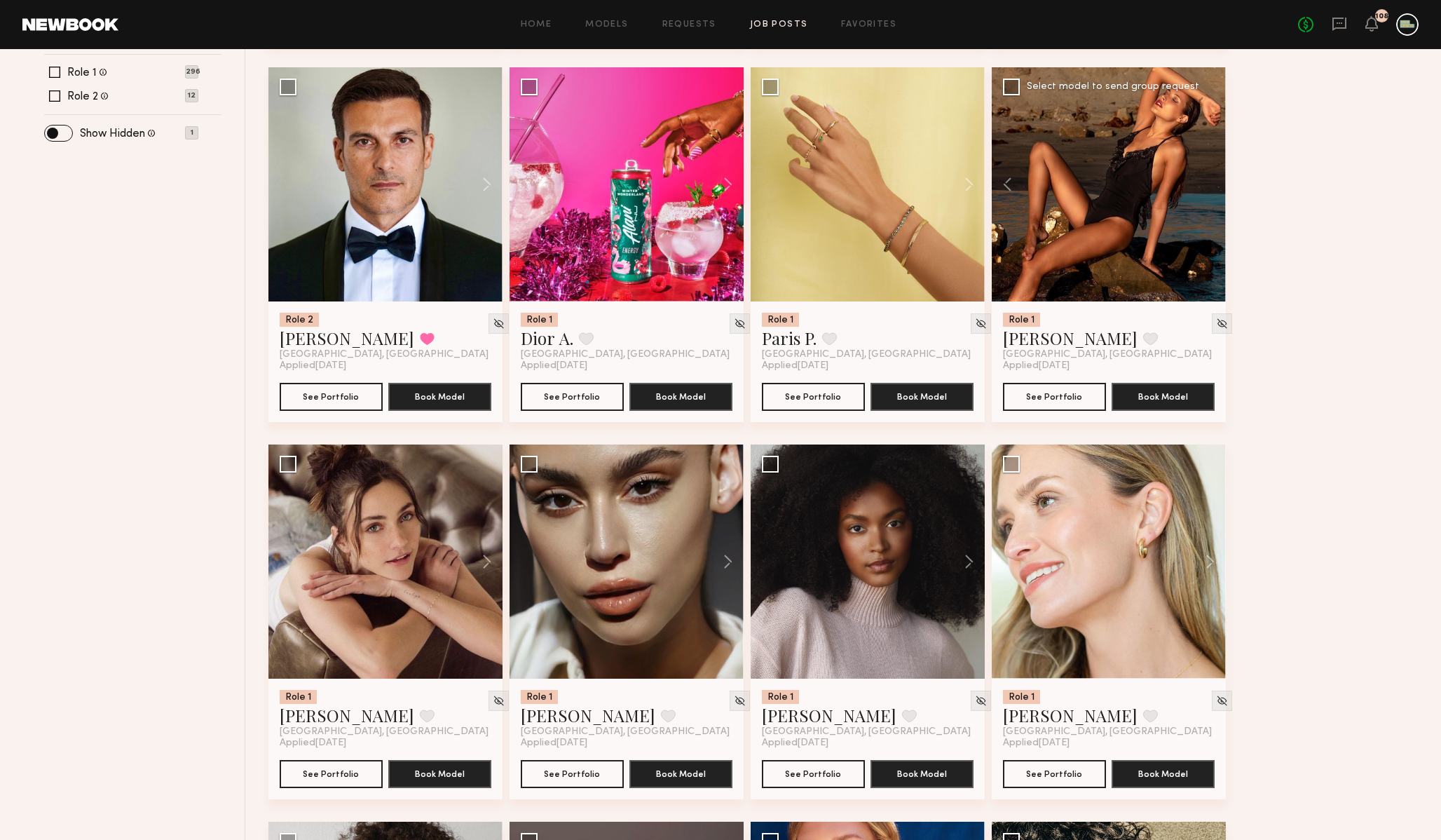
click at [1213, 186] on div at bounding box center [1109, 184] width 235 height 234
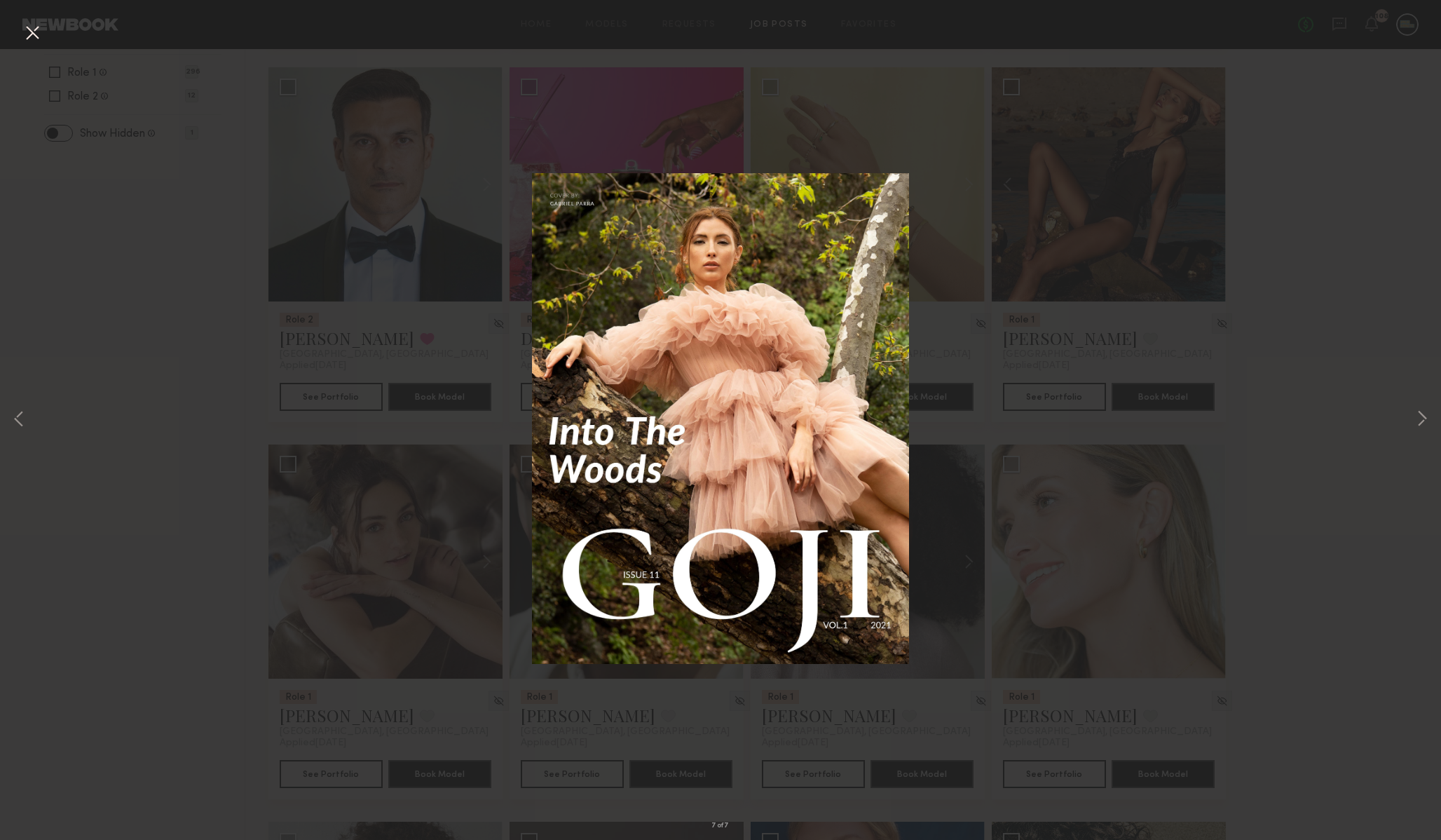
click at [30, 36] on button at bounding box center [32, 34] width 22 height 25
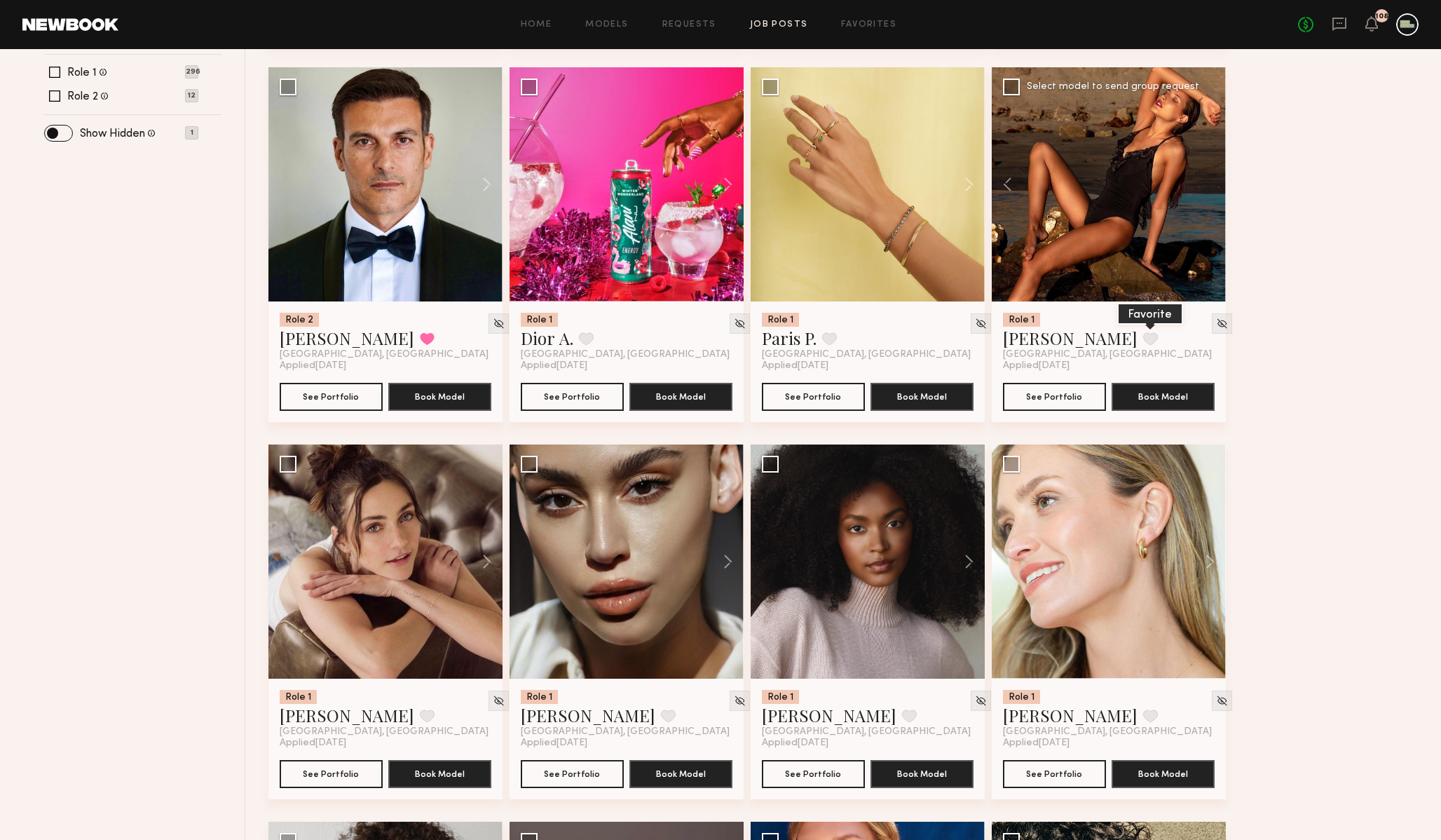
click at [1143, 341] on button at bounding box center [1150, 339] width 15 height 13
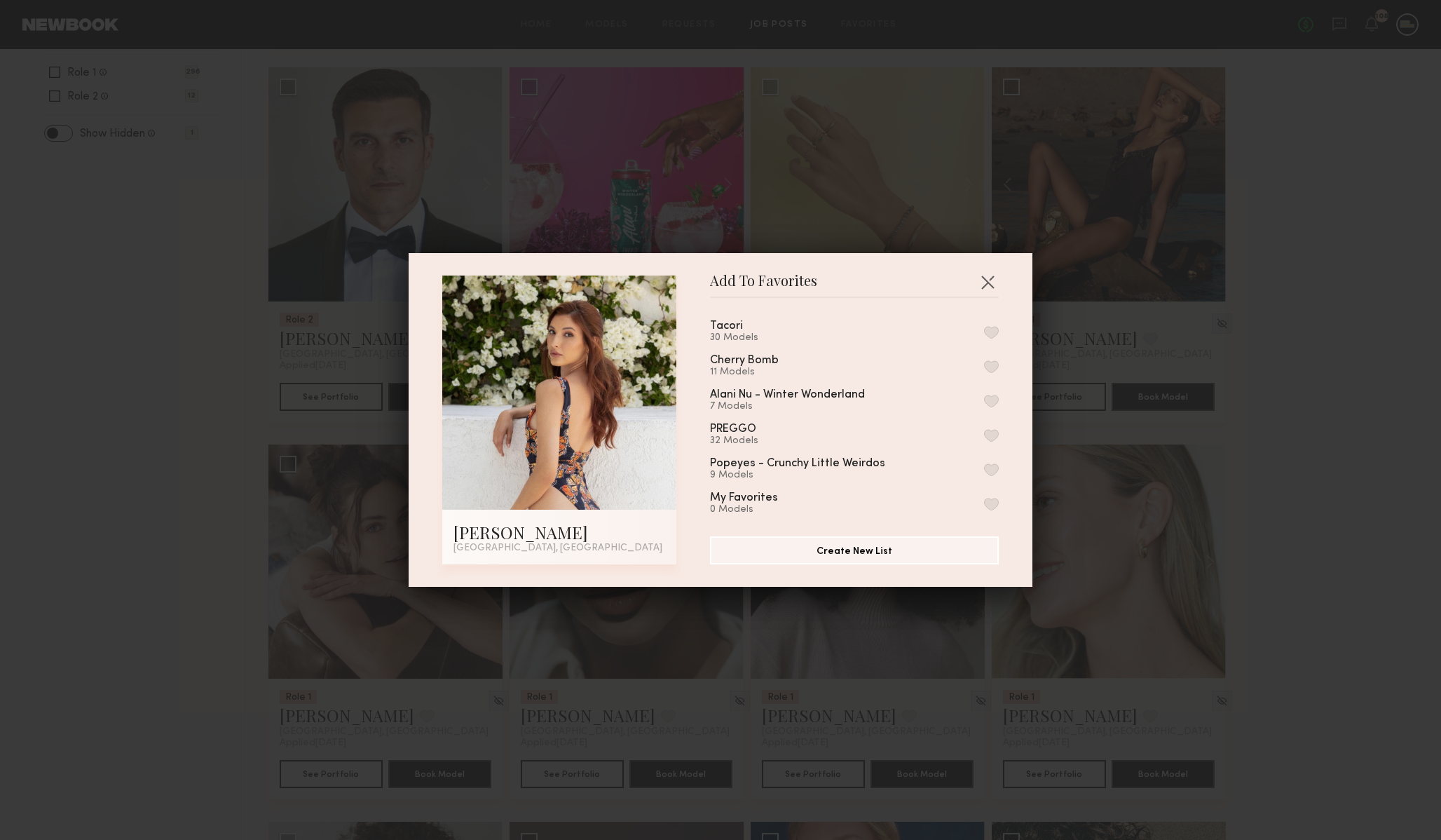
click at [994, 328] on button "button" at bounding box center [991, 332] width 15 height 13
click at [993, 284] on button "button" at bounding box center [988, 282] width 22 height 22
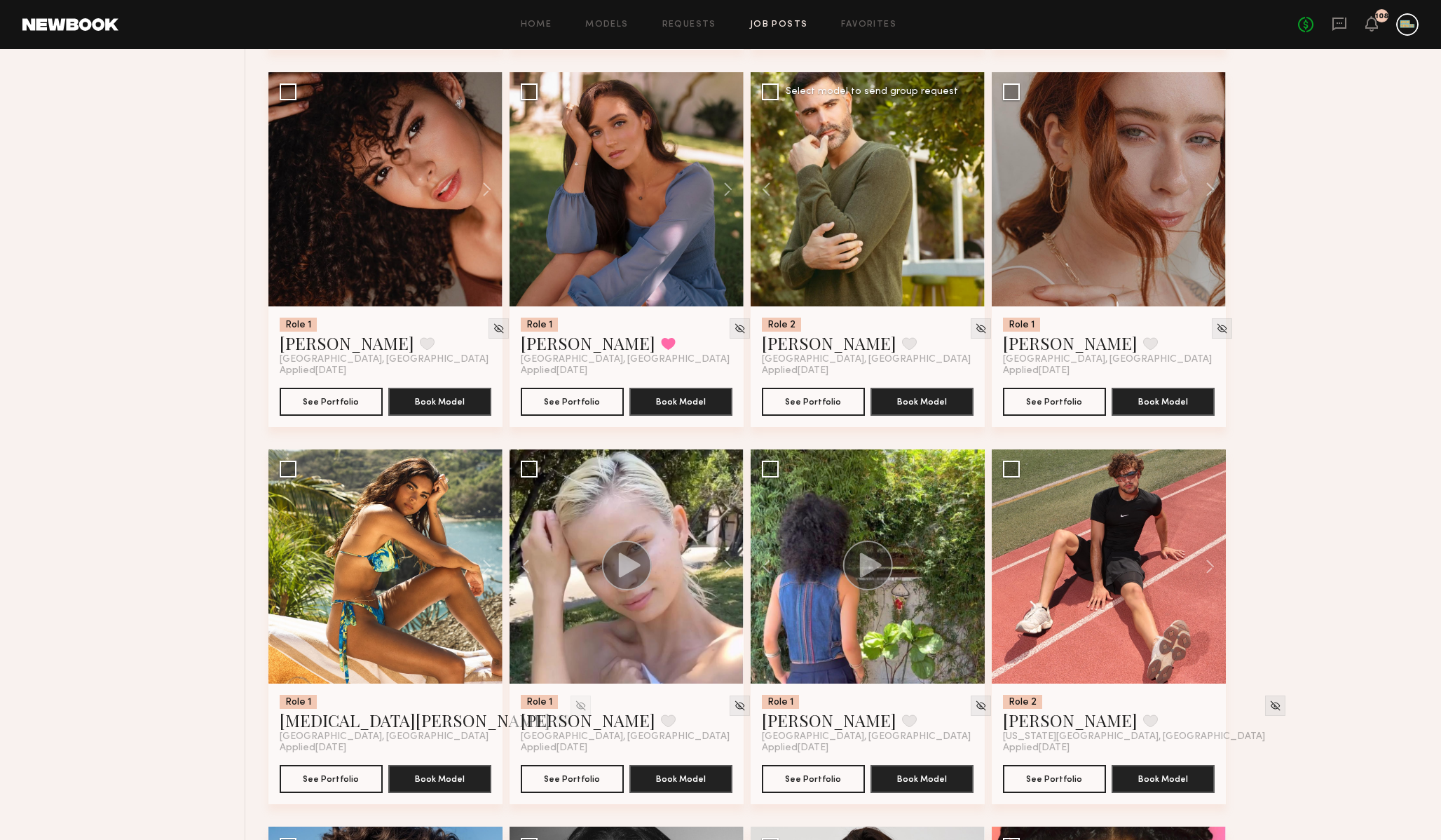
scroll to position [2080, 0]
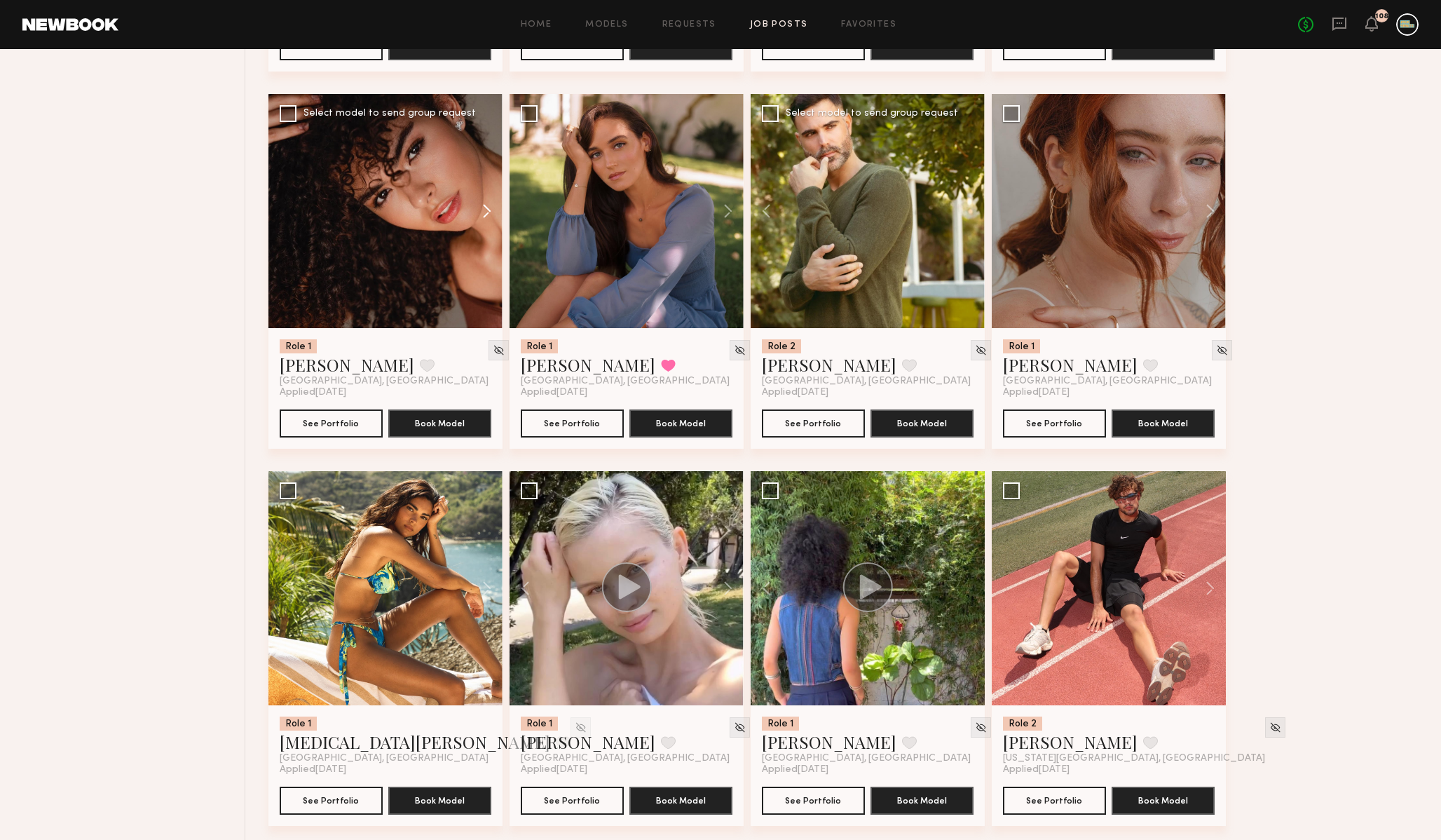
click at [484, 204] on button at bounding box center [480, 211] width 45 height 234
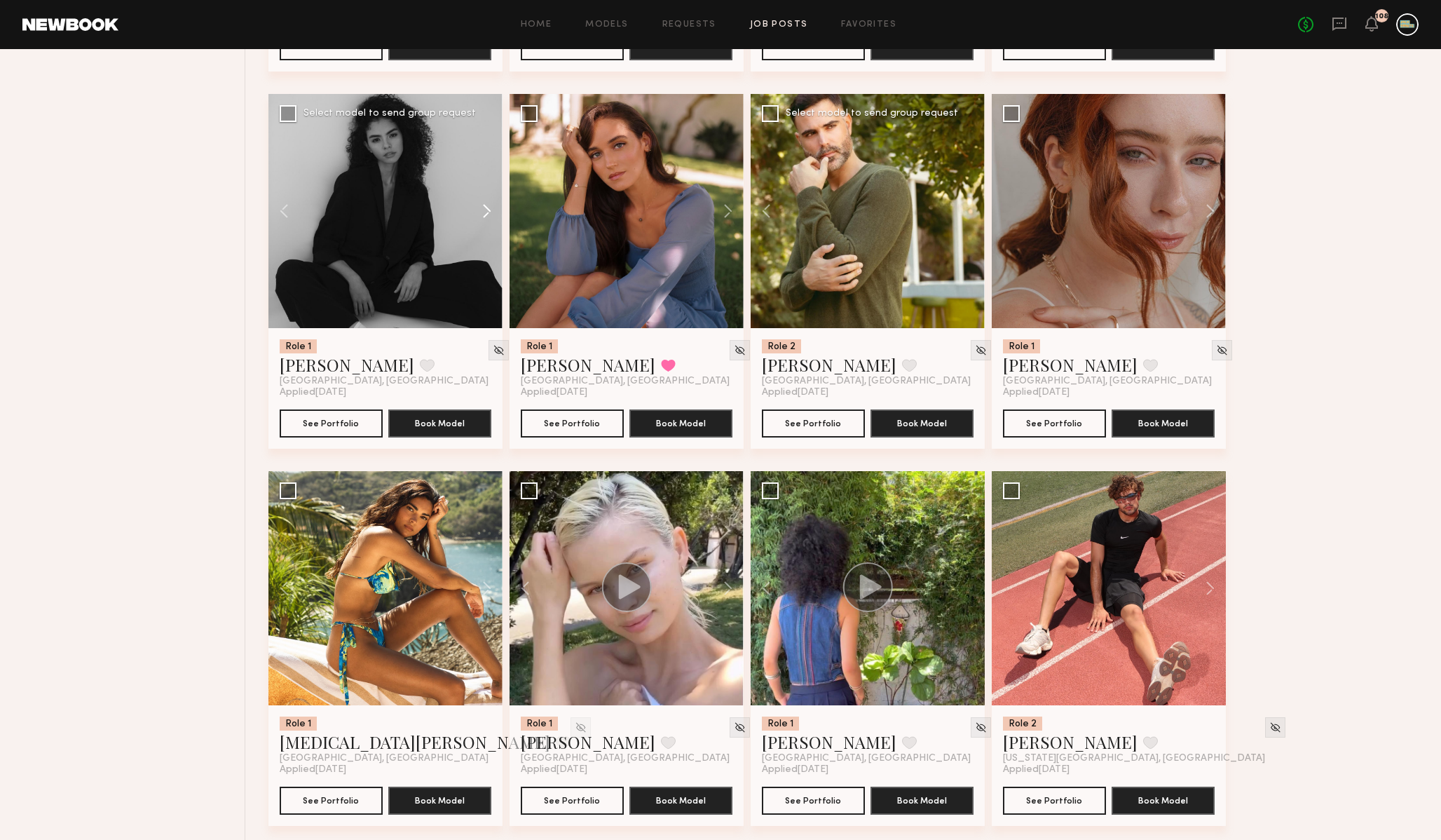
click at [484, 204] on button at bounding box center [480, 211] width 45 height 234
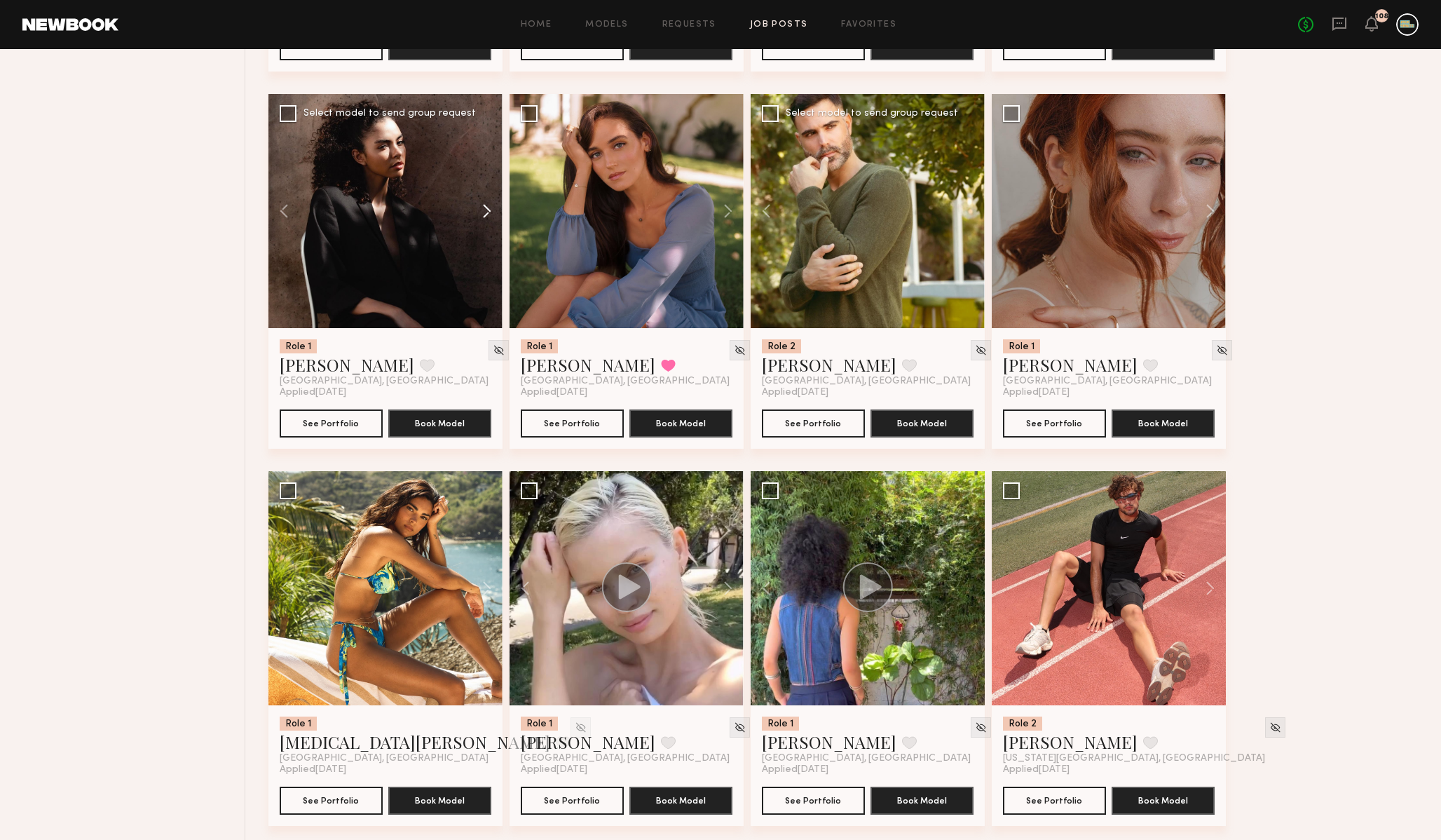
click at [484, 204] on button at bounding box center [480, 211] width 45 height 234
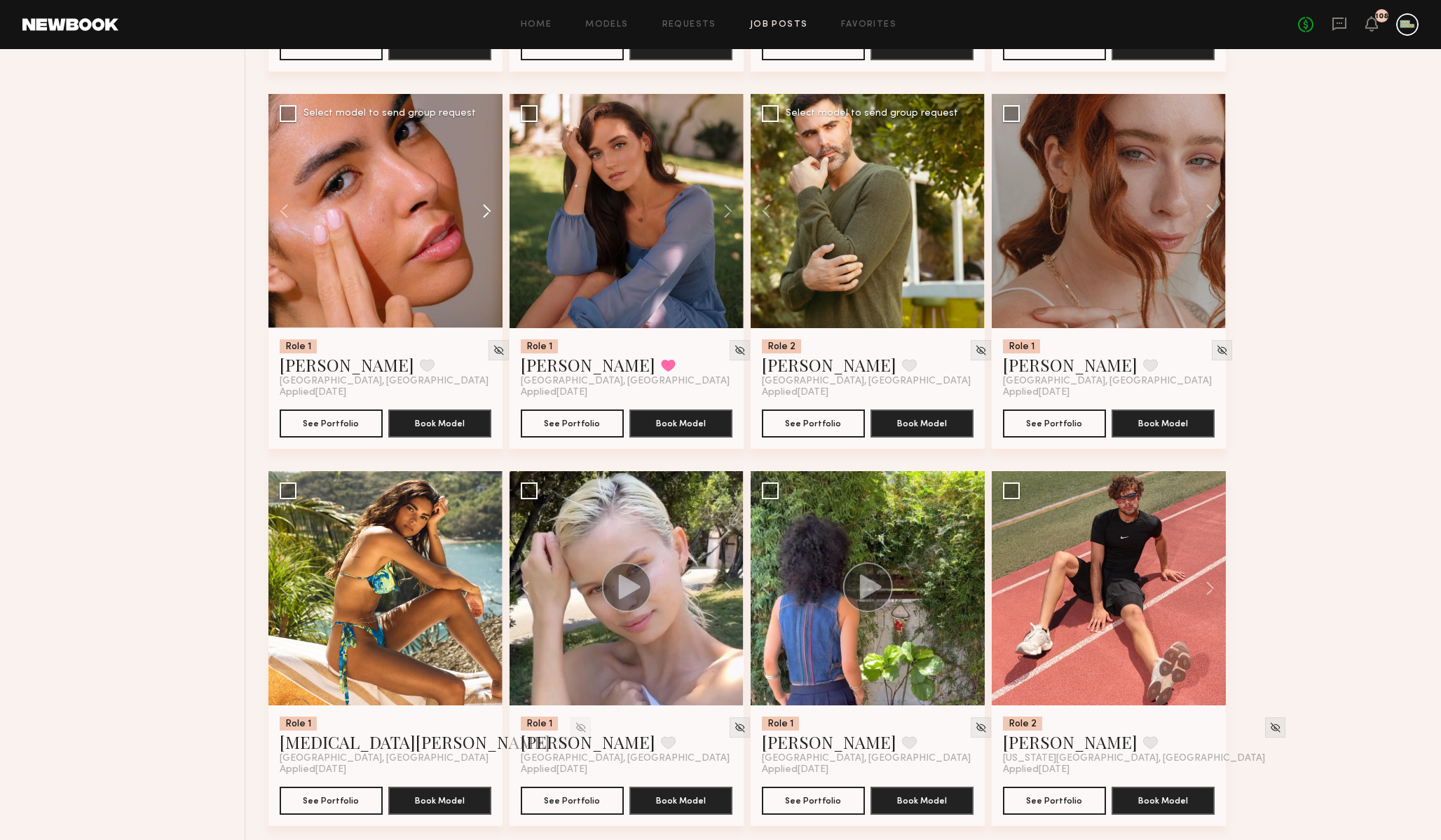
click at [484, 204] on button at bounding box center [480, 211] width 45 height 234
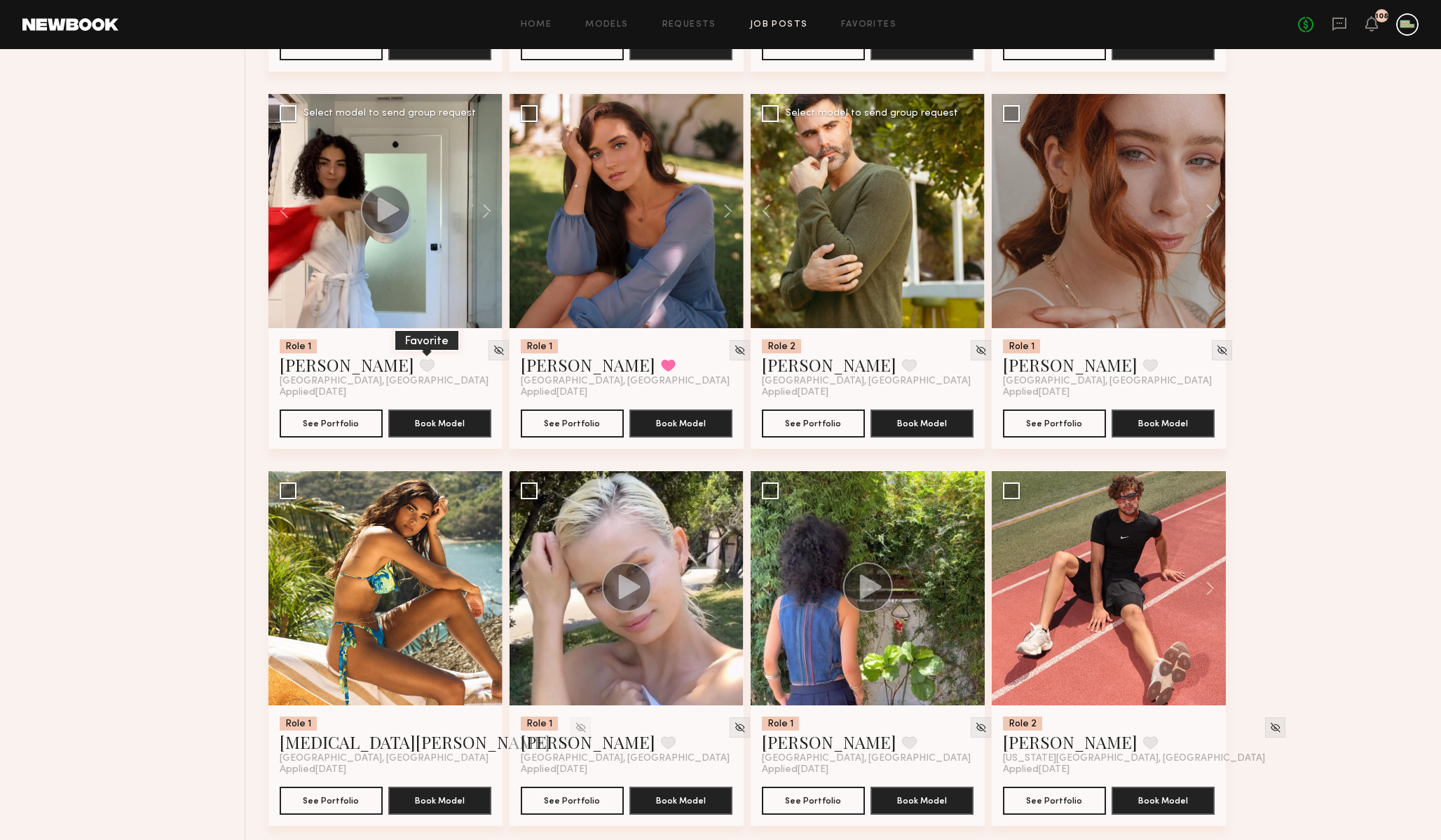
click at [420, 366] on button at bounding box center [427, 366] width 15 height 13
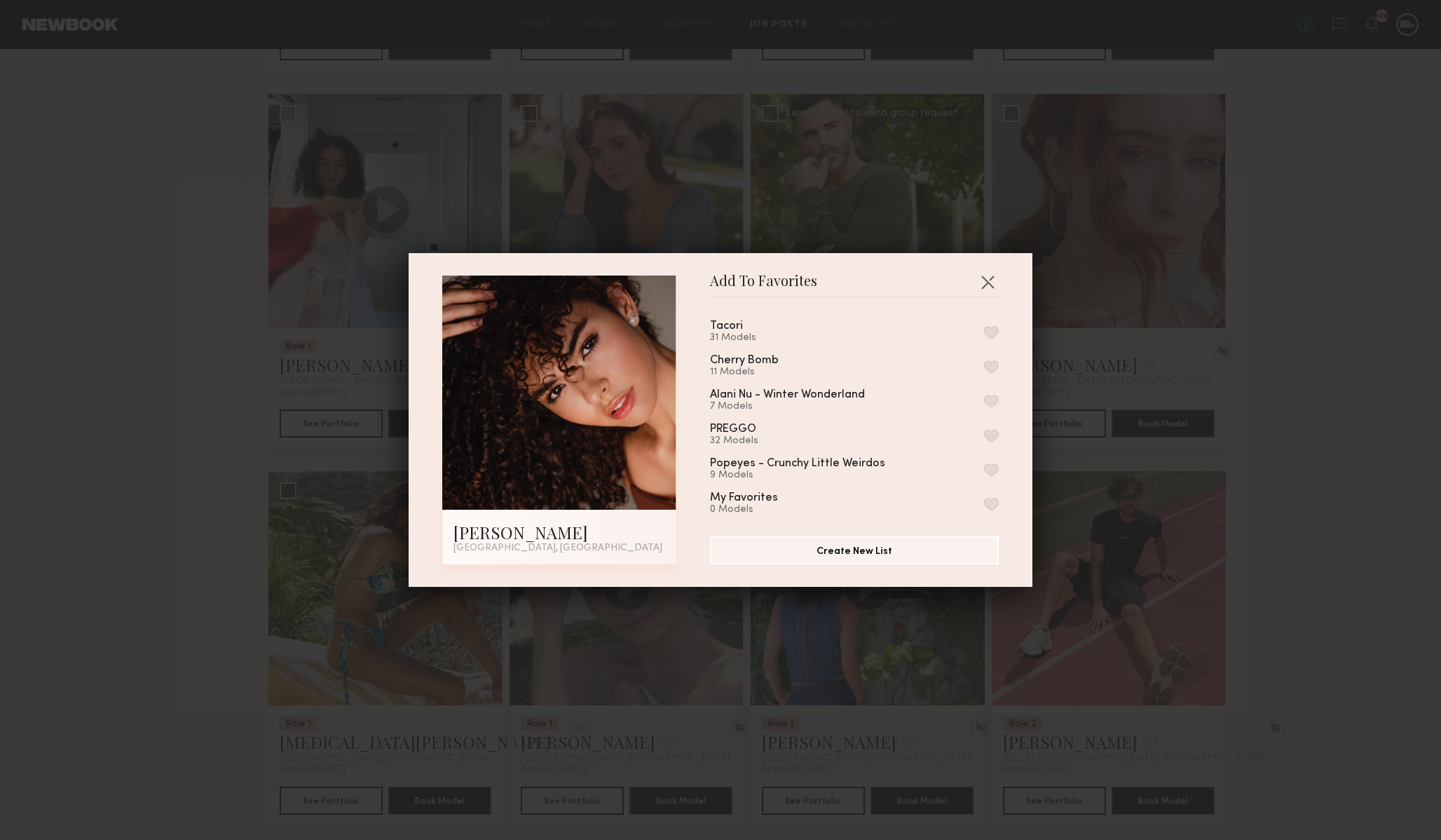
click at [989, 331] on button "button" at bounding box center [991, 332] width 15 height 13
click at [989, 282] on button "button" at bounding box center [988, 282] width 22 height 22
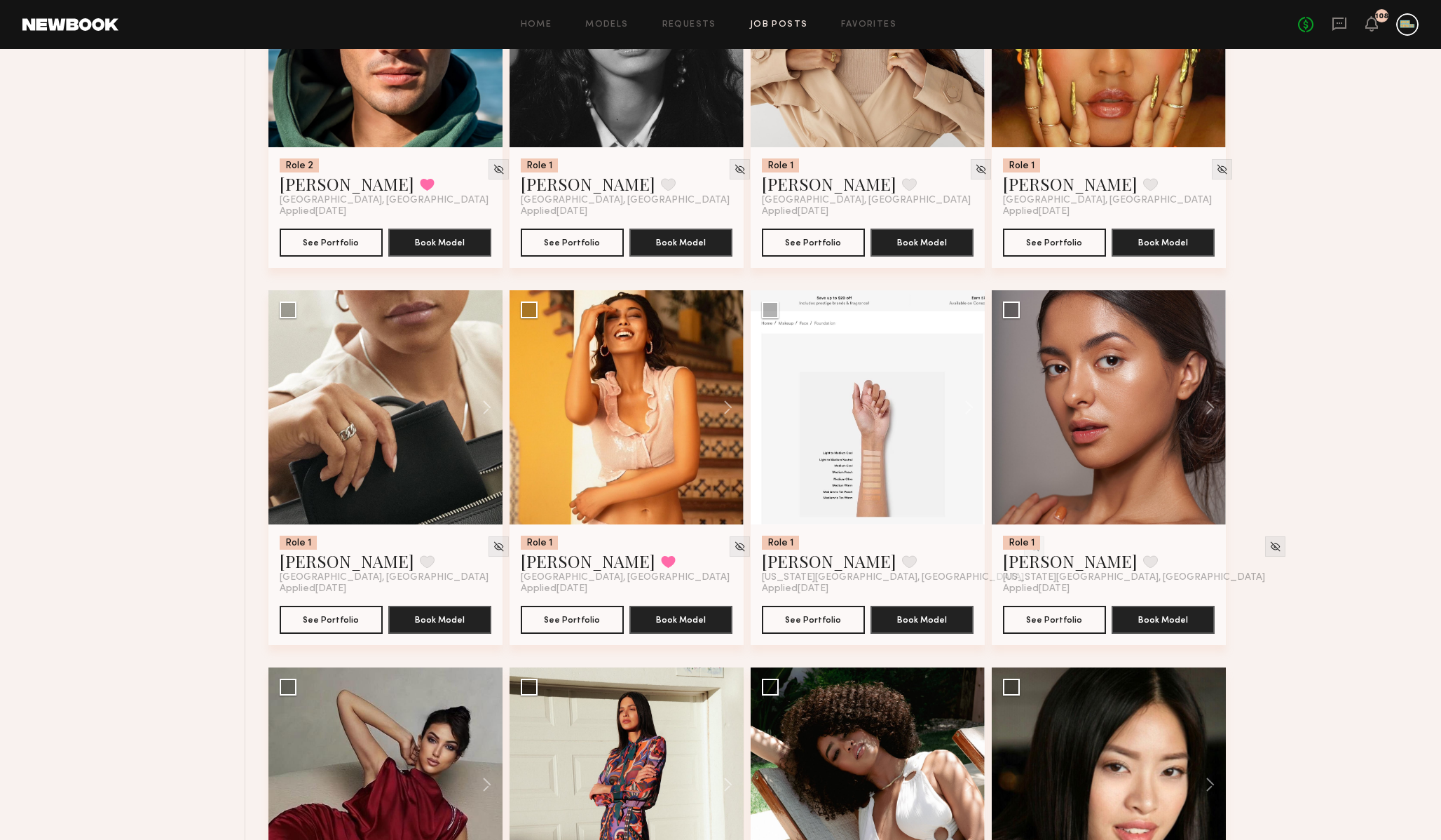
scroll to position [3017, 0]
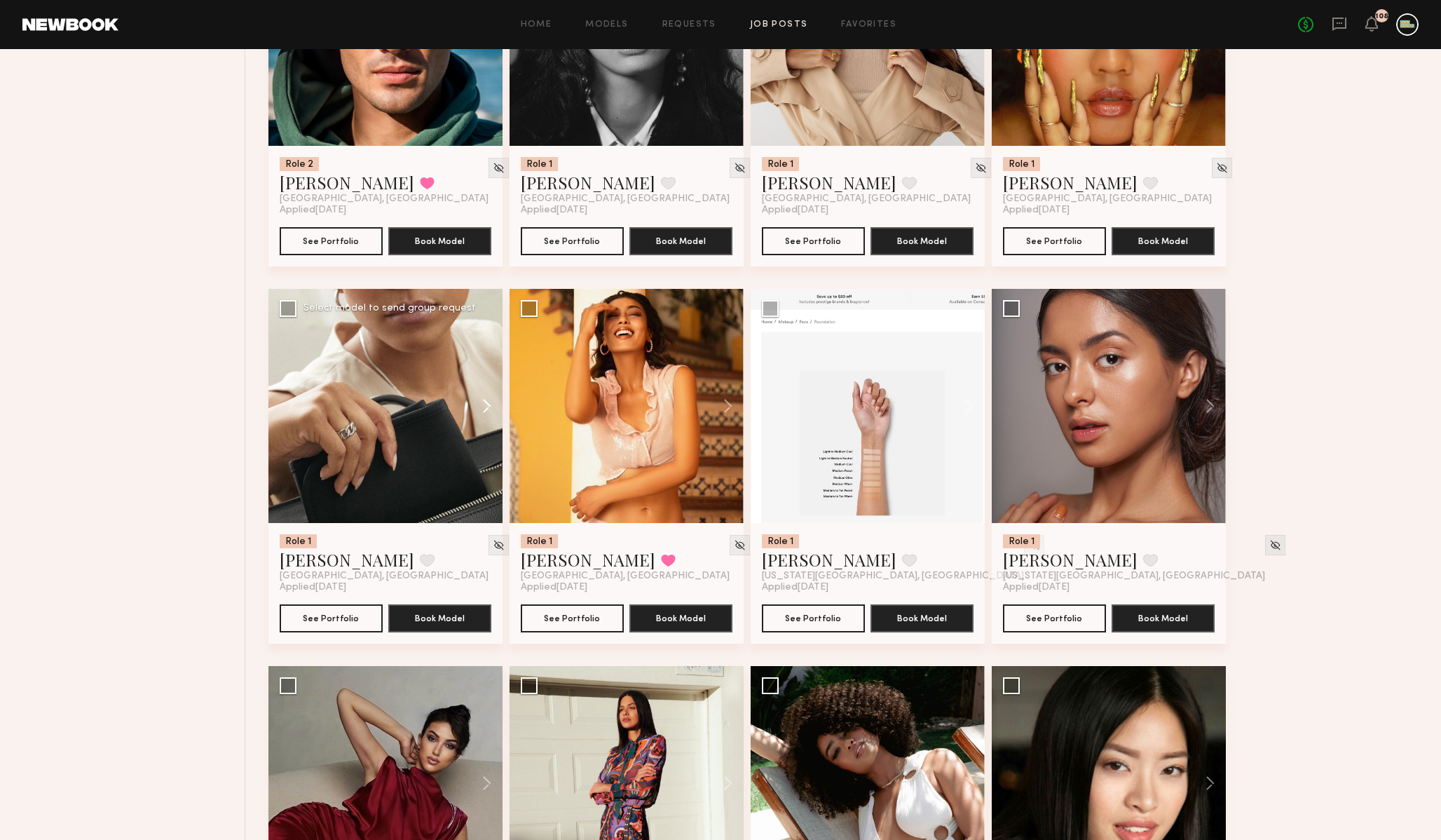
click at [485, 408] on button at bounding box center [480, 406] width 45 height 234
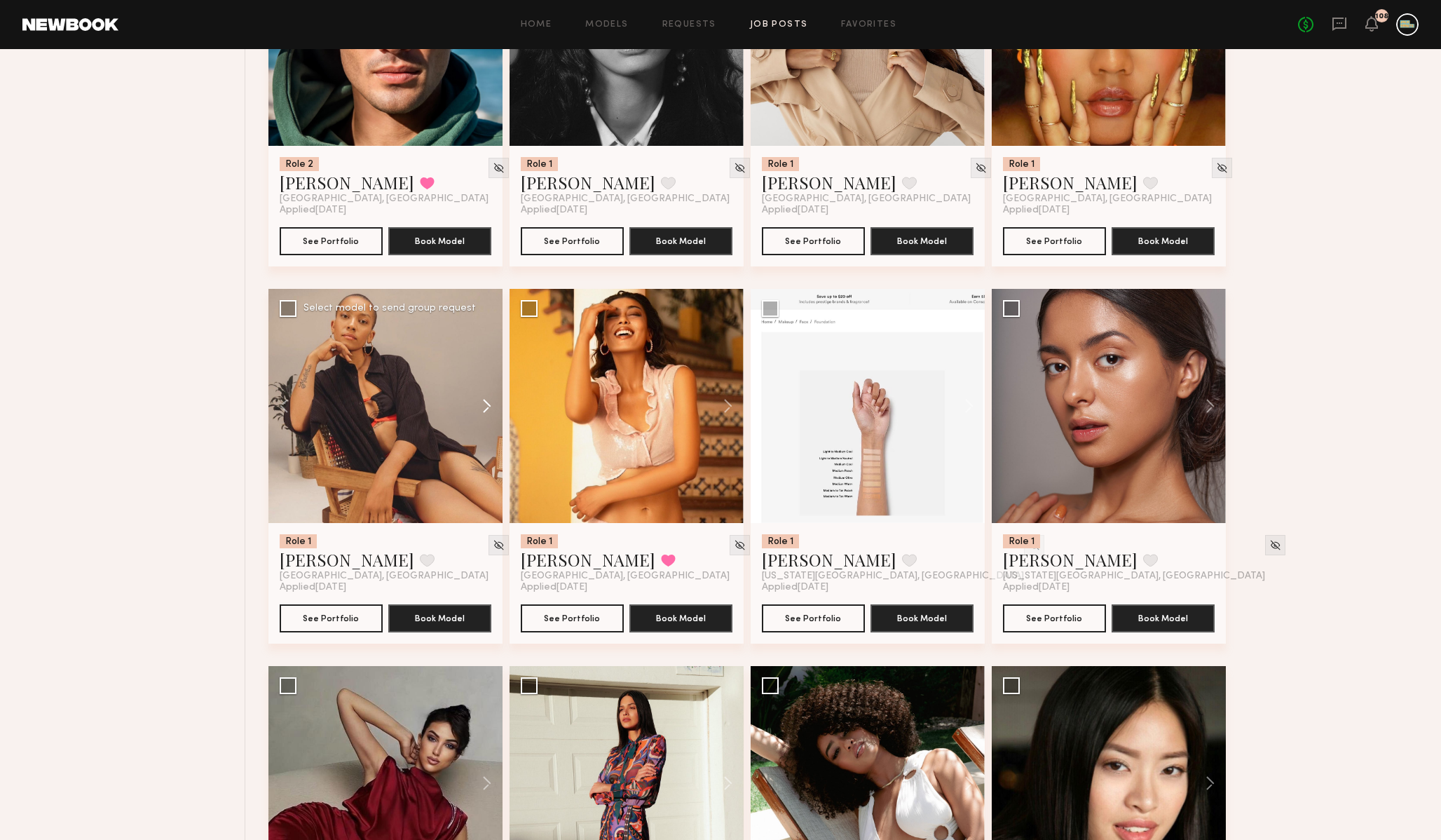
click at [485, 408] on button at bounding box center [480, 406] width 45 height 234
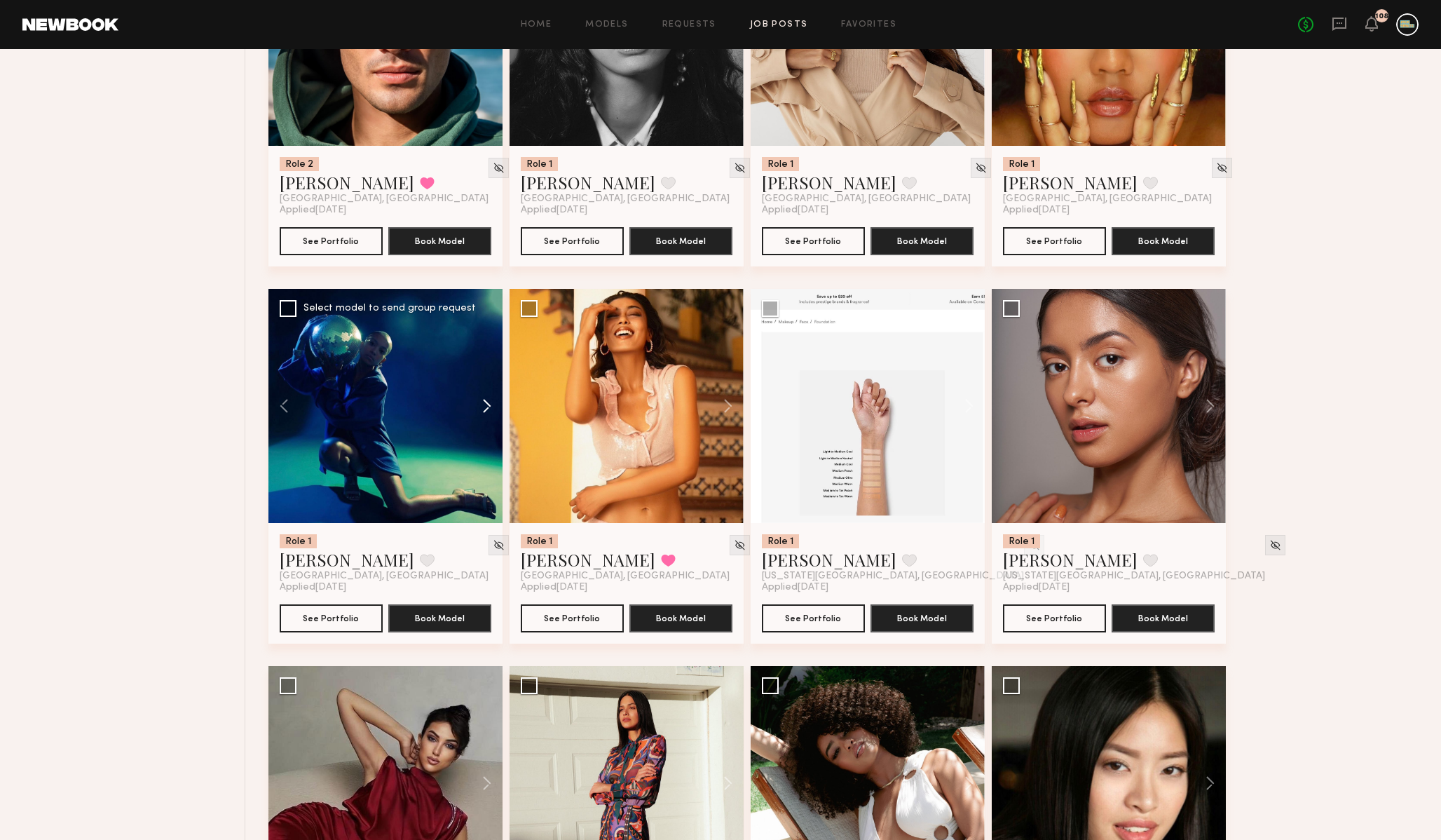
click at [485, 408] on button at bounding box center [480, 406] width 45 height 234
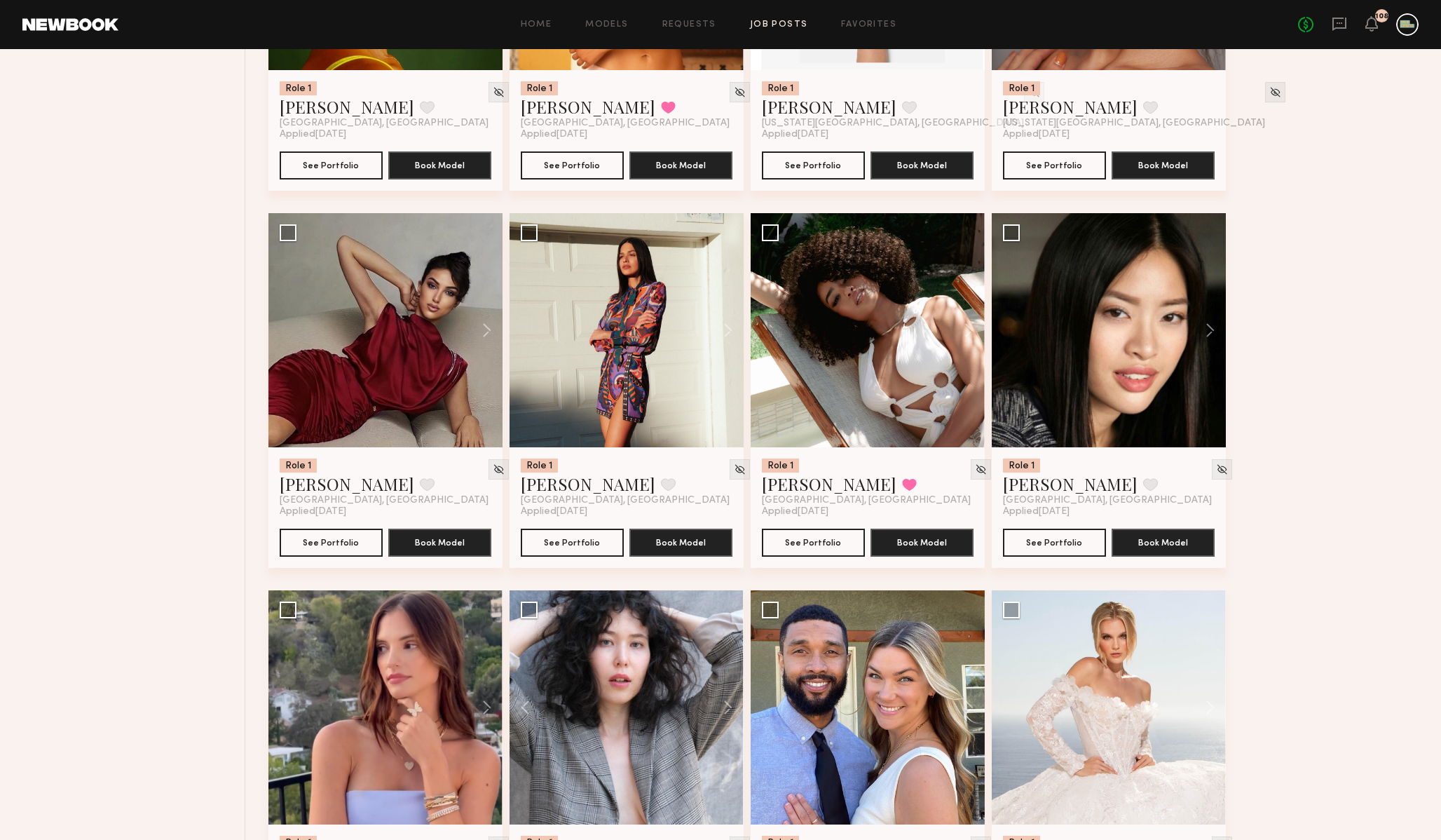
scroll to position [3478, 0]
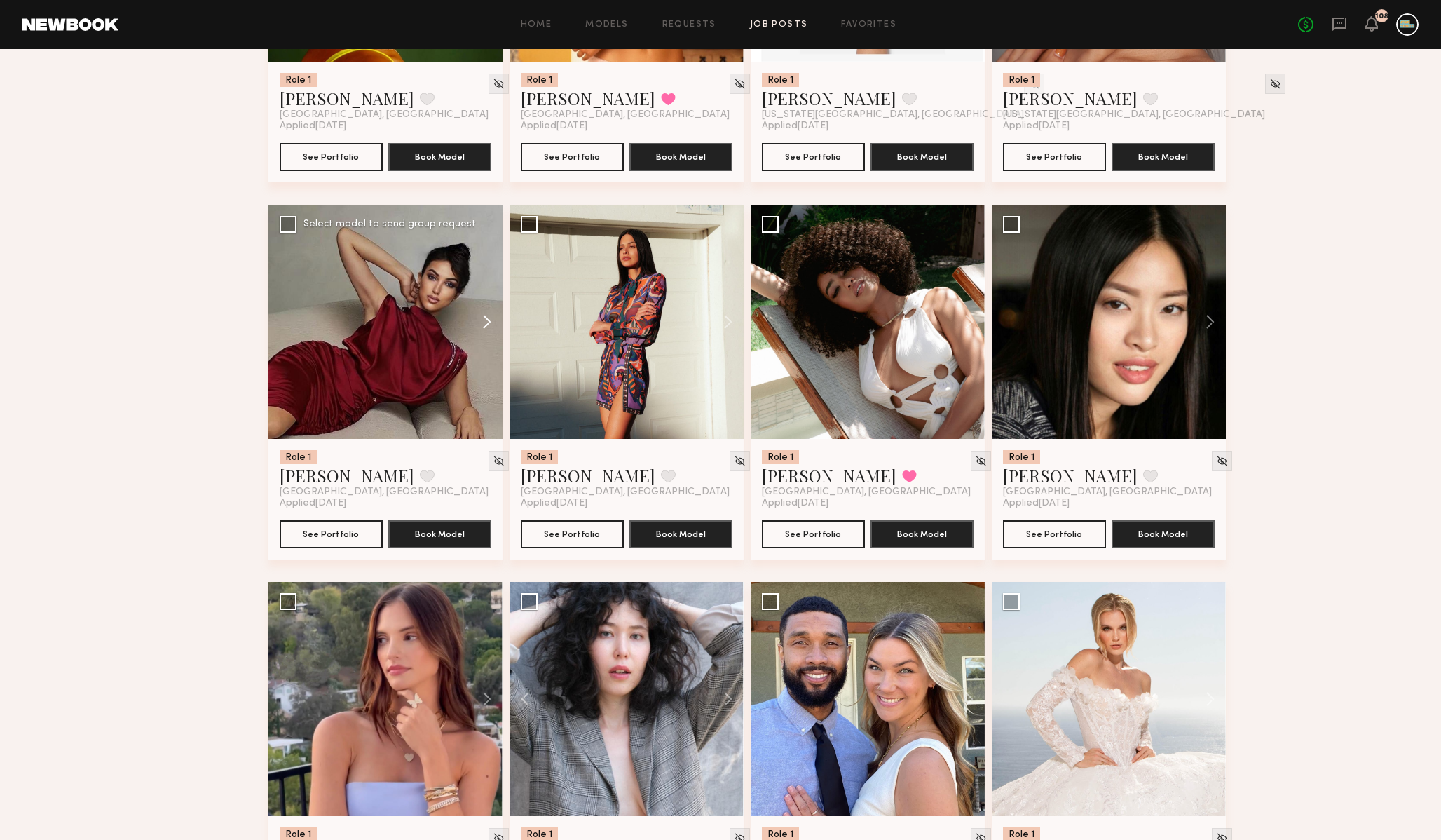
click at [484, 316] on button at bounding box center [480, 321] width 45 height 234
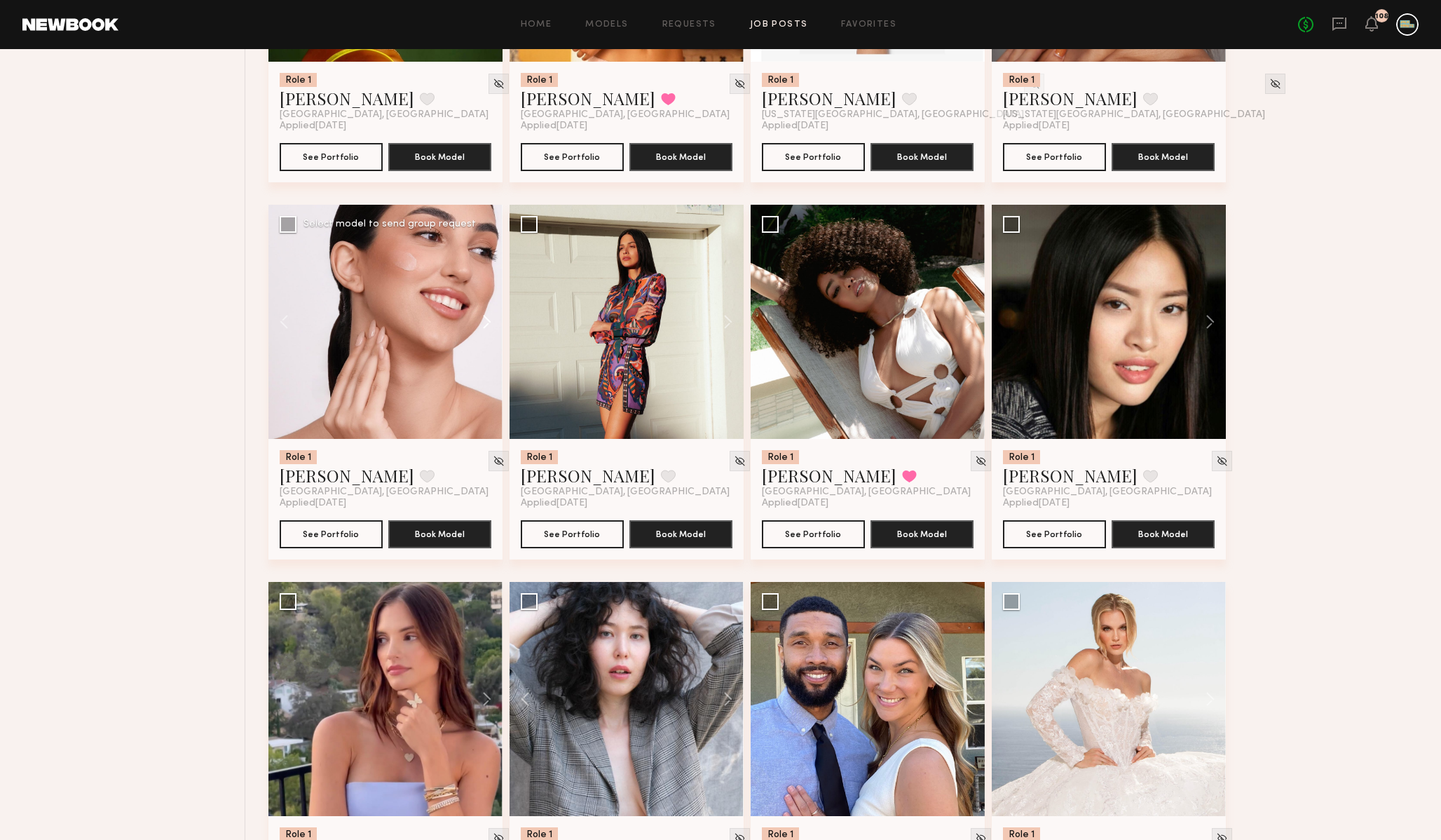
click at [484, 316] on button at bounding box center [480, 321] width 45 height 234
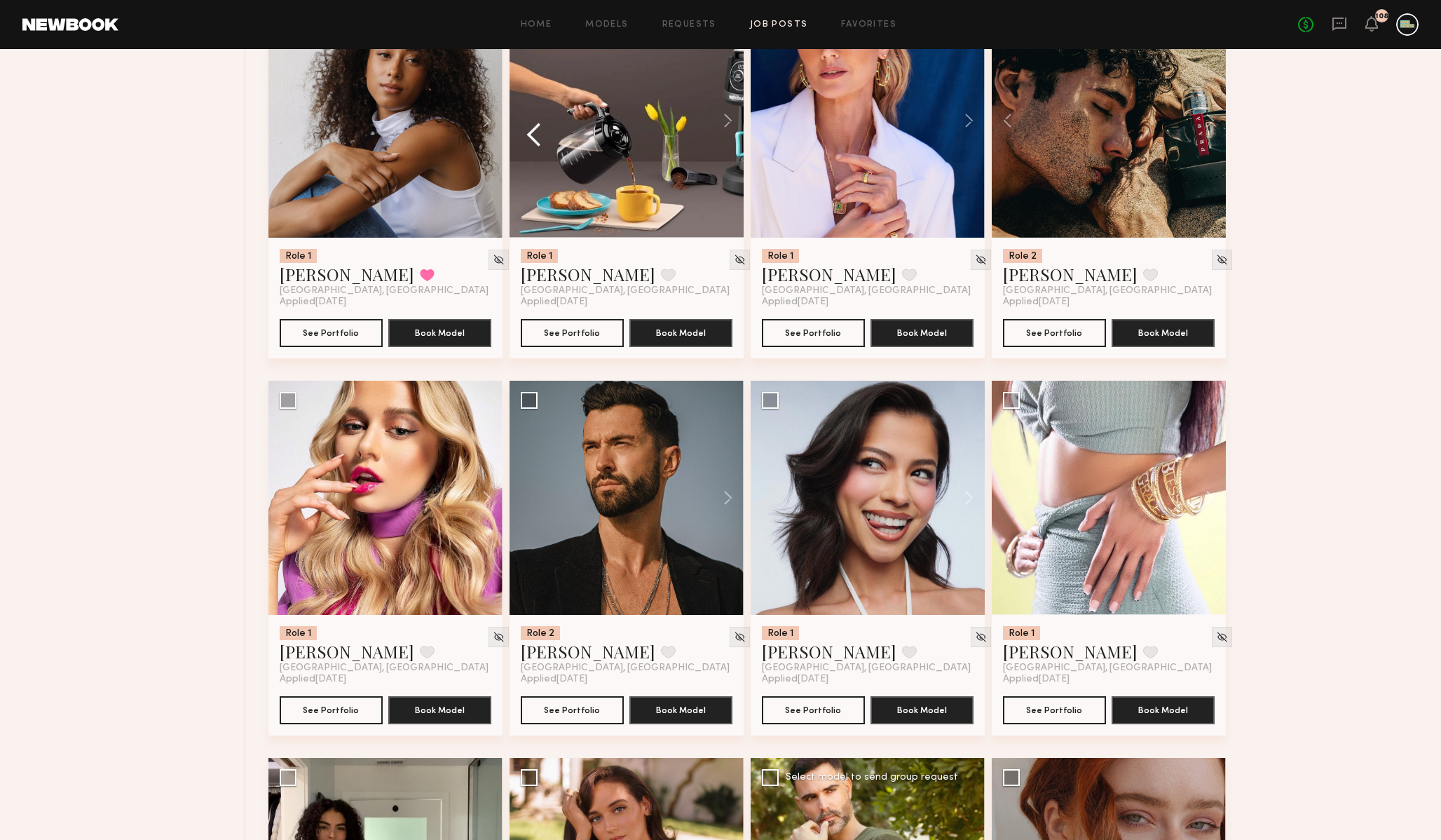
scroll to position [1415, 0]
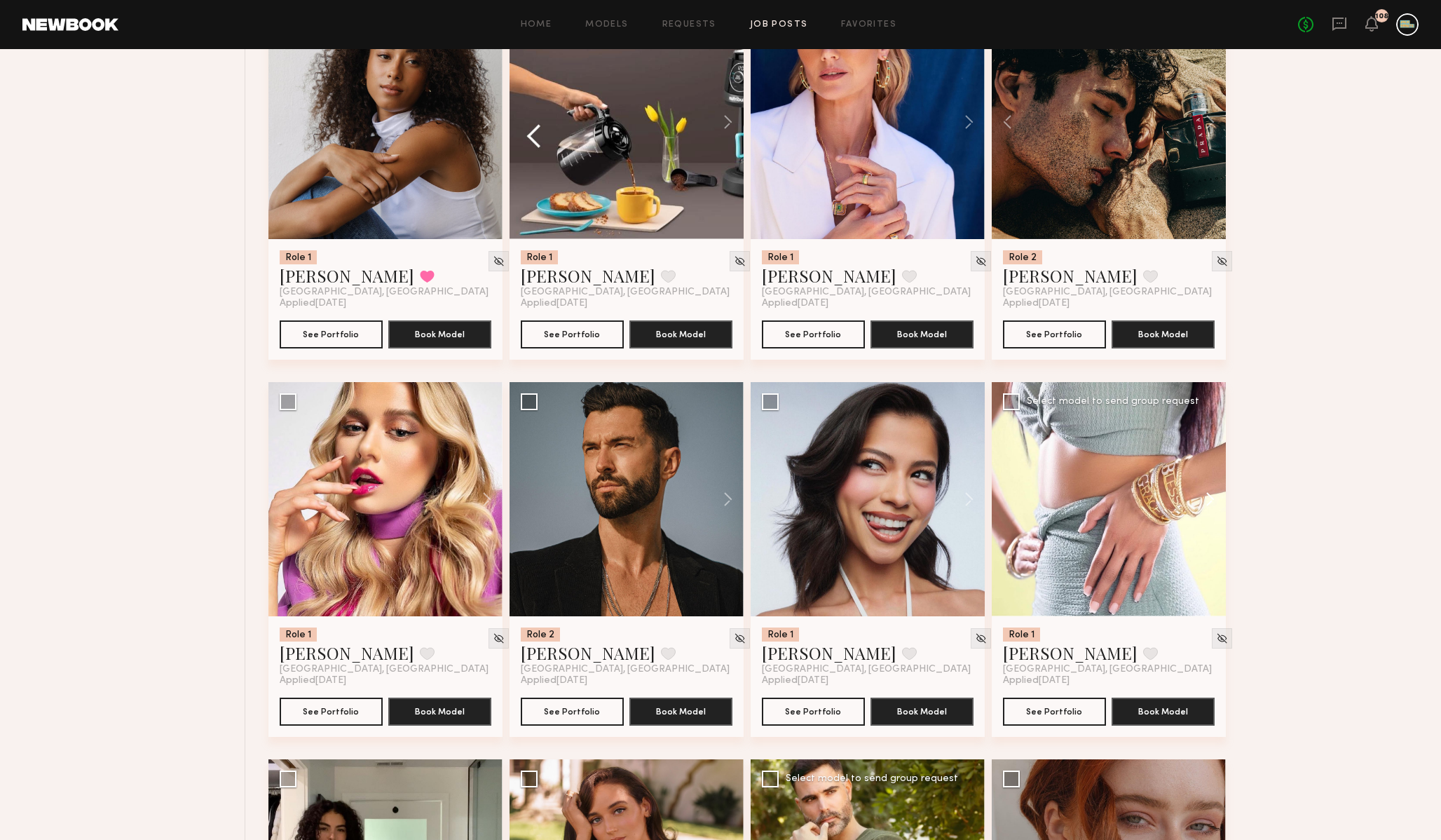
click at [1208, 501] on button at bounding box center [1203, 499] width 45 height 234
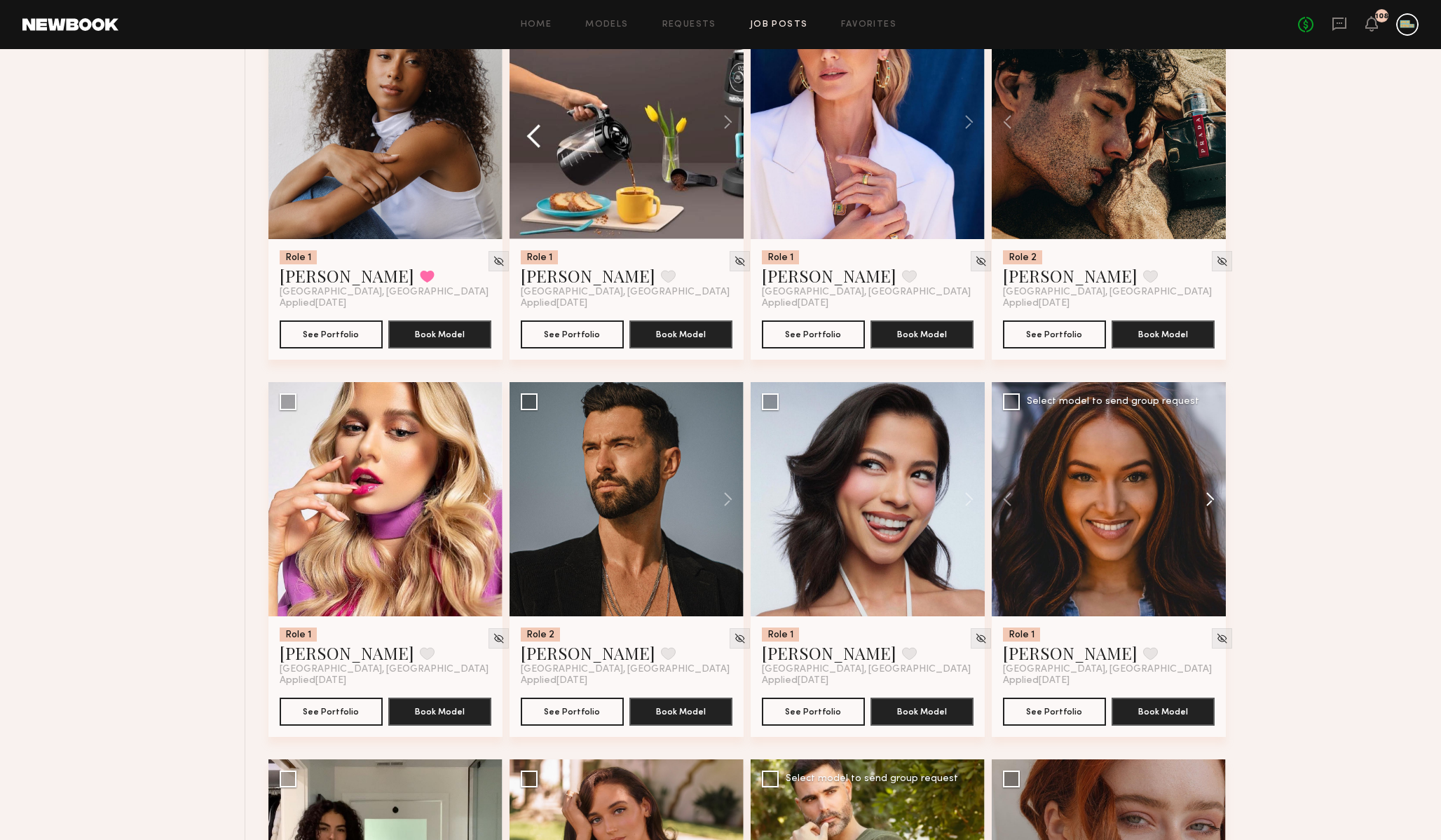
click at [1208, 501] on button at bounding box center [1203, 499] width 45 height 234
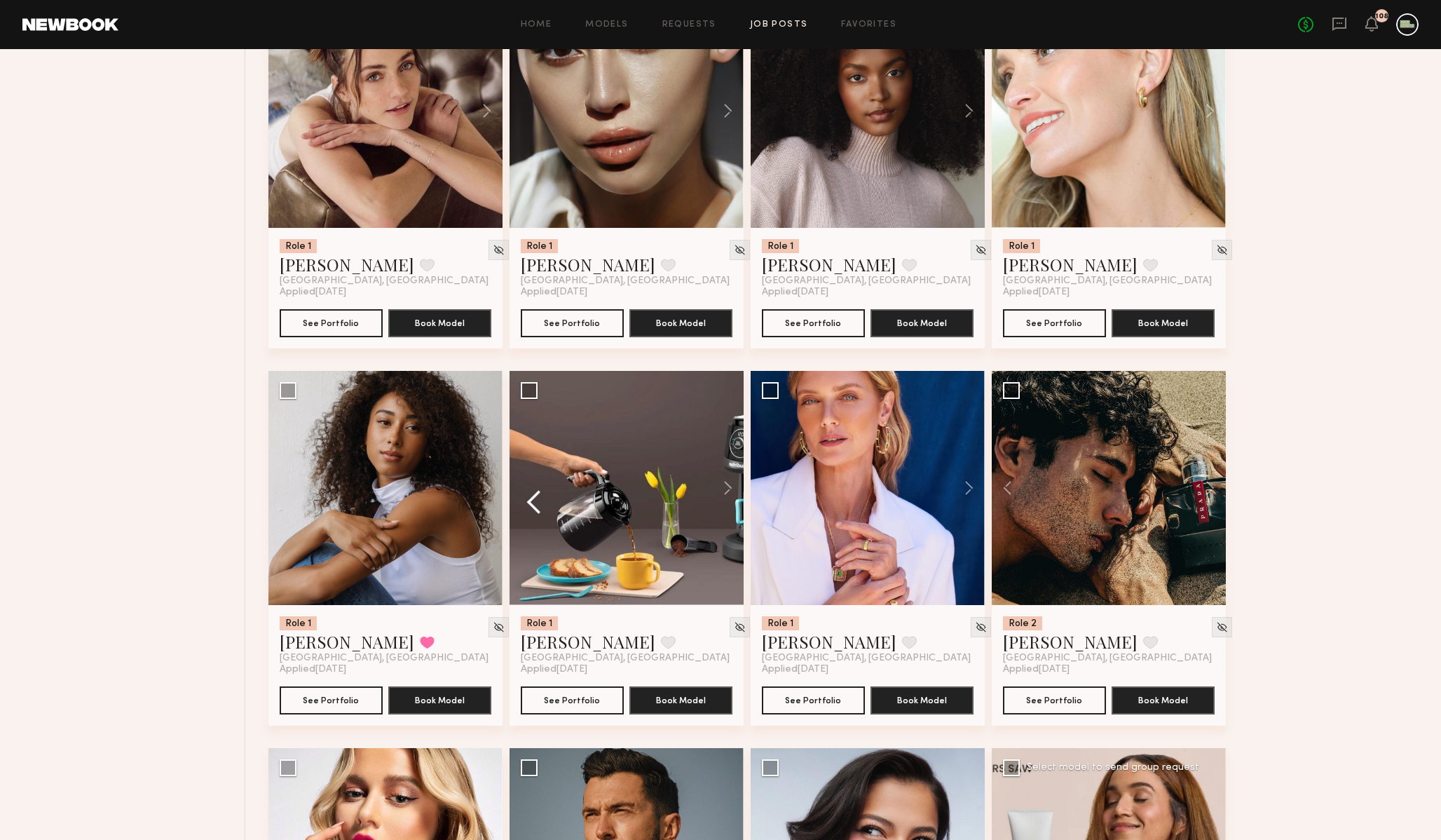
scroll to position [1040, 0]
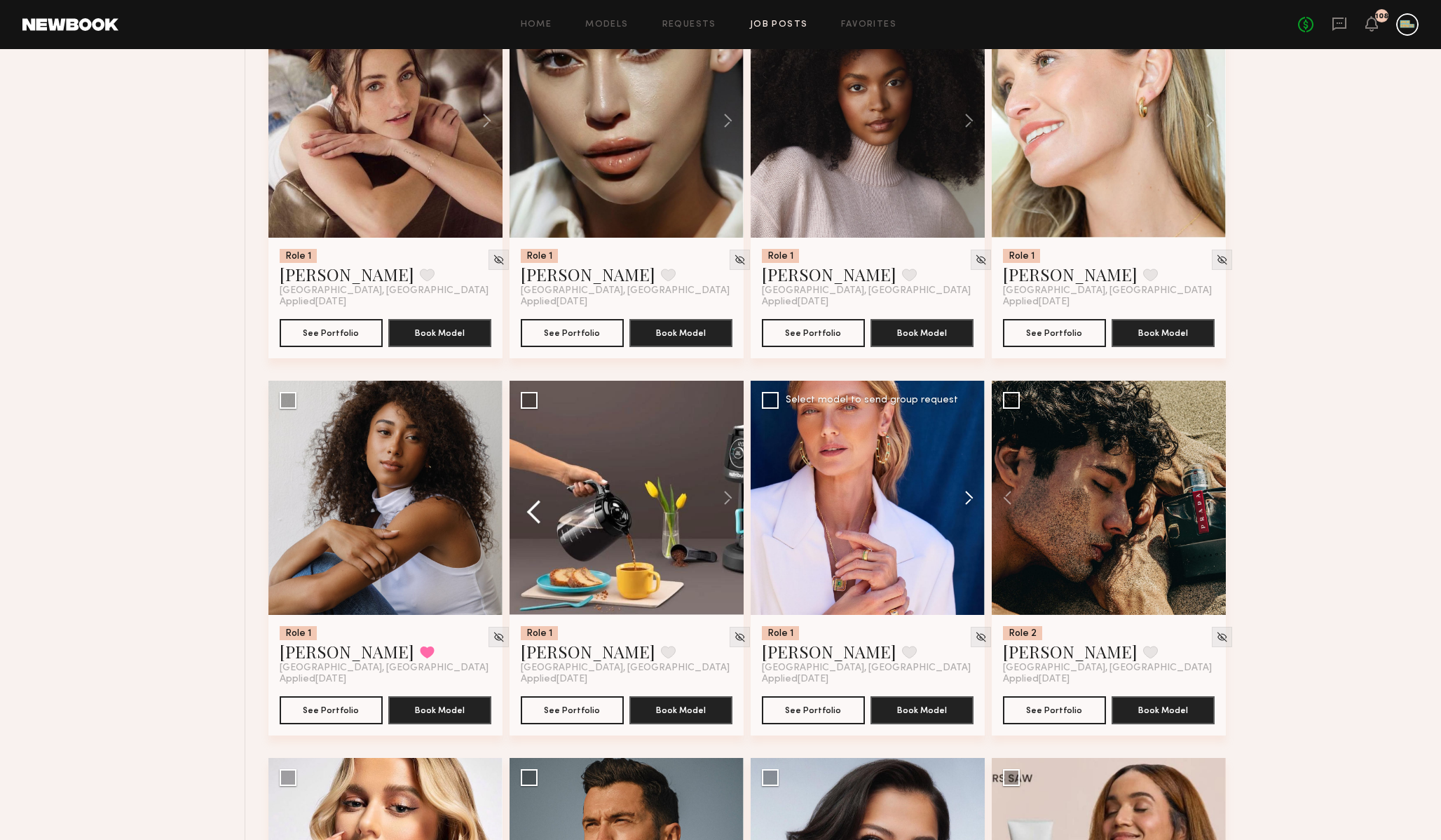
click at [968, 493] on button at bounding box center [962, 497] width 45 height 234
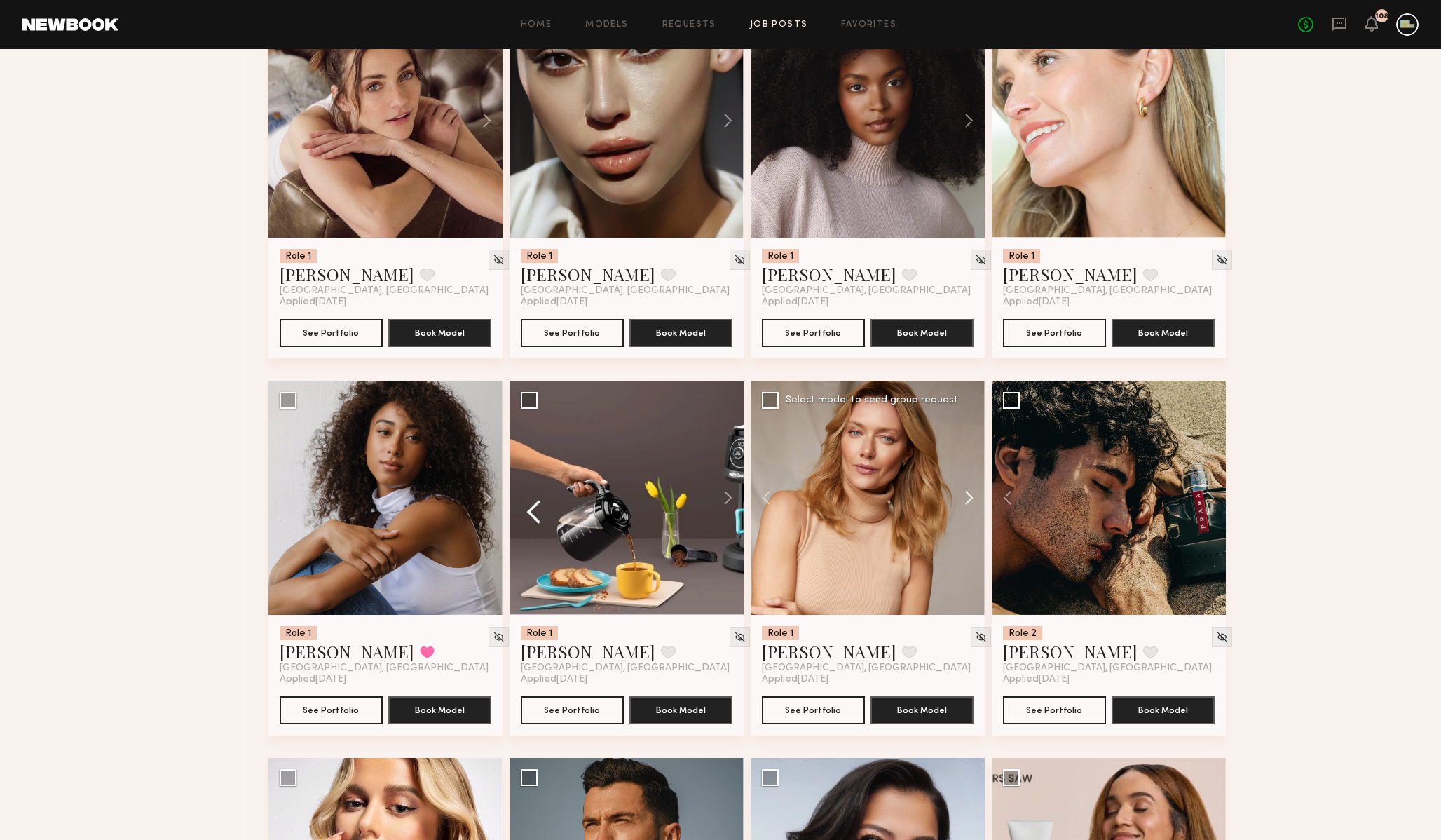
click at [968, 493] on button at bounding box center [962, 497] width 45 height 234
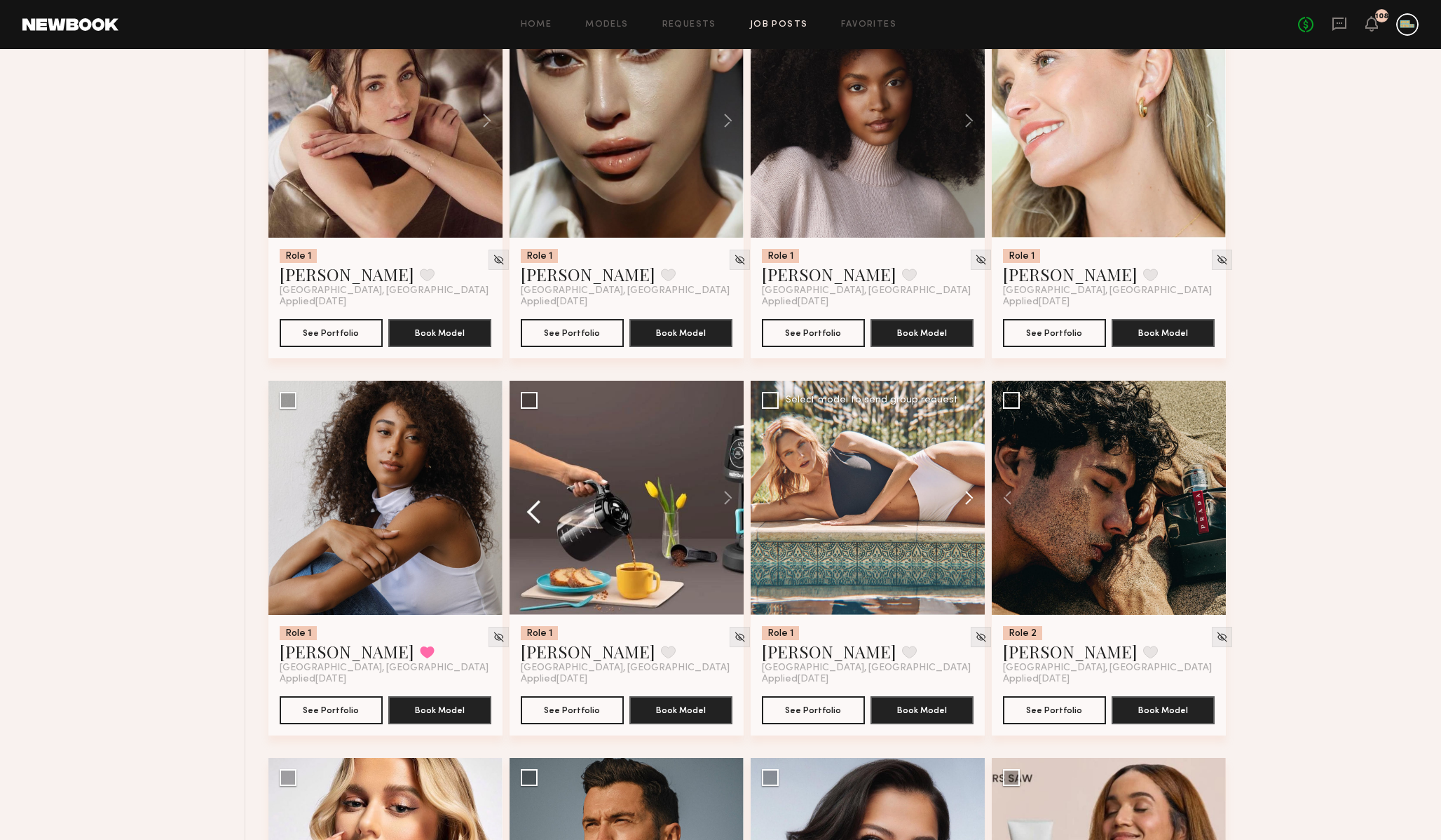
click at [968, 493] on button at bounding box center [962, 497] width 45 height 234
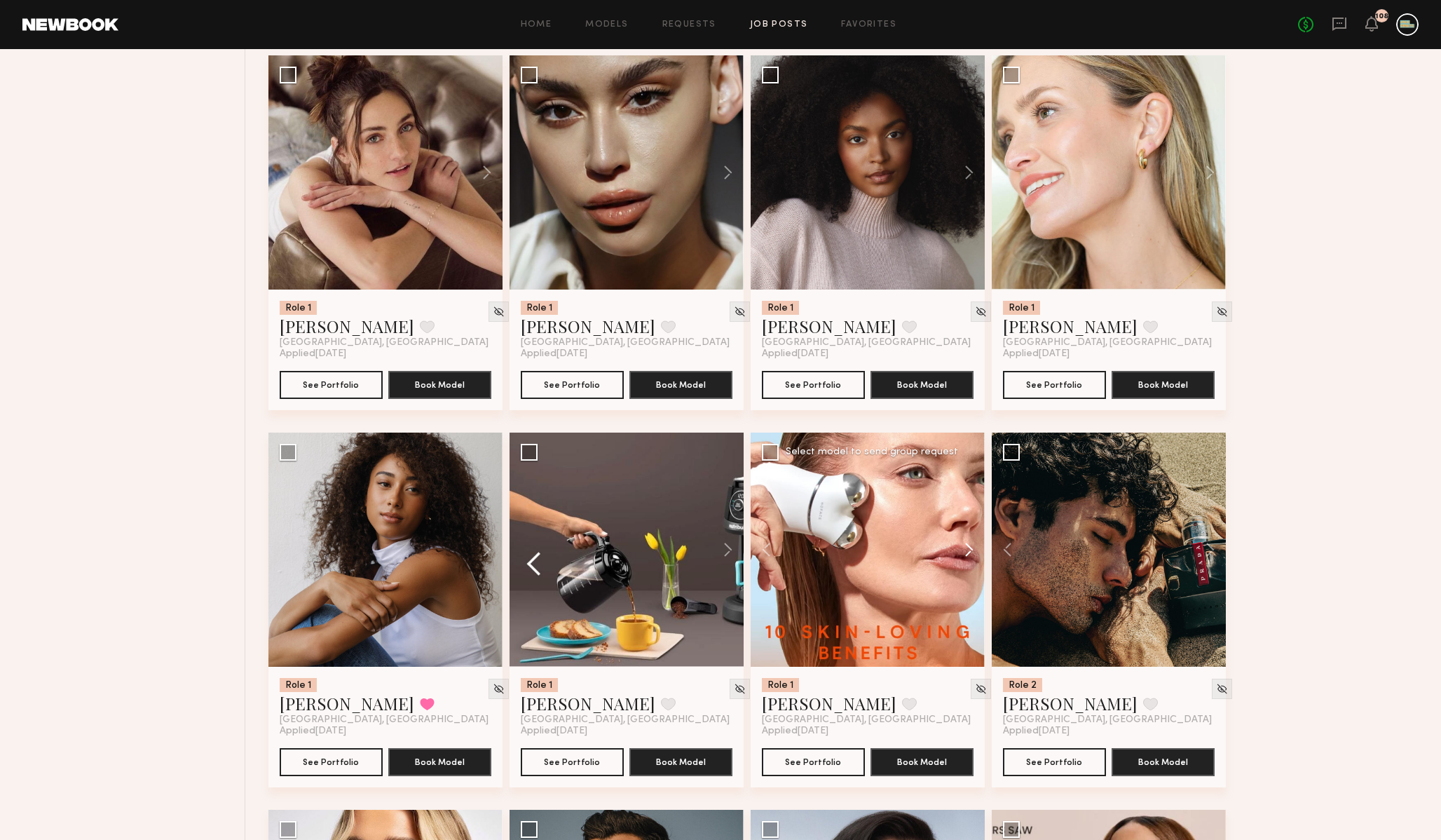
scroll to position [987, 0]
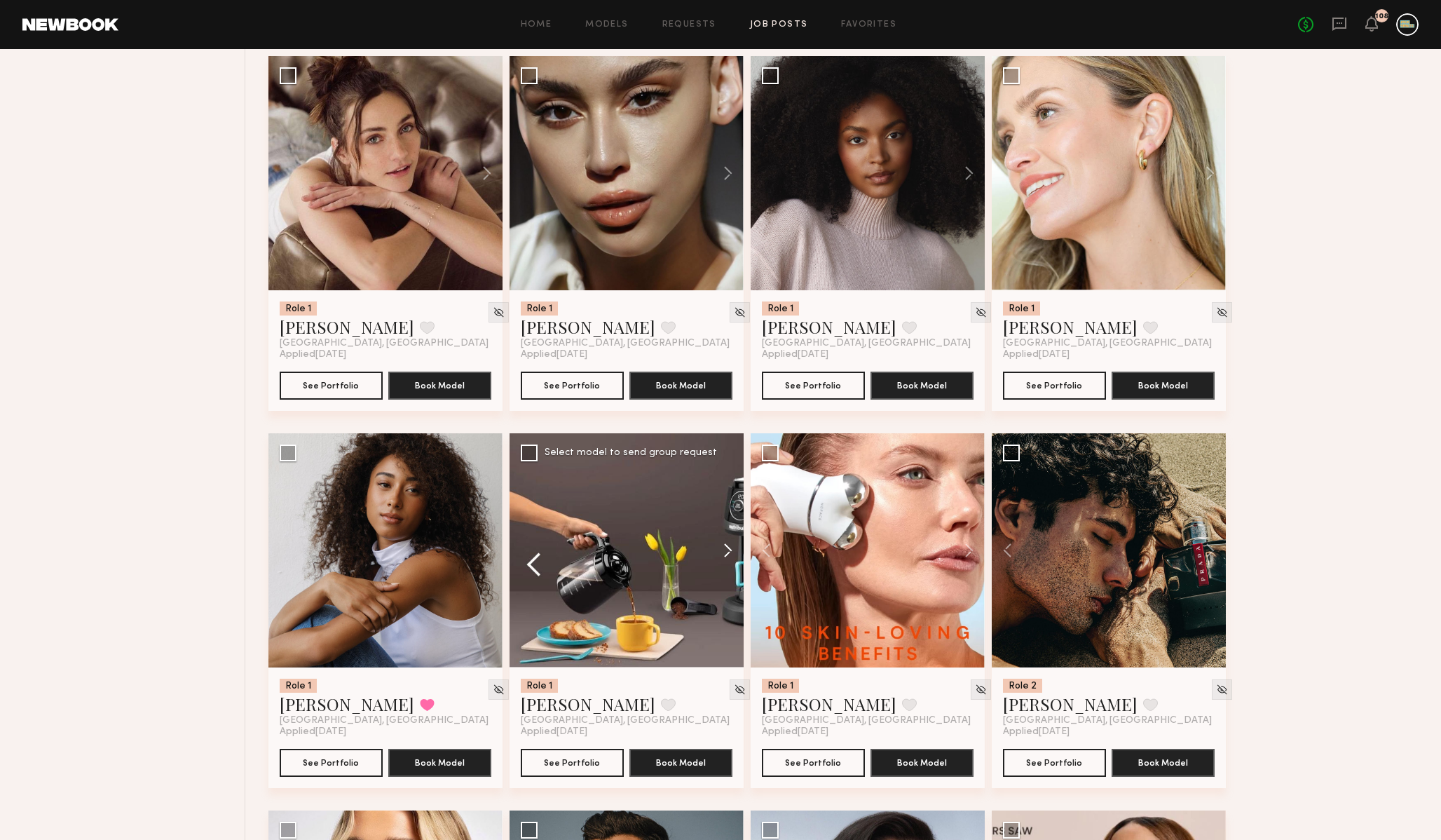
click at [729, 551] on button at bounding box center [721, 550] width 45 height 234
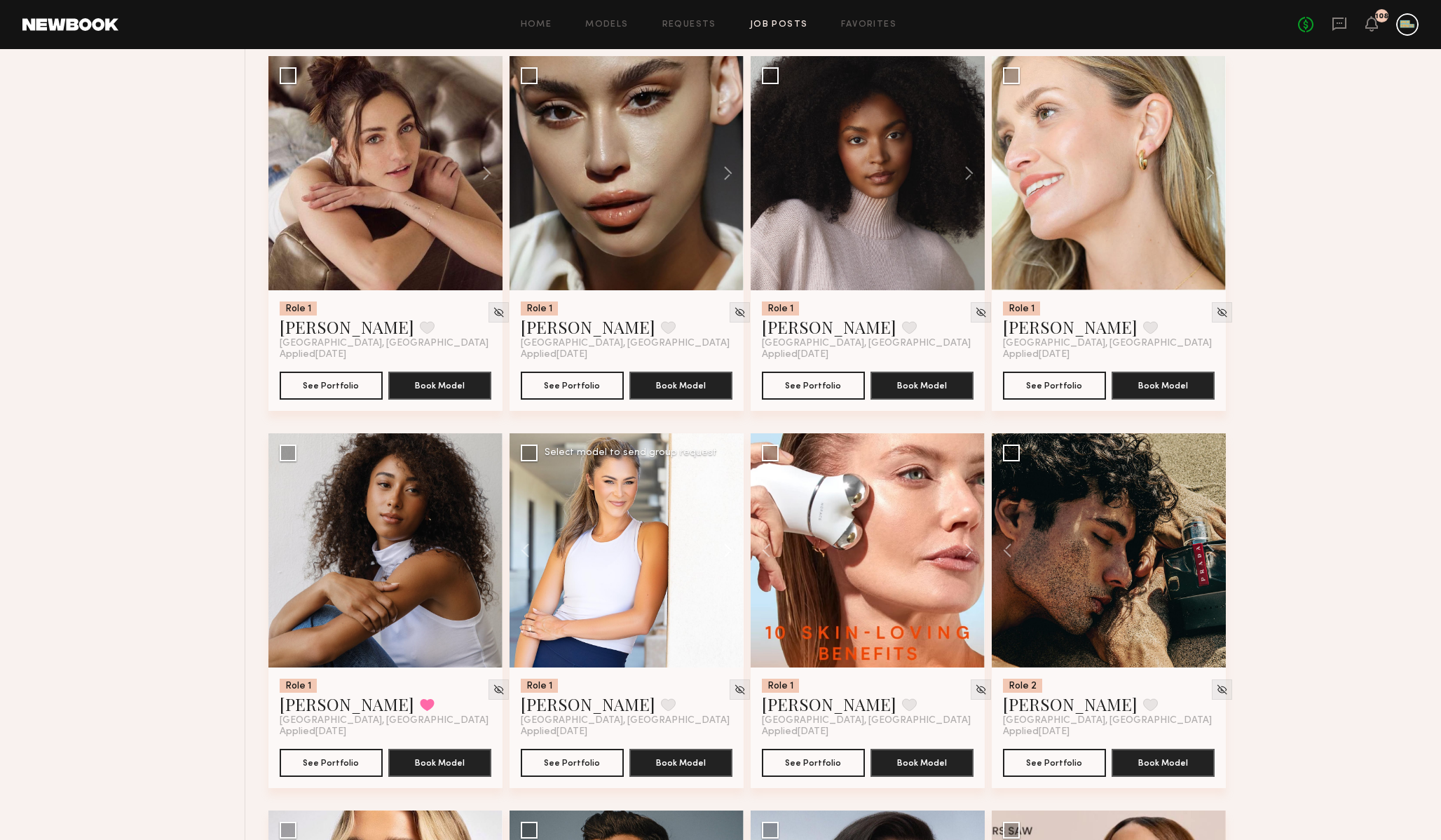
click at [729, 551] on button at bounding box center [721, 550] width 45 height 234
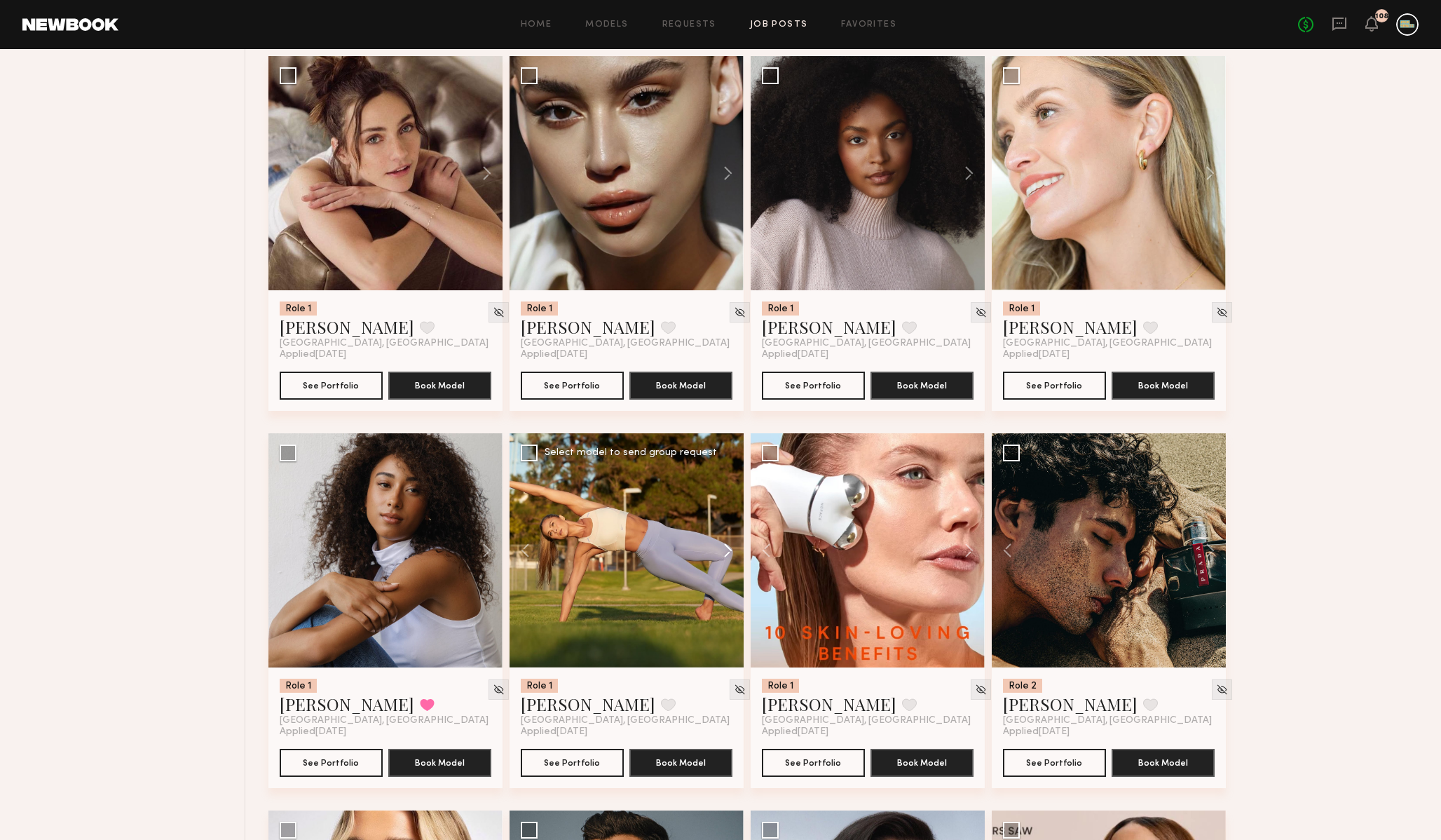
click at [729, 551] on button at bounding box center [721, 550] width 45 height 234
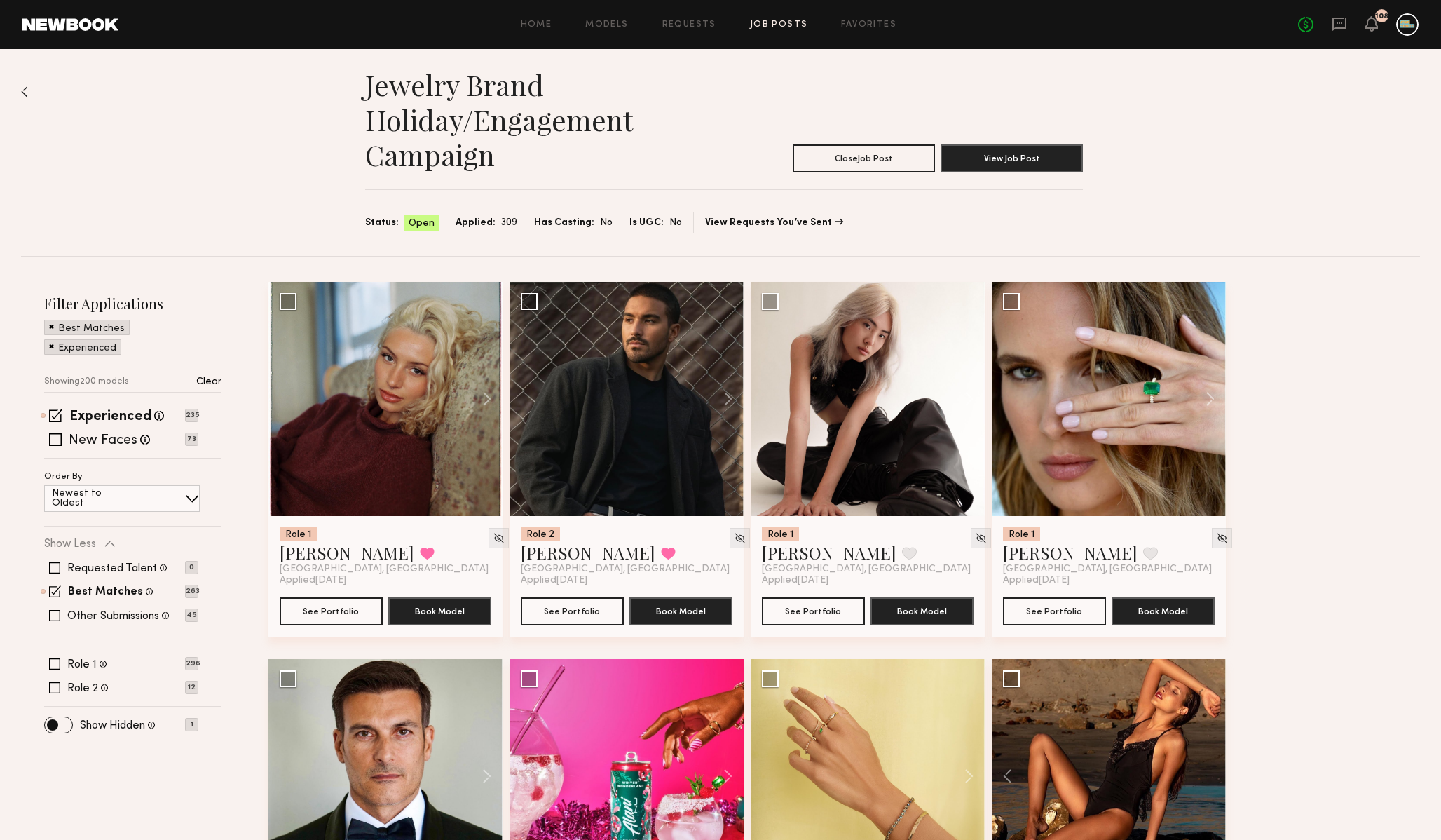
scroll to position [0, 0]
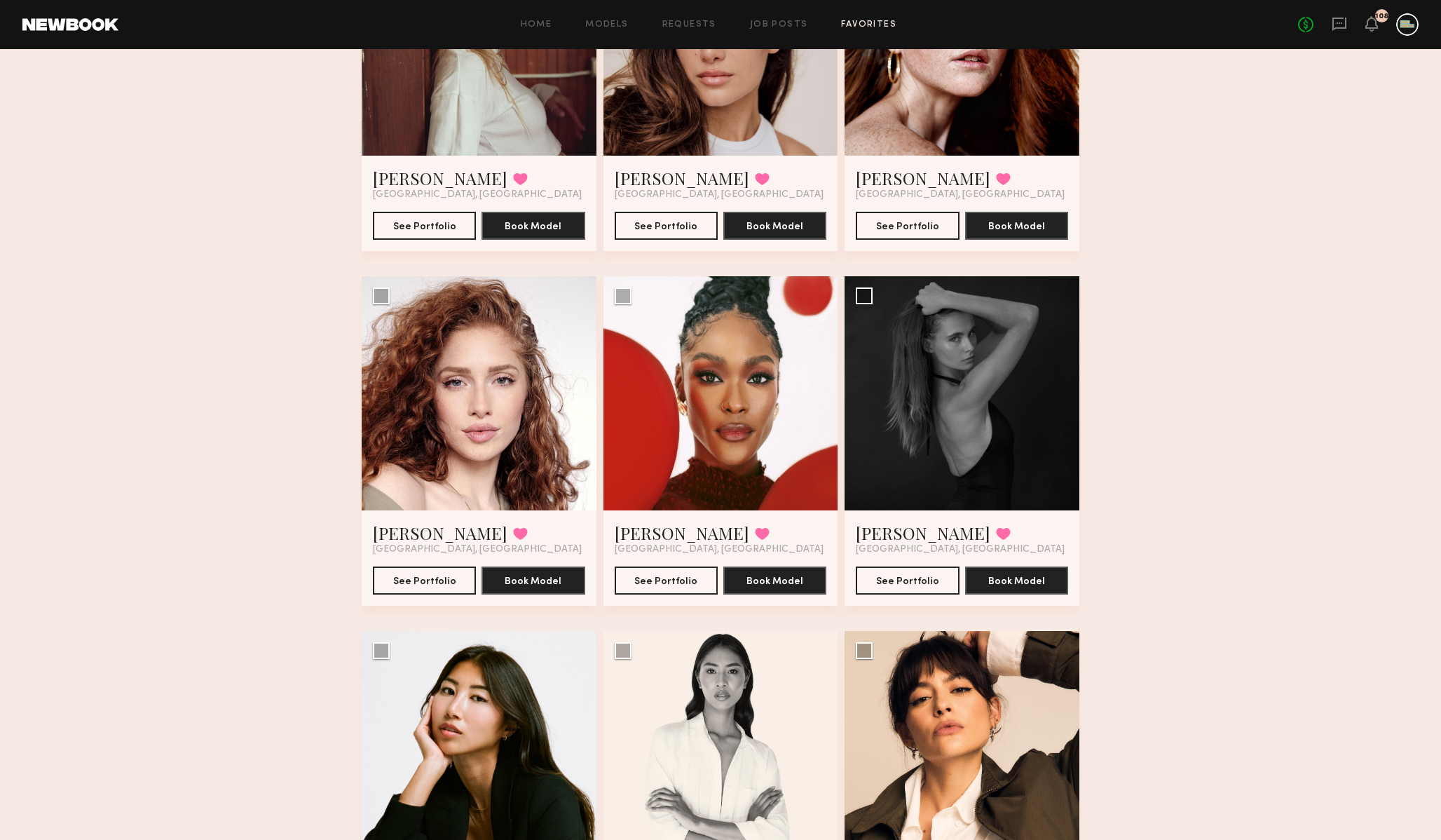
scroll to position [247, 0]
